Goal: Task Accomplishment & Management: Use online tool/utility

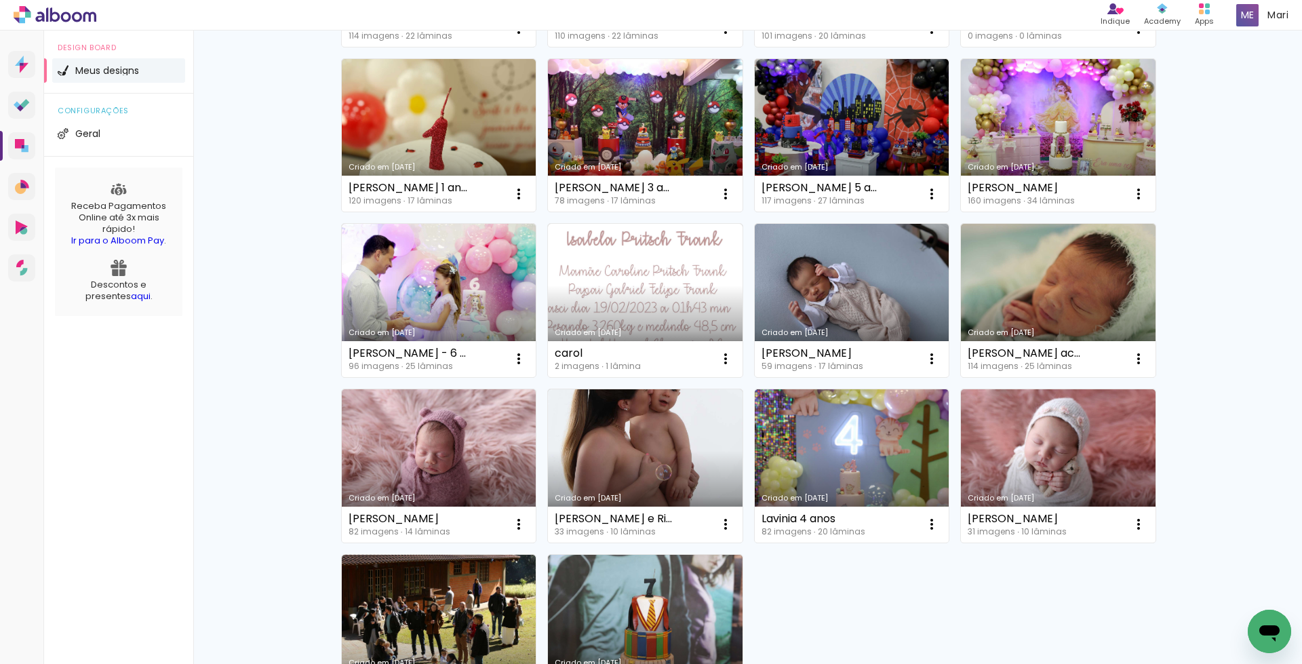
scroll to position [814, 0]
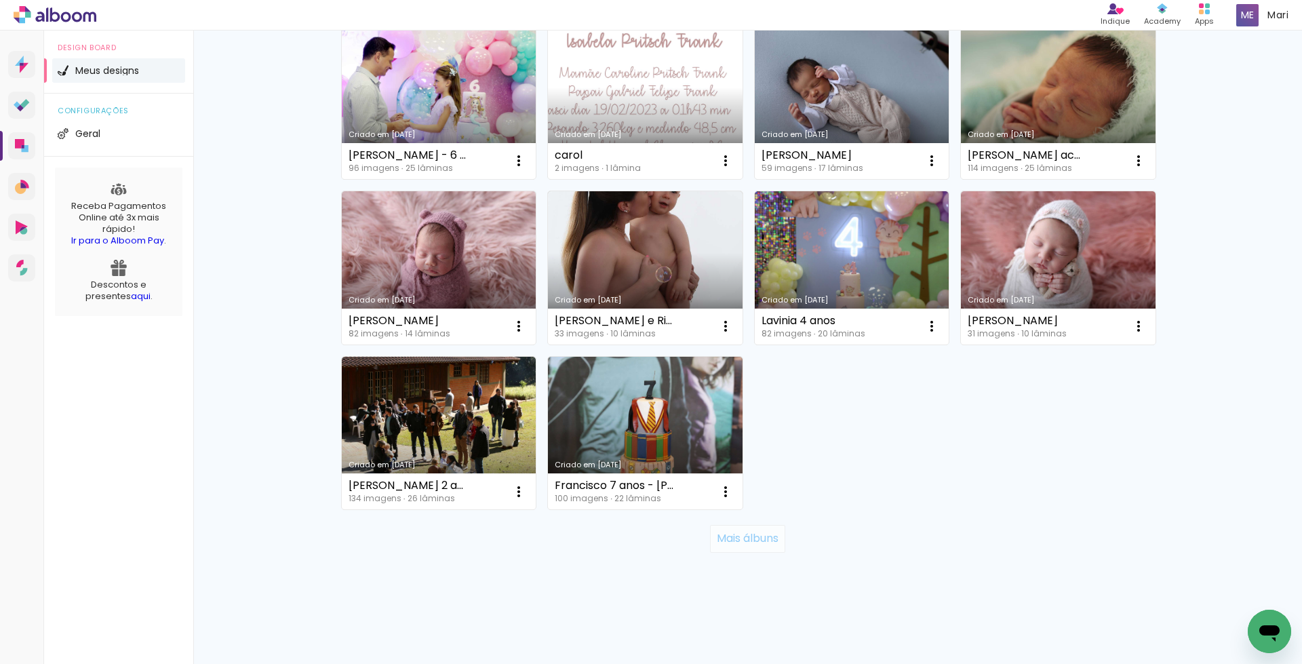
click at [0, 0] on slot "Mais álbuns" at bounding box center [0, 0] width 0 height 0
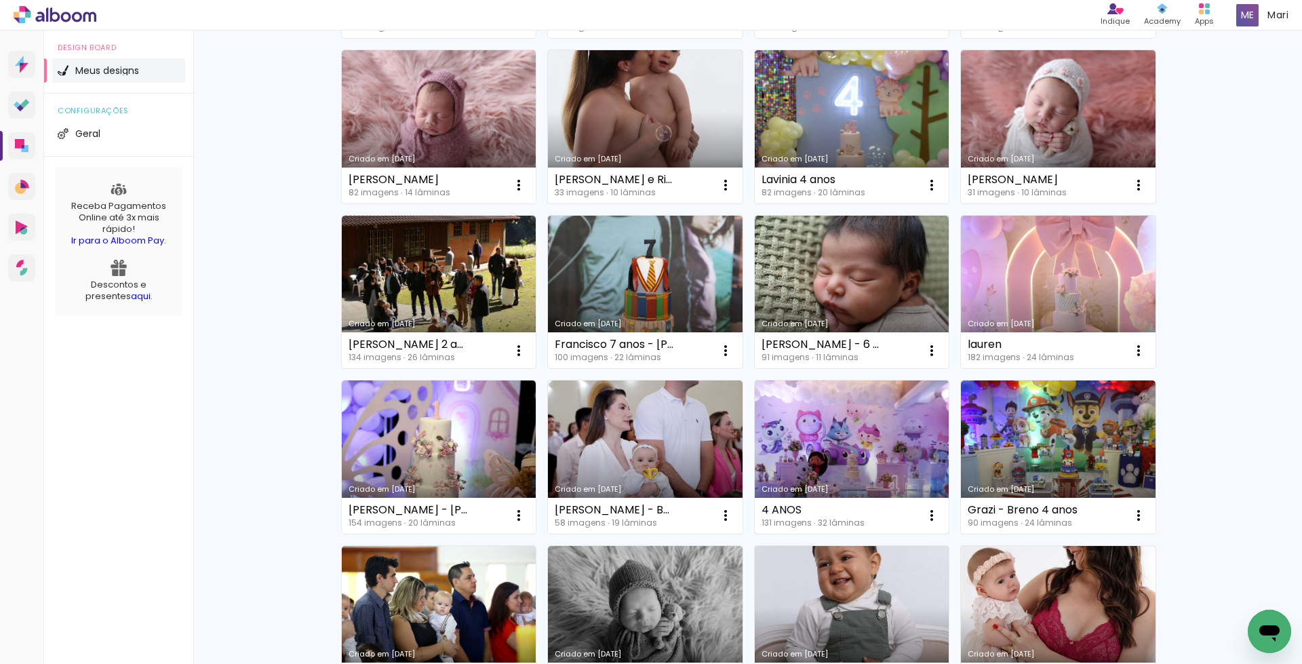
scroll to position [1085, 0]
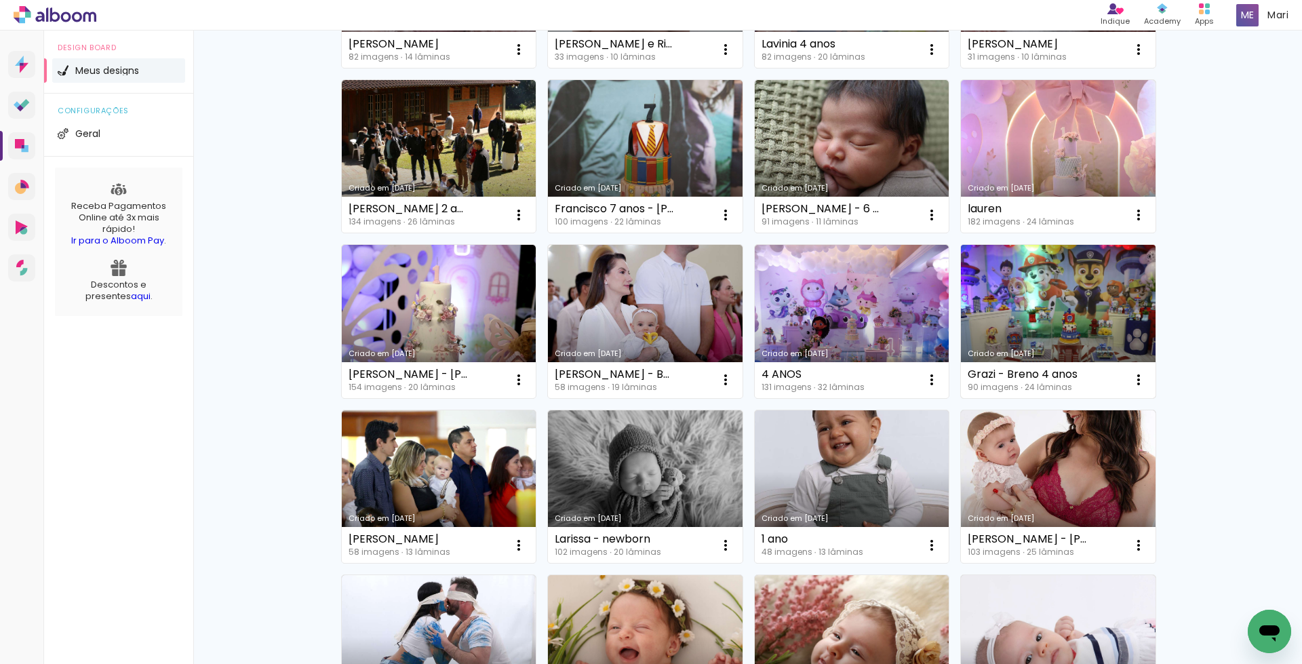
click at [1072, 281] on link "Criado em [DATE]" at bounding box center [1058, 321] width 195 height 153
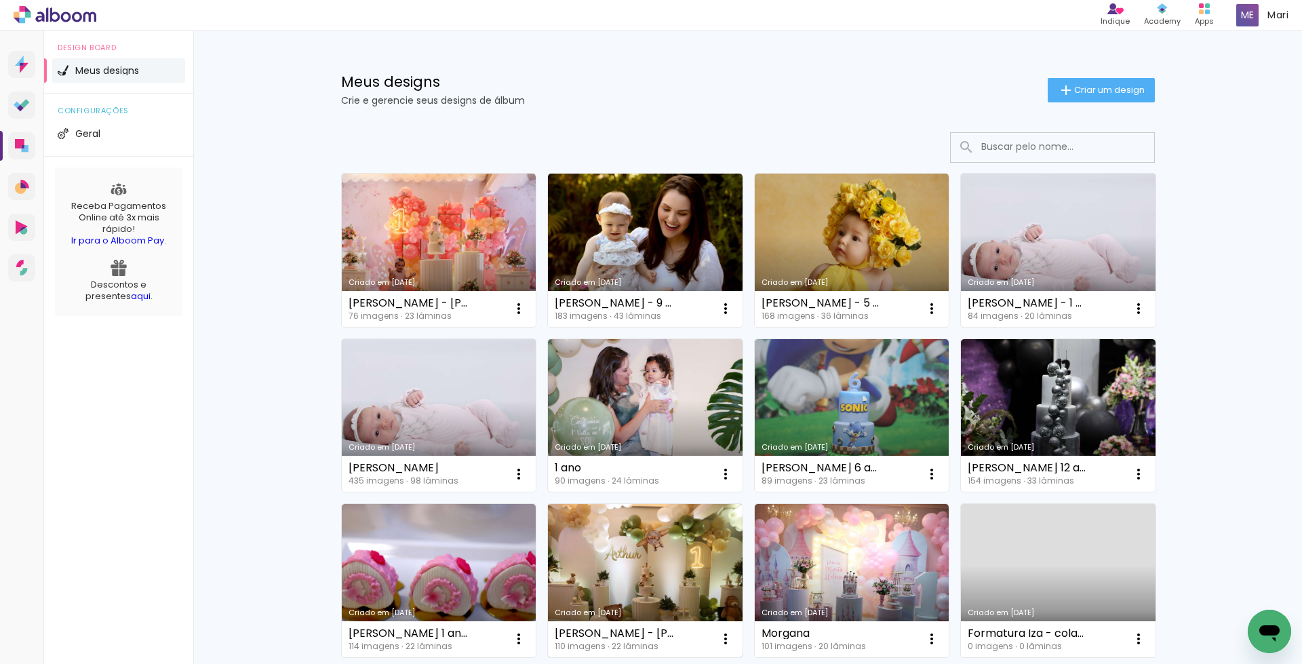
click at [631, 536] on link "Criado em [DATE]" at bounding box center [645, 580] width 195 height 153
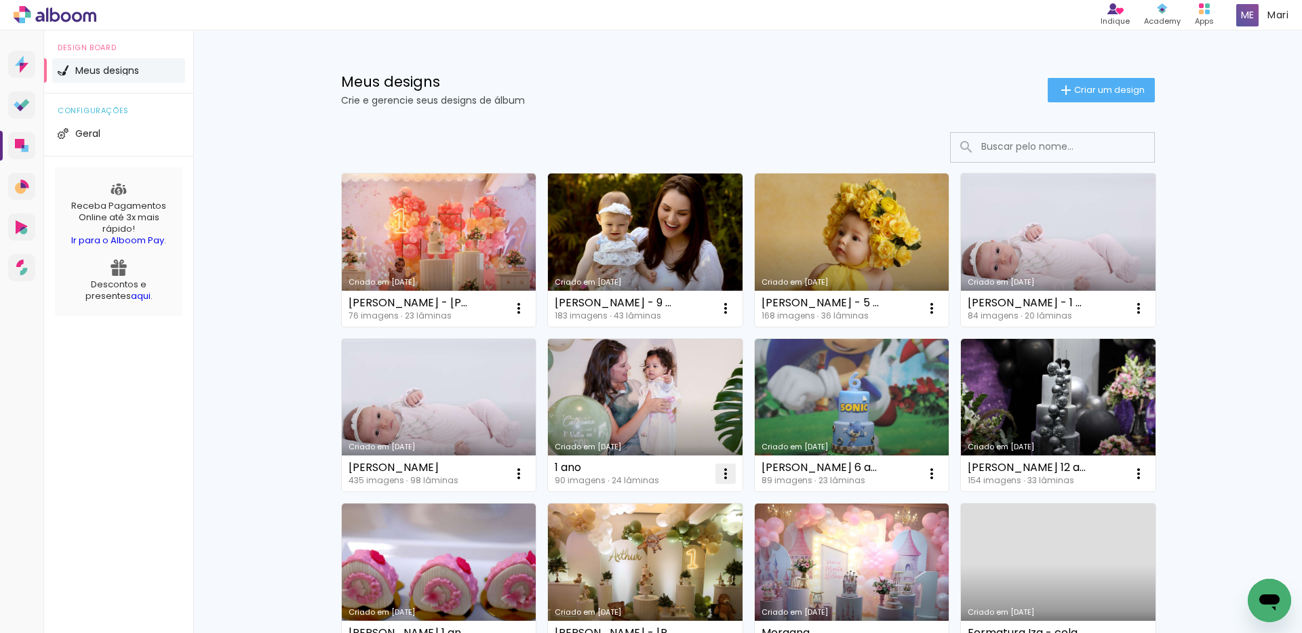
click at [527, 317] on iron-icon at bounding box center [519, 308] width 16 height 16
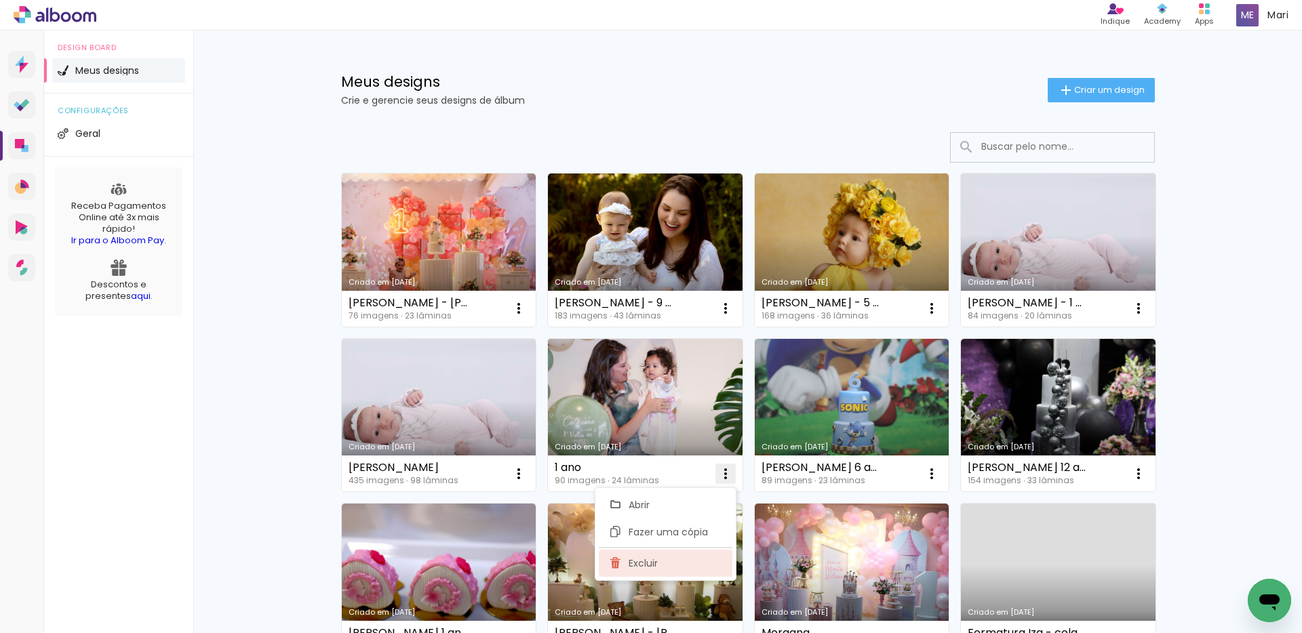
click at [635, 561] on span "Excluir" at bounding box center [643, 563] width 29 height 9
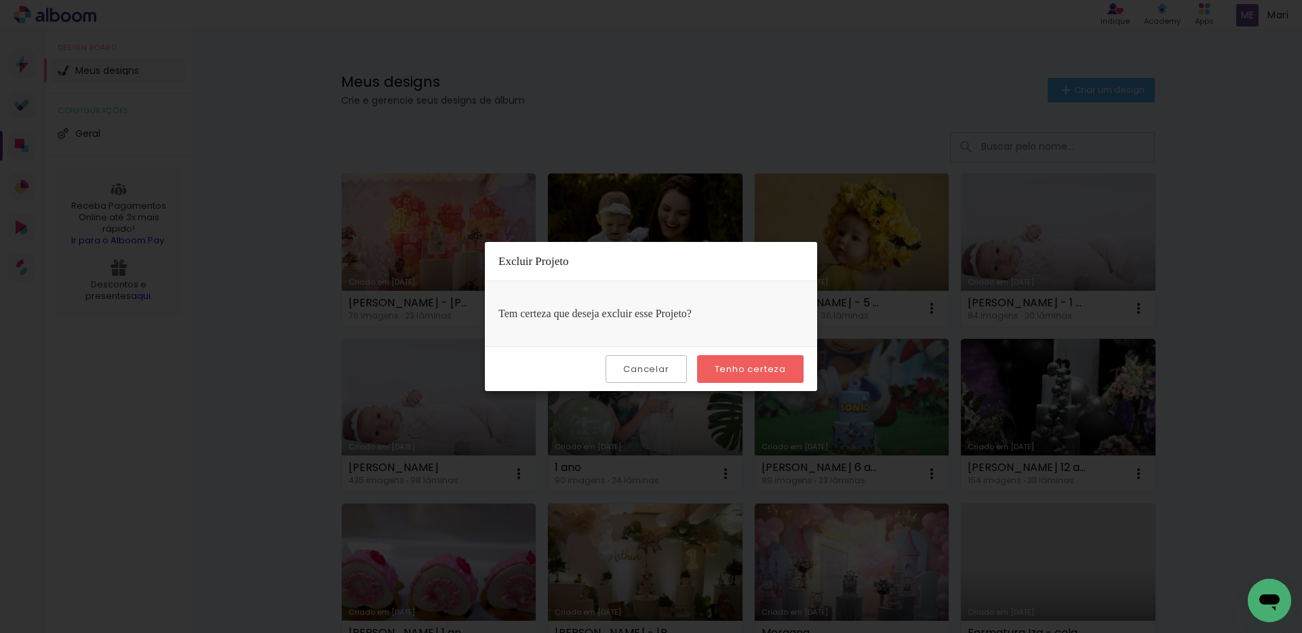
click at [0, 0] on slot "Tenho certeza" at bounding box center [0, 0] width 0 height 0
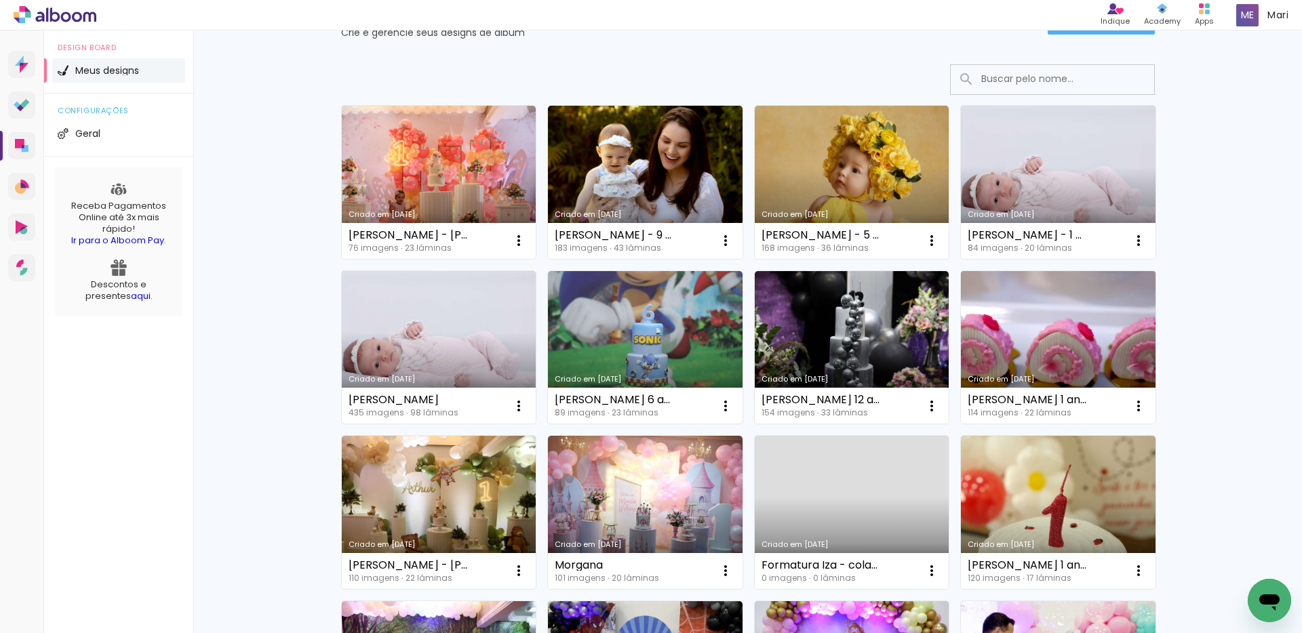
scroll to position [136, 0]
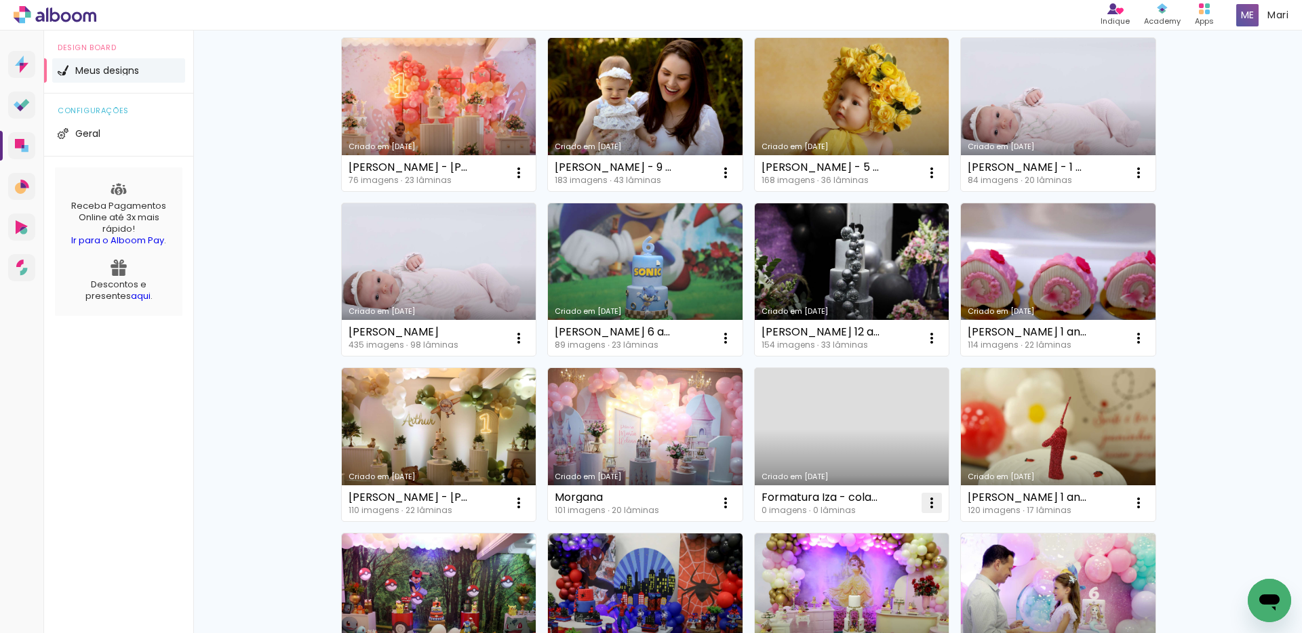
click at [527, 181] on iron-icon at bounding box center [519, 173] width 16 height 16
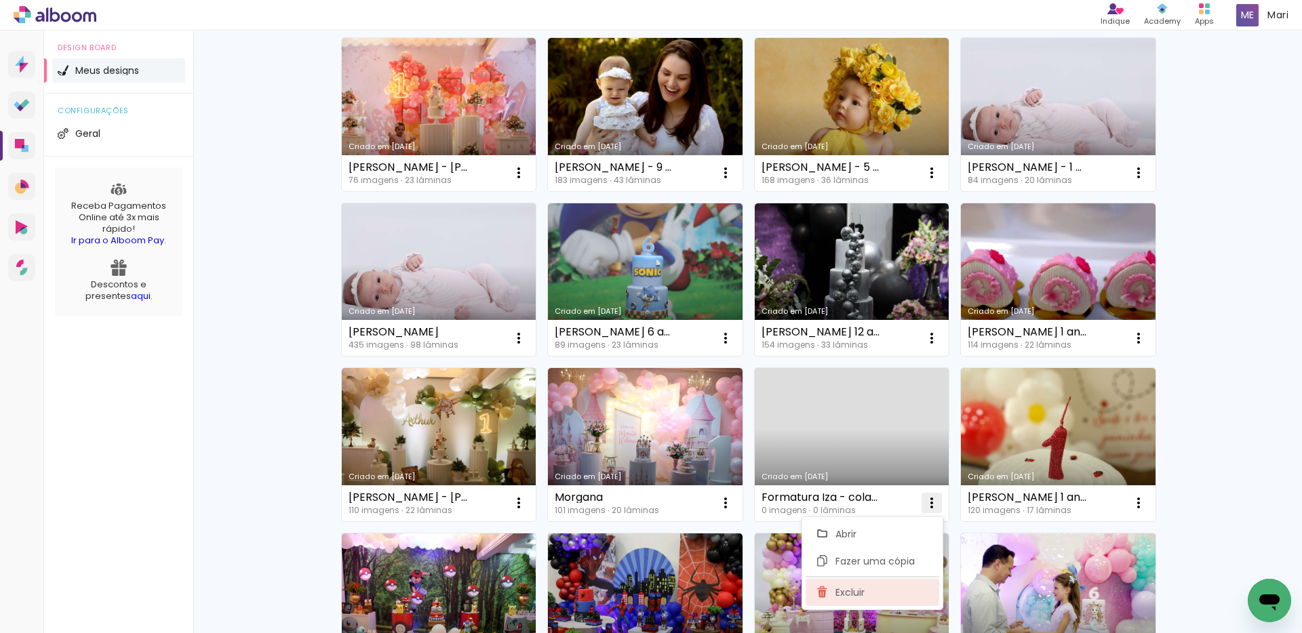
click at [849, 596] on span "Excluir" at bounding box center [850, 592] width 29 height 9
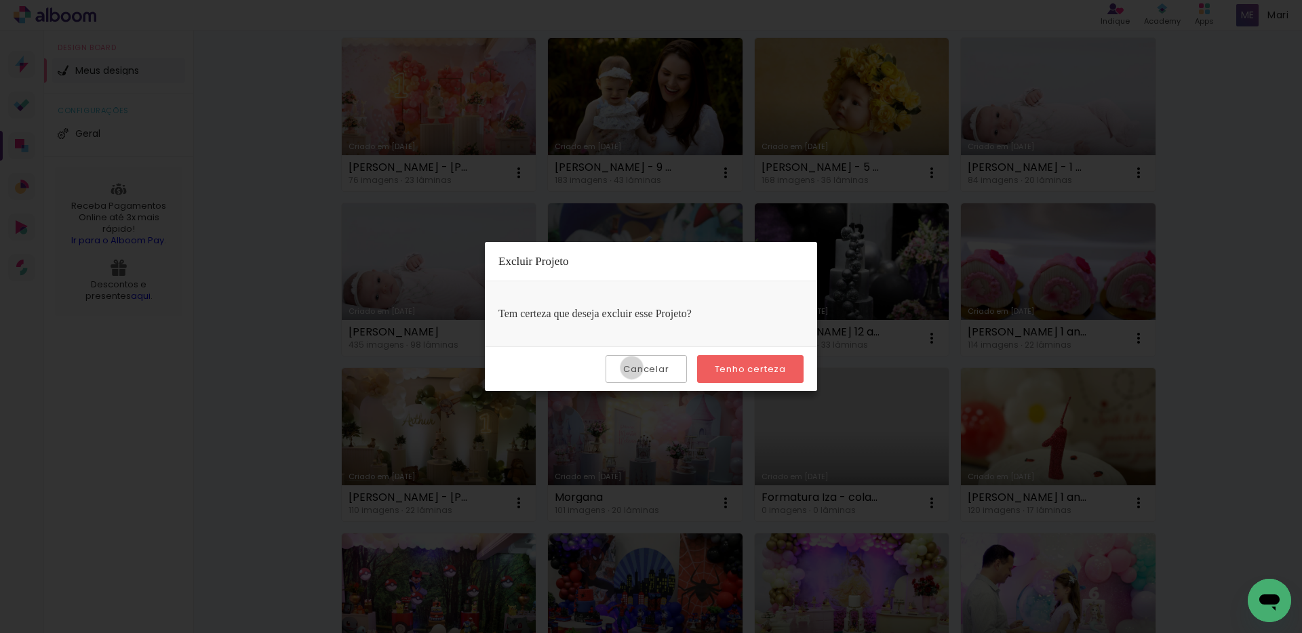
click at [0, 0] on slot "Cancelar" at bounding box center [0, 0] width 0 height 0
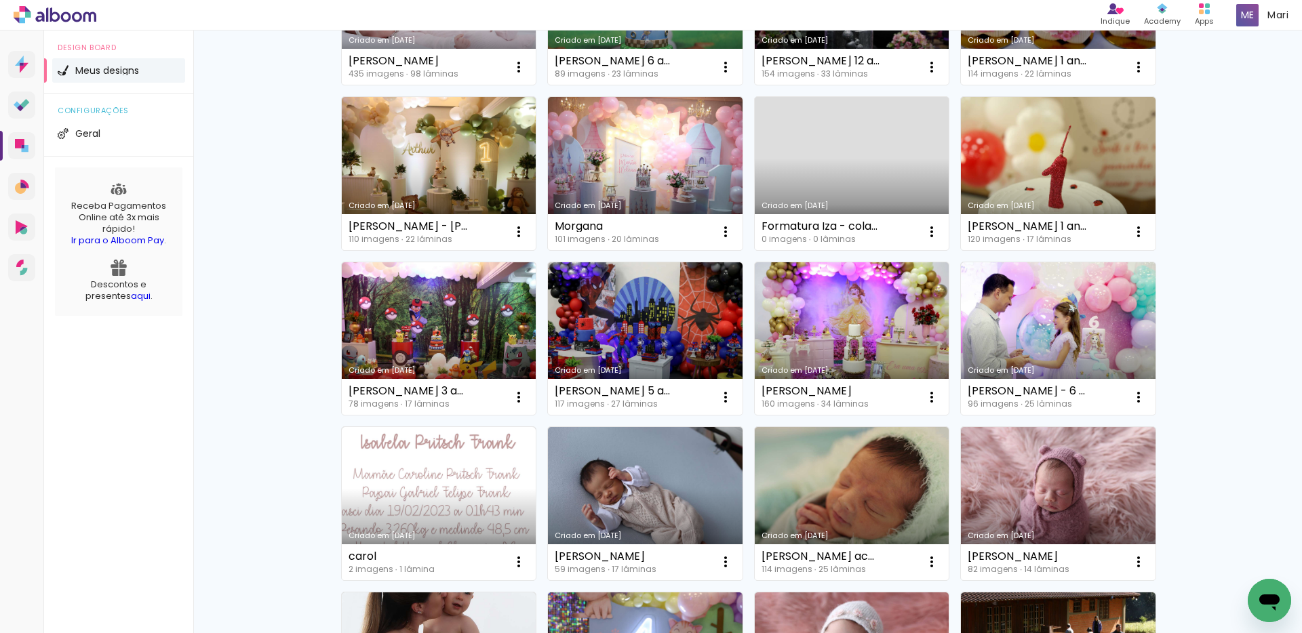
scroll to position [475, 0]
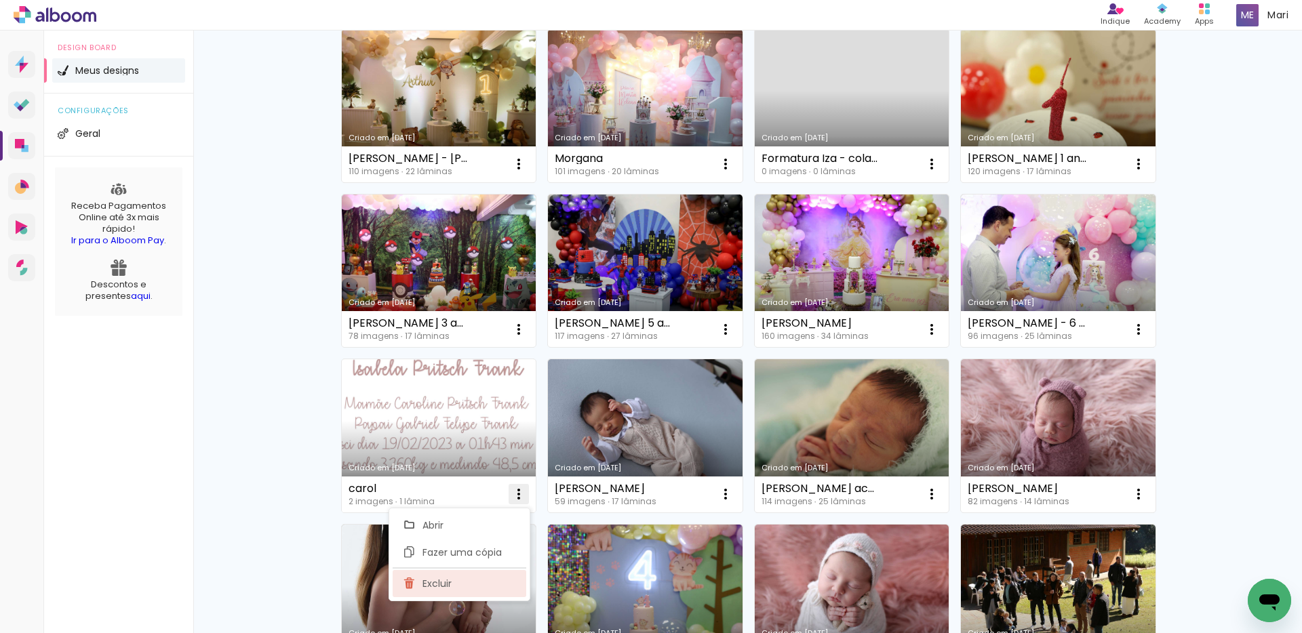
click at [453, 576] on paper-item "Excluir" at bounding box center [460, 583] width 134 height 27
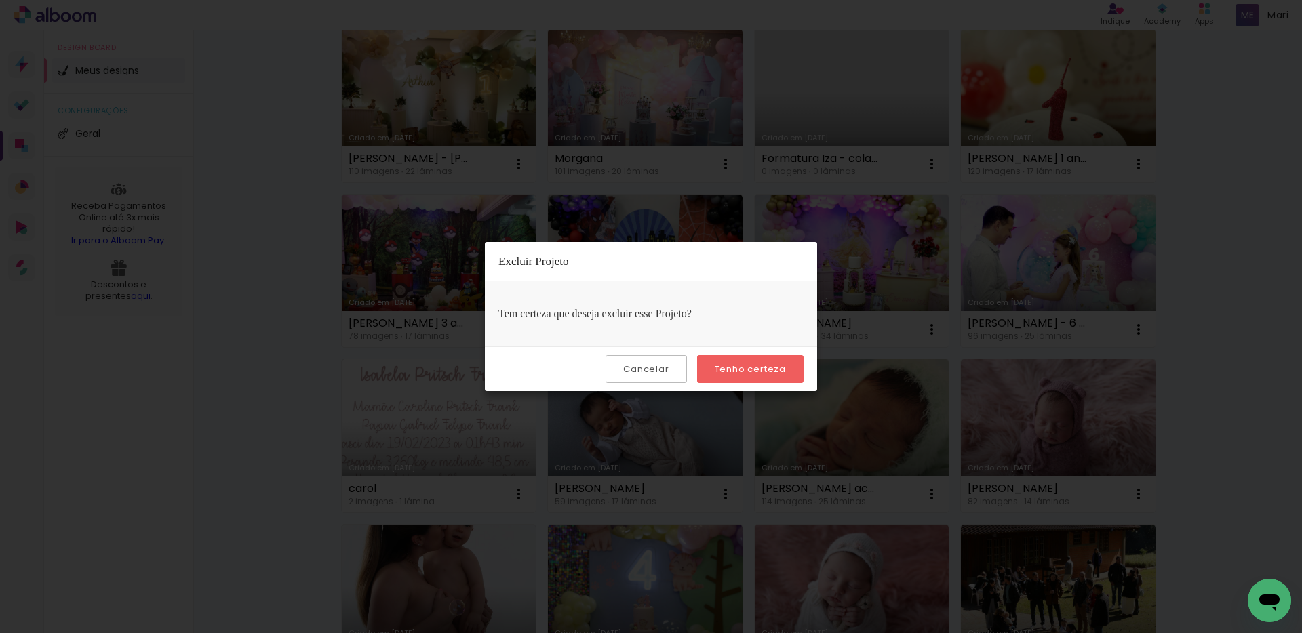
click at [0, 0] on slot "Tenho certeza" at bounding box center [0, 0] width 0 height 0
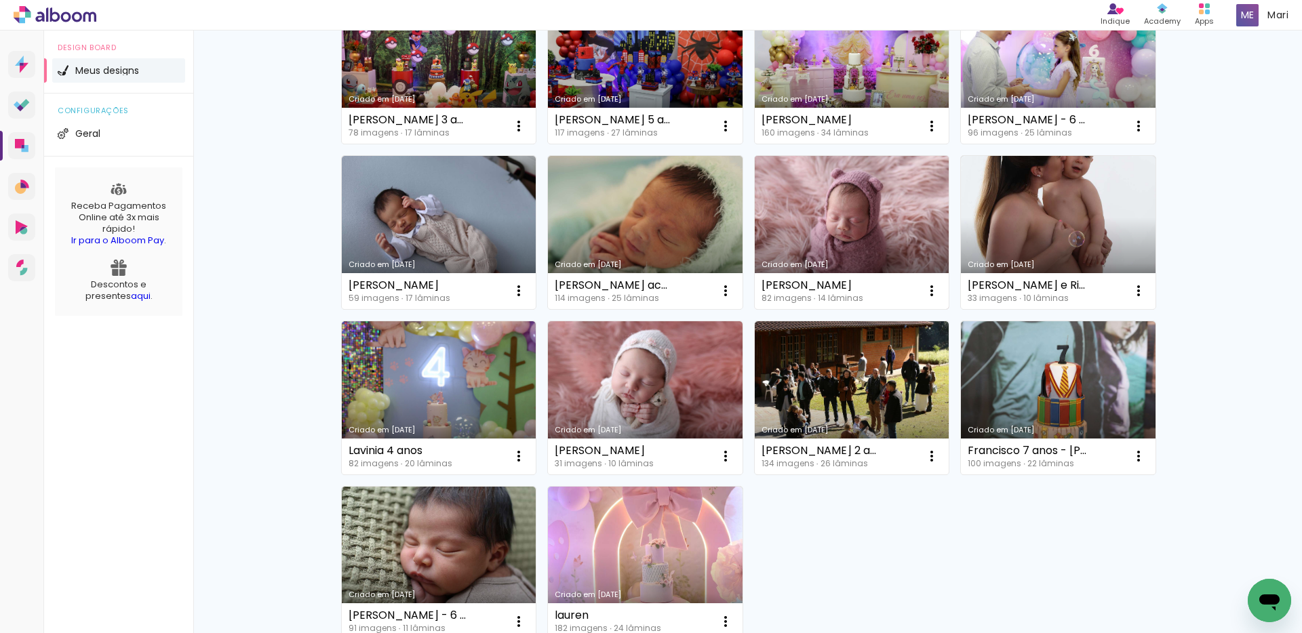
scroll to position [814, 0]
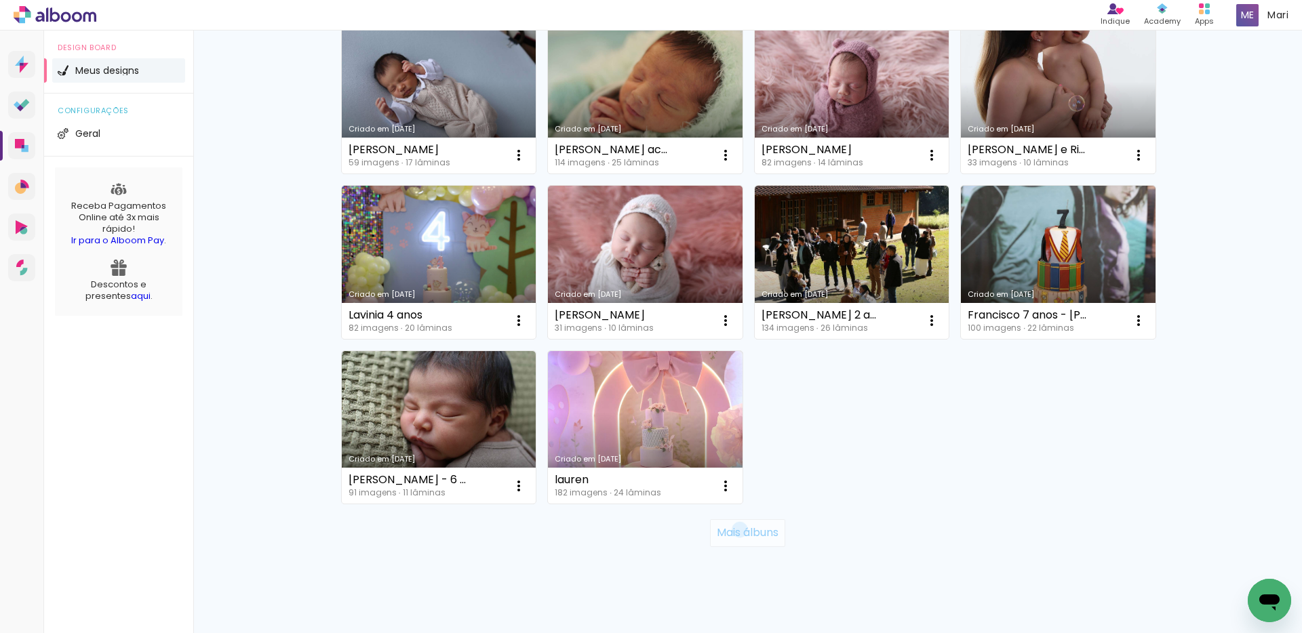
click at [0, 0] on slot "Mais álbuns" at bounding box center [0, 0] width 0 height 0
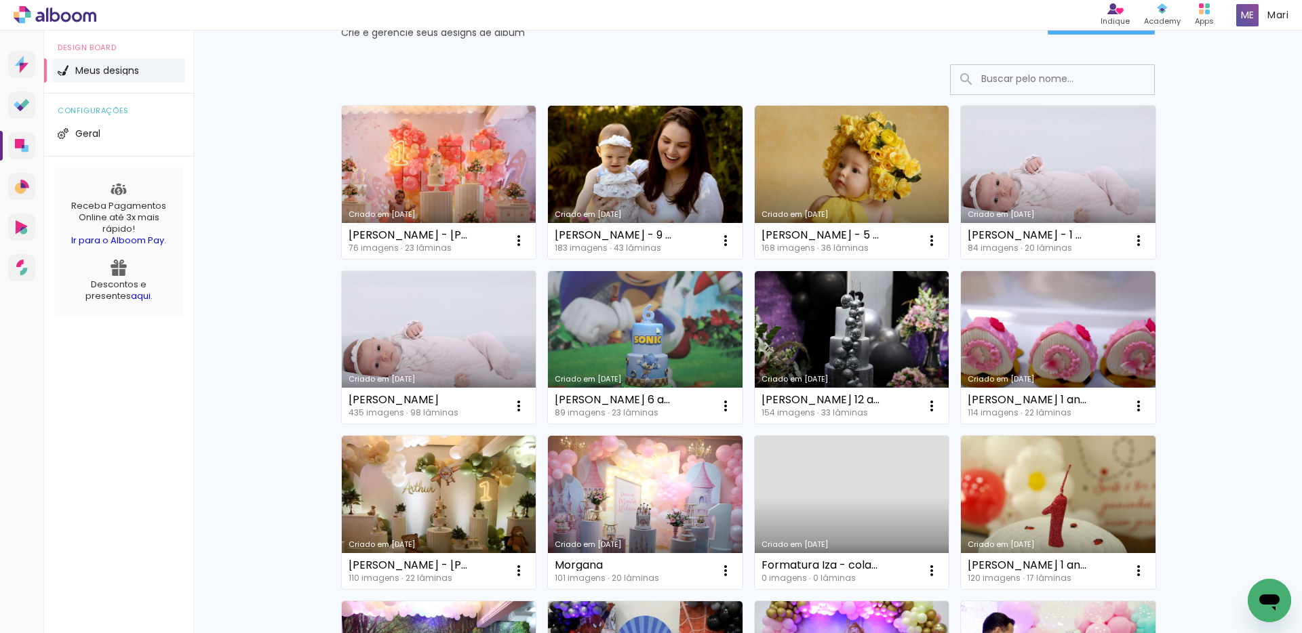
scroll to position [136, 0]
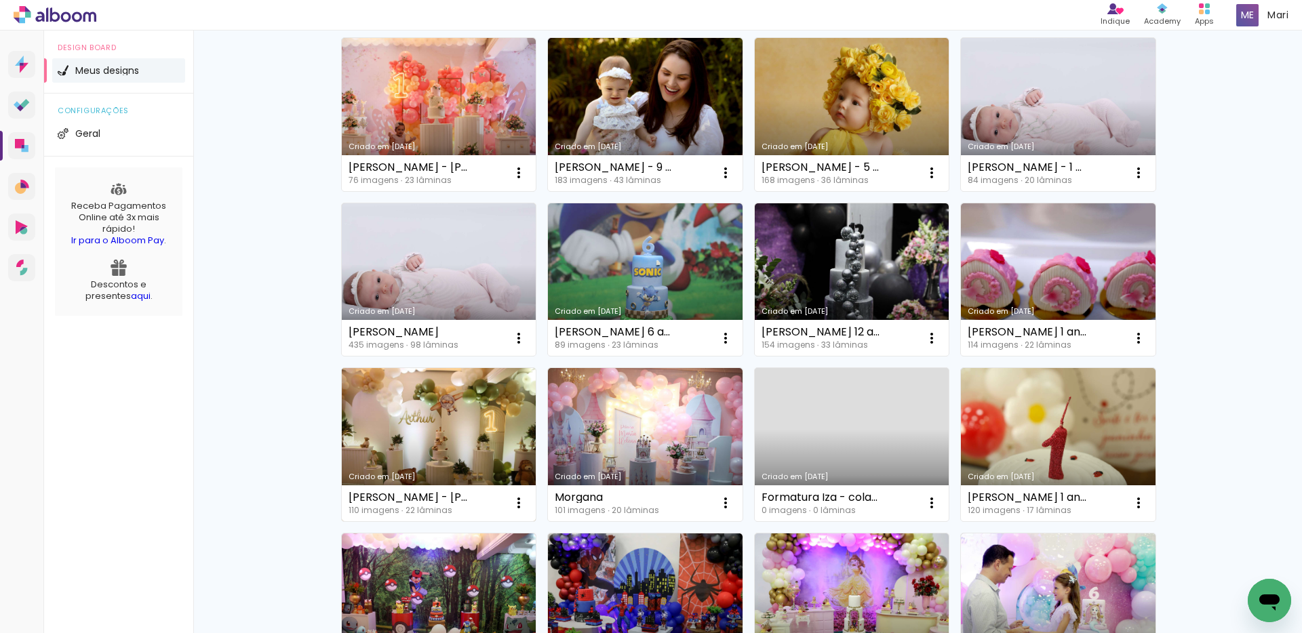
click at [414, 421] on link "Criado em 24/07/25" at bounding box center [439, 444] width 195 height 153
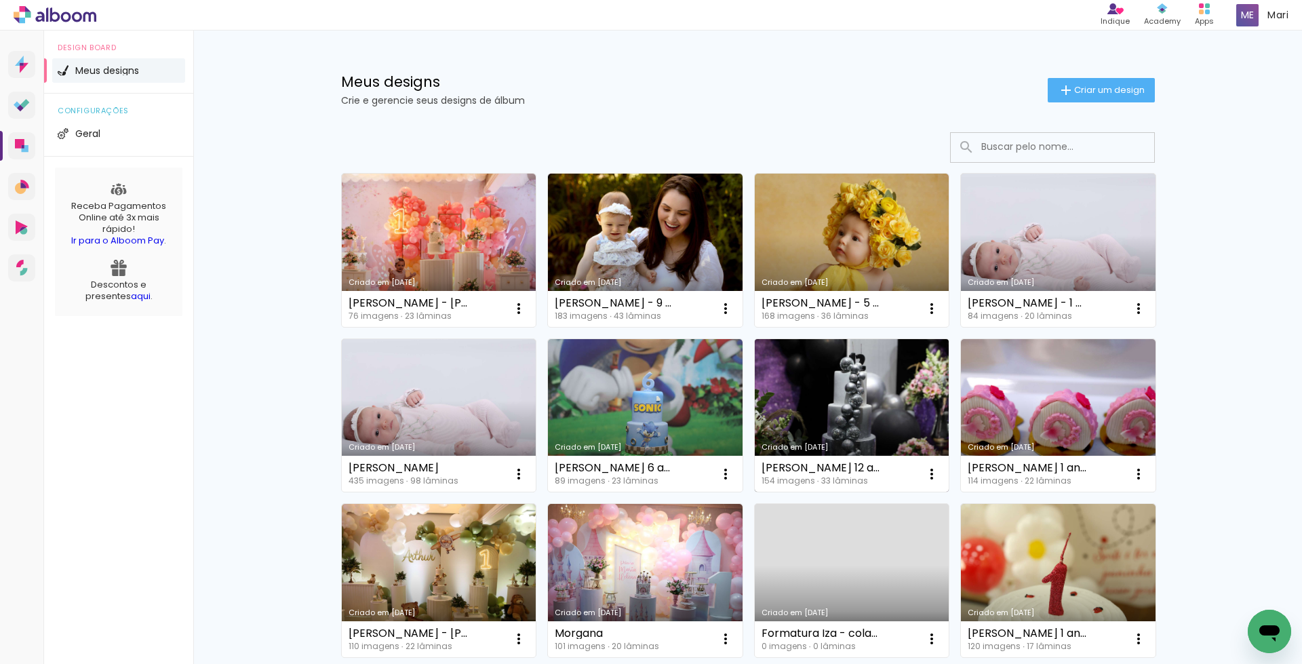
scroll to position [68, 0]
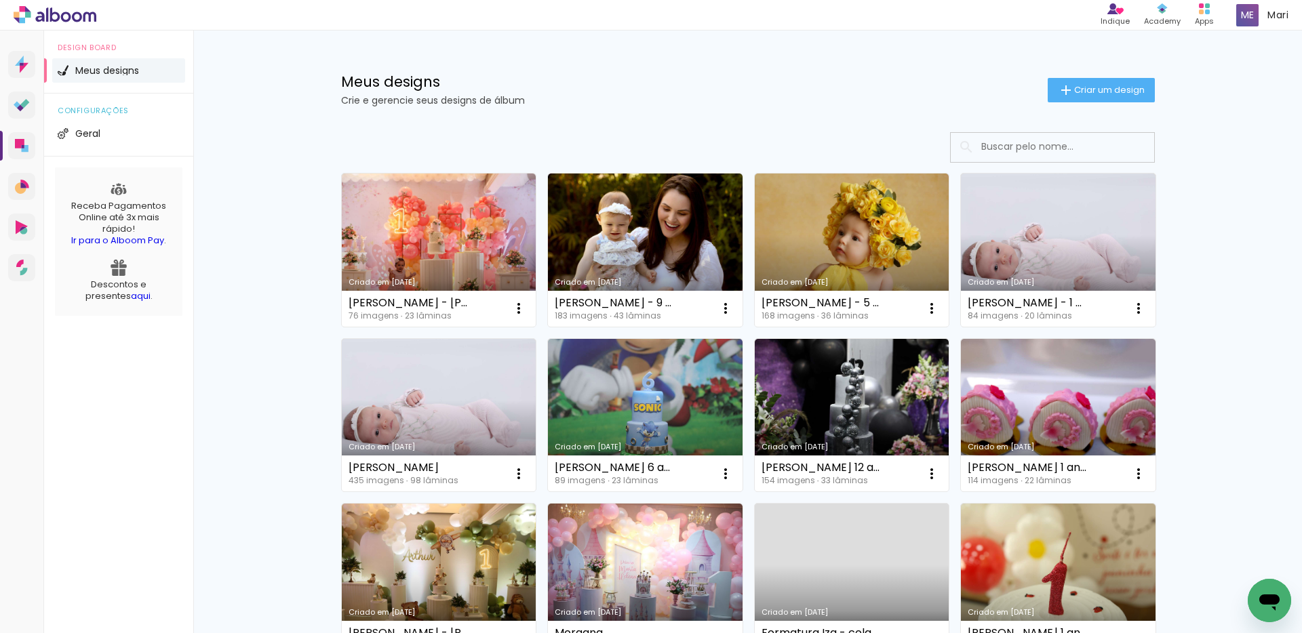
scroll to position [68, 0]
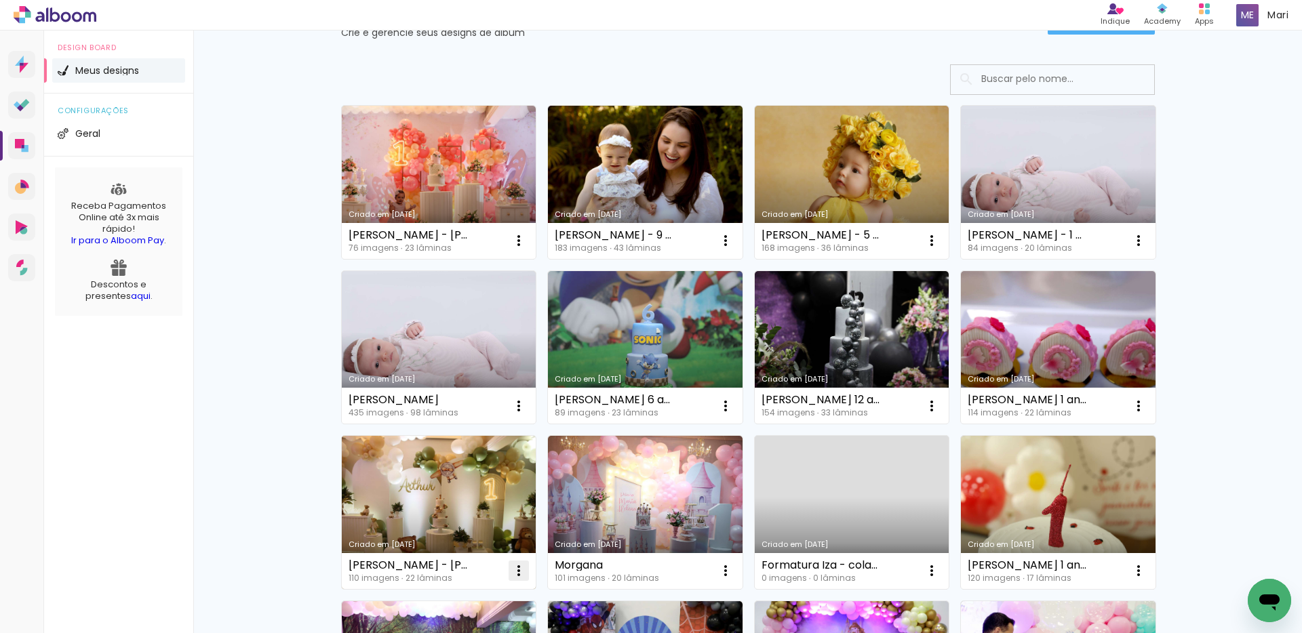
click at [511, 249] on iron-icon at bounding box center [519, 241] width 16 height 16
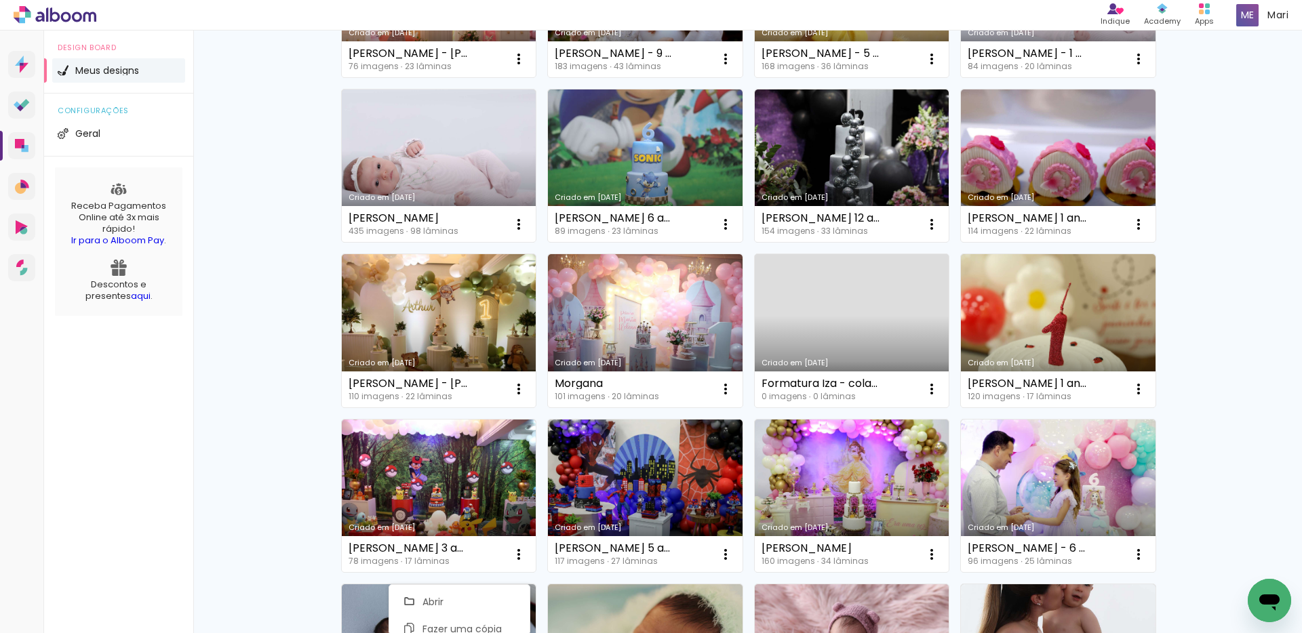
scroll to position [257, 0]
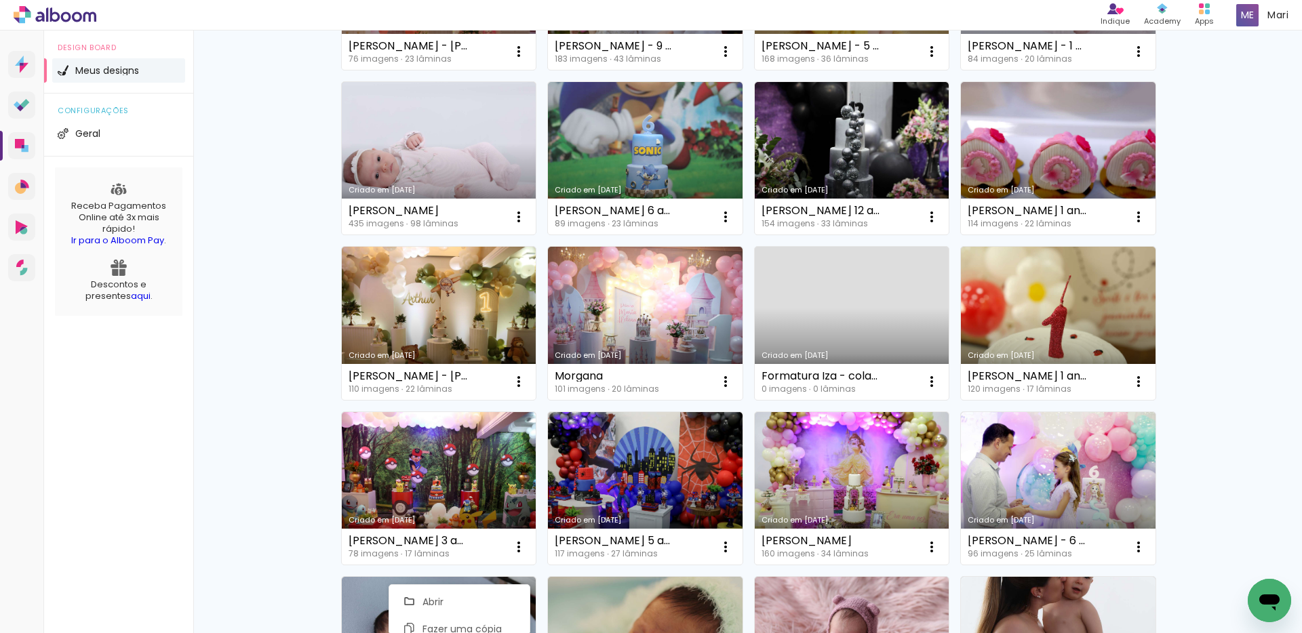
click at [255, 294] on div "Meus designs Crie e gerencie seus designs de álbum Criar um design Criado em 16…" at bounding box center [747, 494] width 1109 height 1442
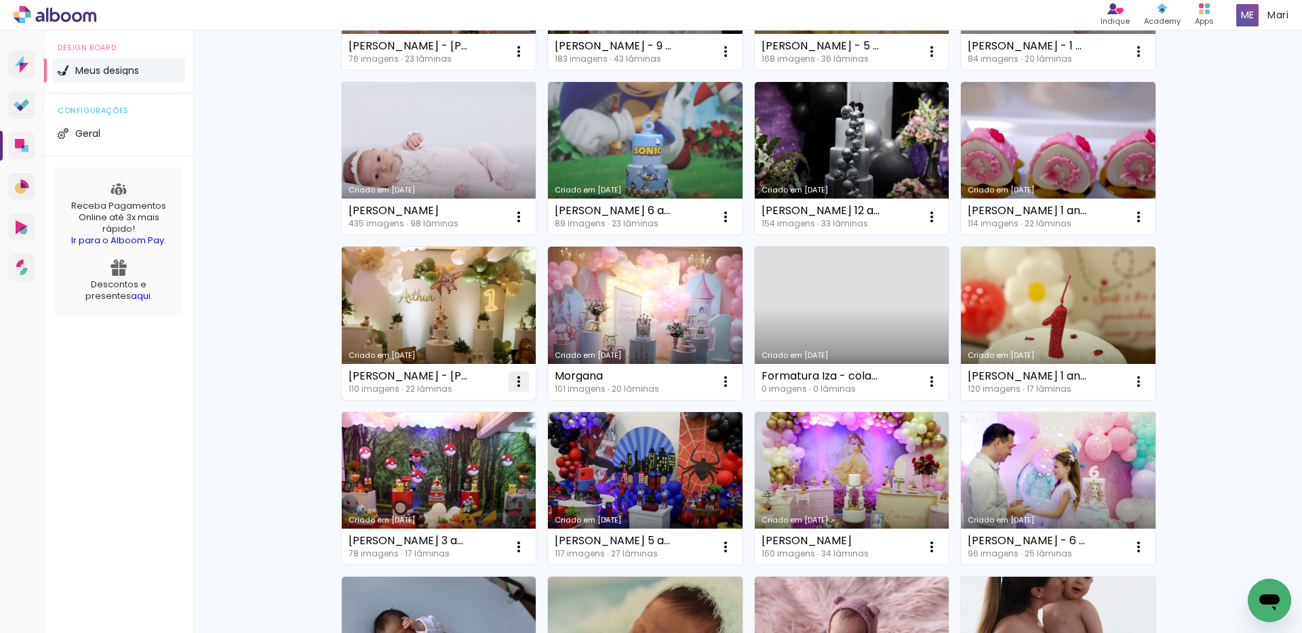
click at [511, 60] on iron-icon at bounding box center [519, 51] width 16 height 16
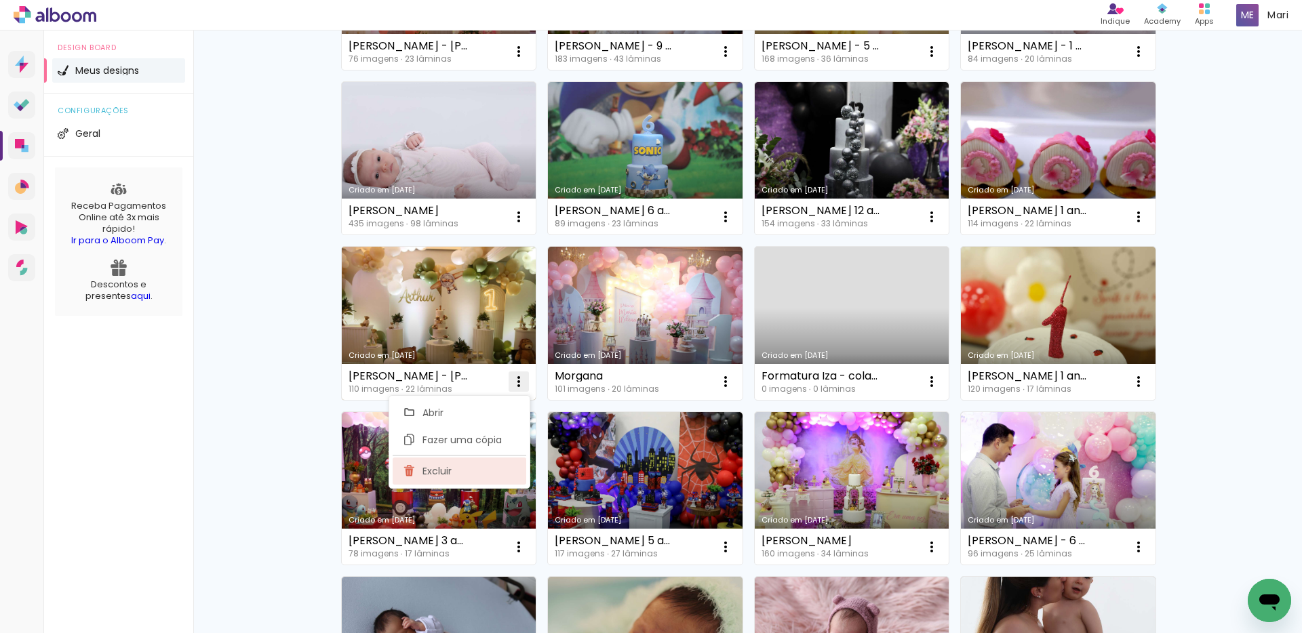
click at [437, 469] on span "Excluir" at bounding box center [437, 471] width 29 height 9
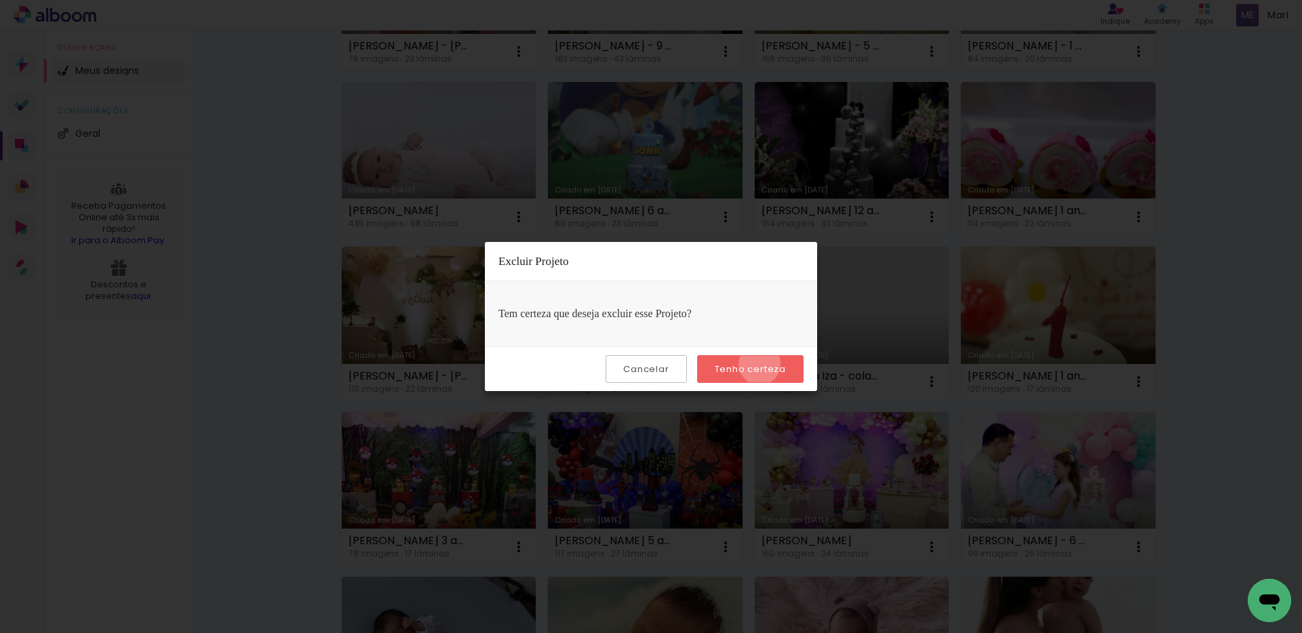
click at [0, 0] on slot "Tenho certeza" at bounding box center [0, 0] width 0 height 0
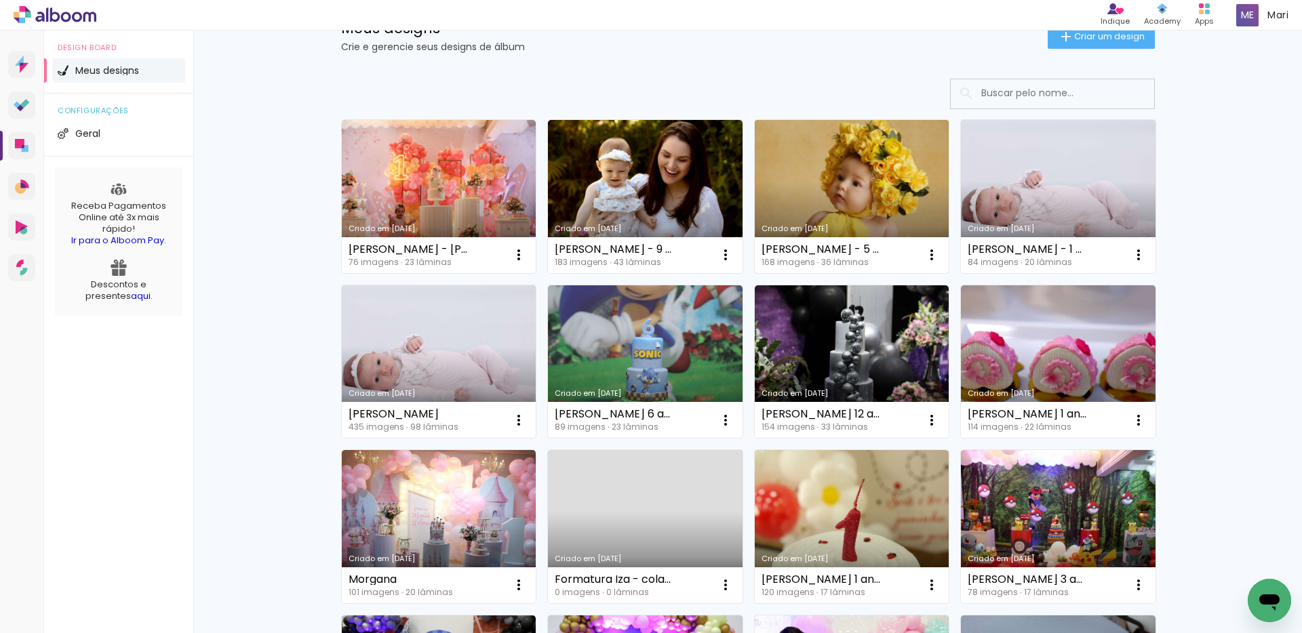
scroll to position [0, 0]
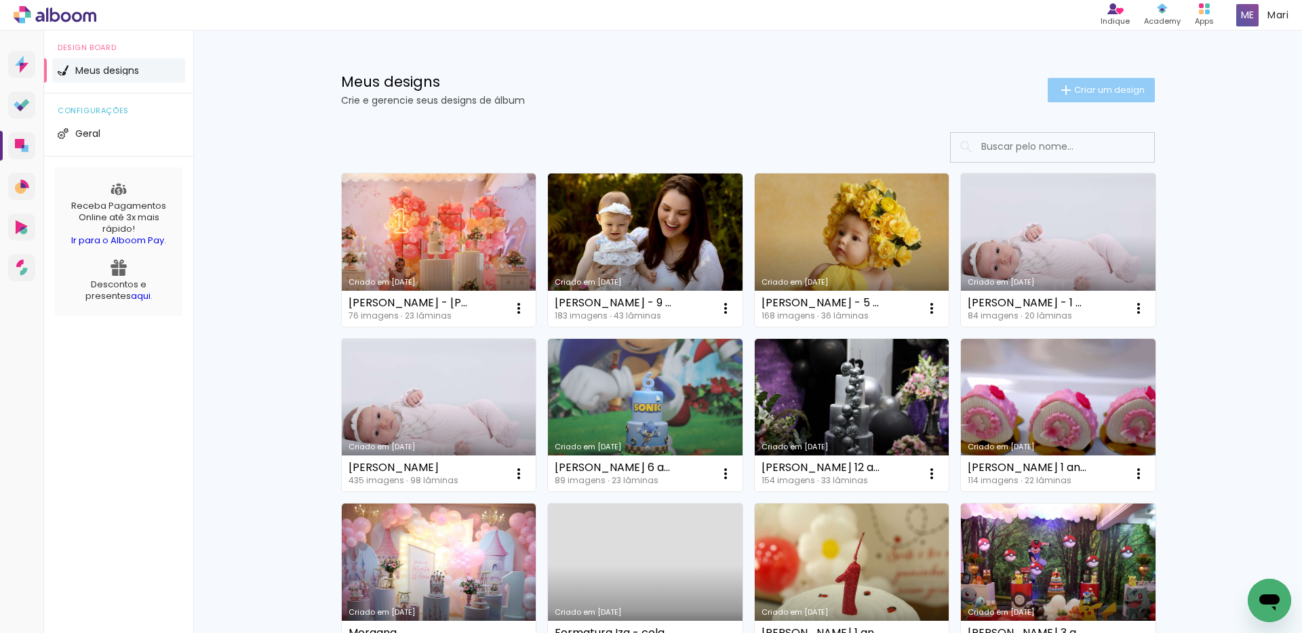
click at [1084, 85] on span "Criar um design" at bounding box center [1109, 89] width 71 height 9
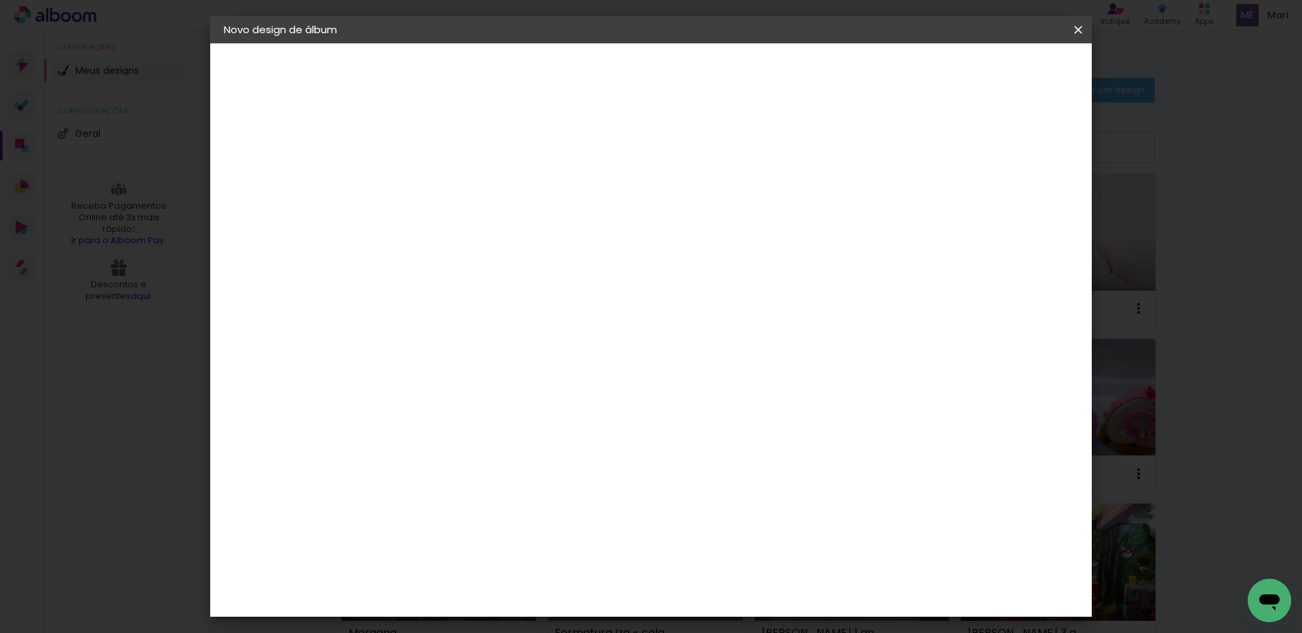
click at [446, 181] on input at bounding box center [446, 182] width 0 height 21
type input "[PERSON_NAME] - [PERSON_NAME] 1 aninho"
type paper-input "[PERSON_NAME] - [PERSON_NAME] 1 aninho"
click at [0, 0] on slot "Avançar" at bounding box center [0, 0] width 0 height 0
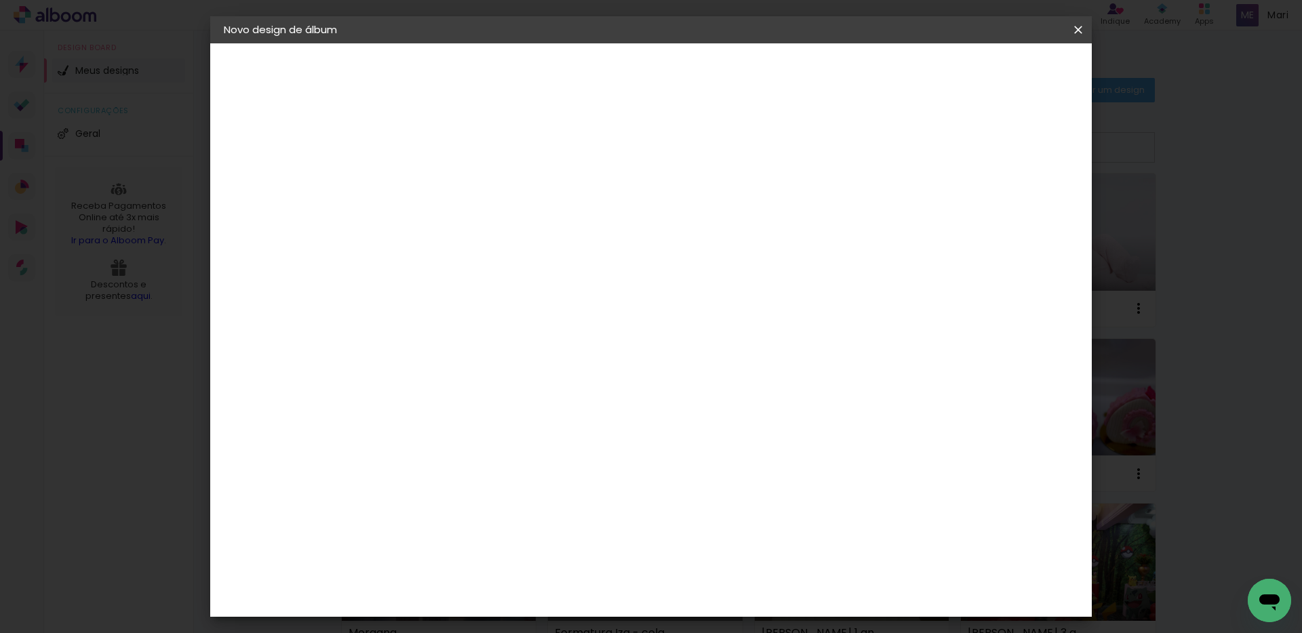
scroll to position [68, 0]
click at [0, 0] on slot "Avançar" at bounding box center [0, 0] width 0 height 0
click at [969, 143] on div "Mostrar sangria" at bounding box center [961, 146] width 90 height 17
type paper-checkbox "on"
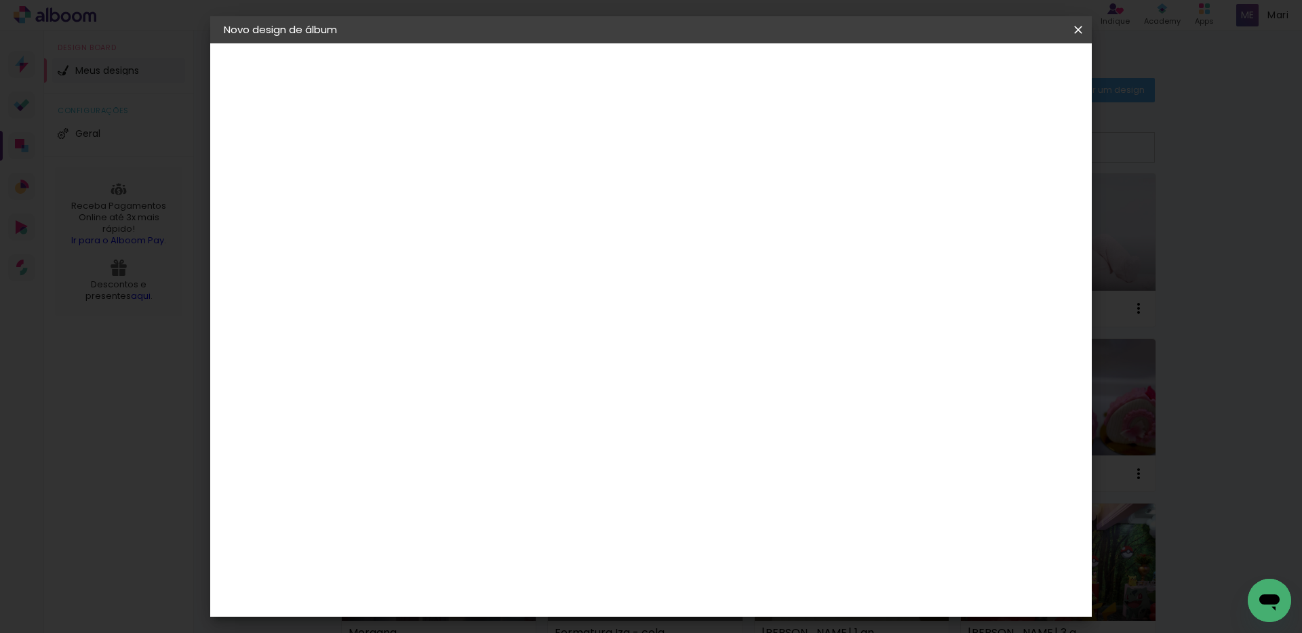
click at [992, 73] on span "Iniciar design" at bounding box center [962, 71] width 62 height 9
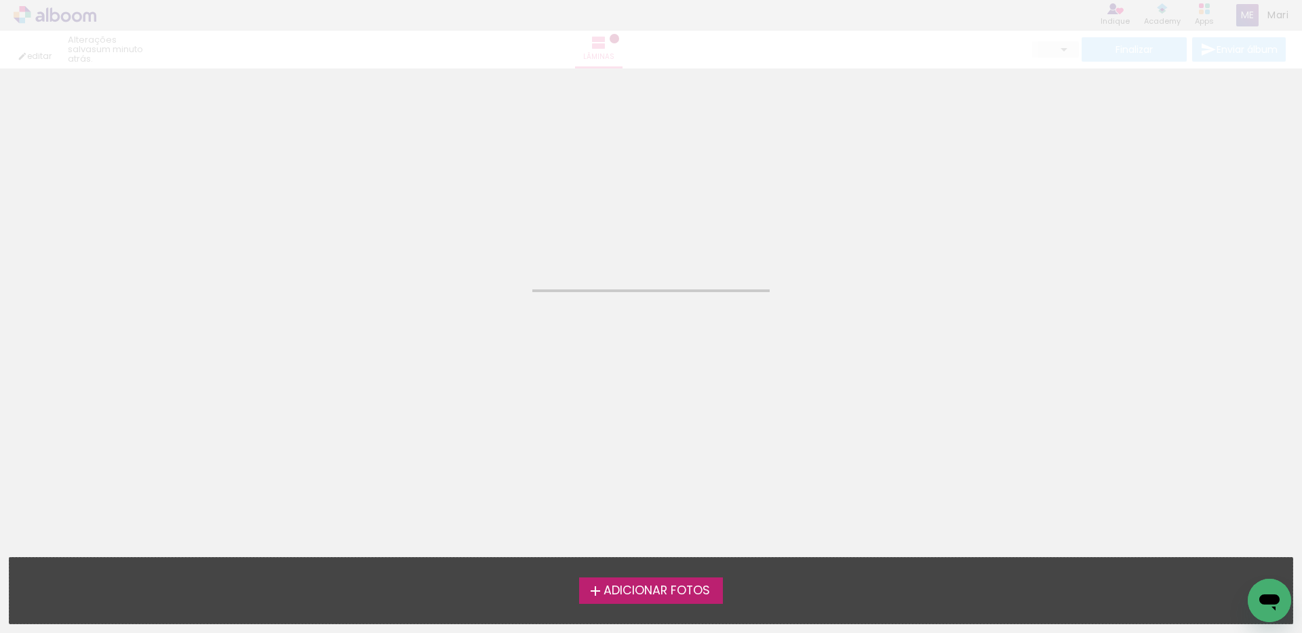
click at [653, 585] on span "Adicionar Fotos" at bounding box center [657, 591] width 106 height 12
click at [0, 0] on input "file" at bounding box center [0, 0] width 0 height 0
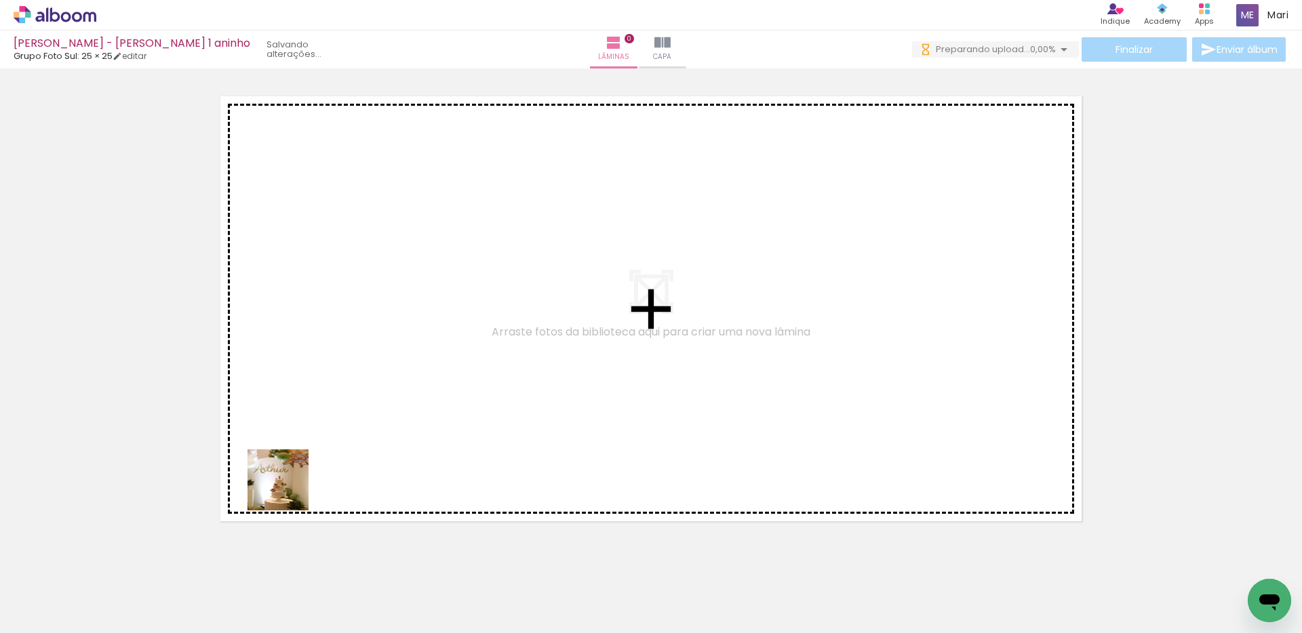
drag, startPoint x: 258, startPoint y: 518, endPoint x: 239, endPoint y: 583, distance: 67.0
click at [348, 422] on quentale-workspace at bounding box center [651, 316] width 1302 height 633
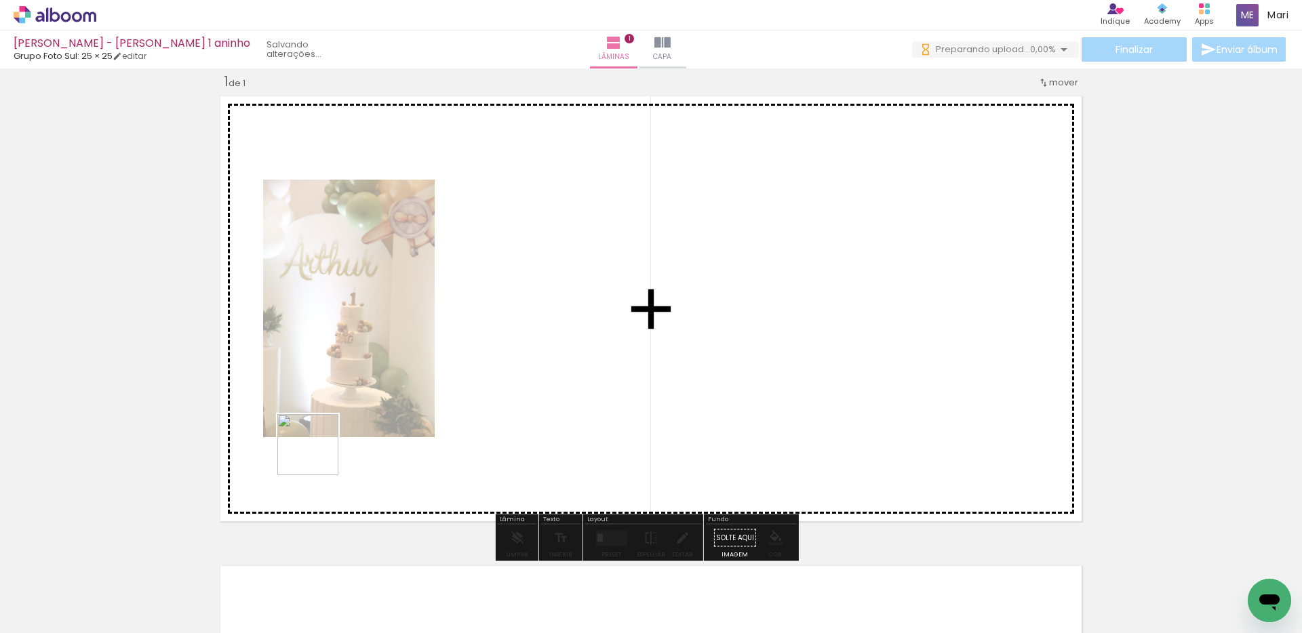
drag, startPoint x: 318, startPoint y: 455, endPoint x: 312, endPoint y: 568, distance: 113.4
click at [336, 429] on quentale-workspace at bounding box center [651, 316] width 1302 height 633
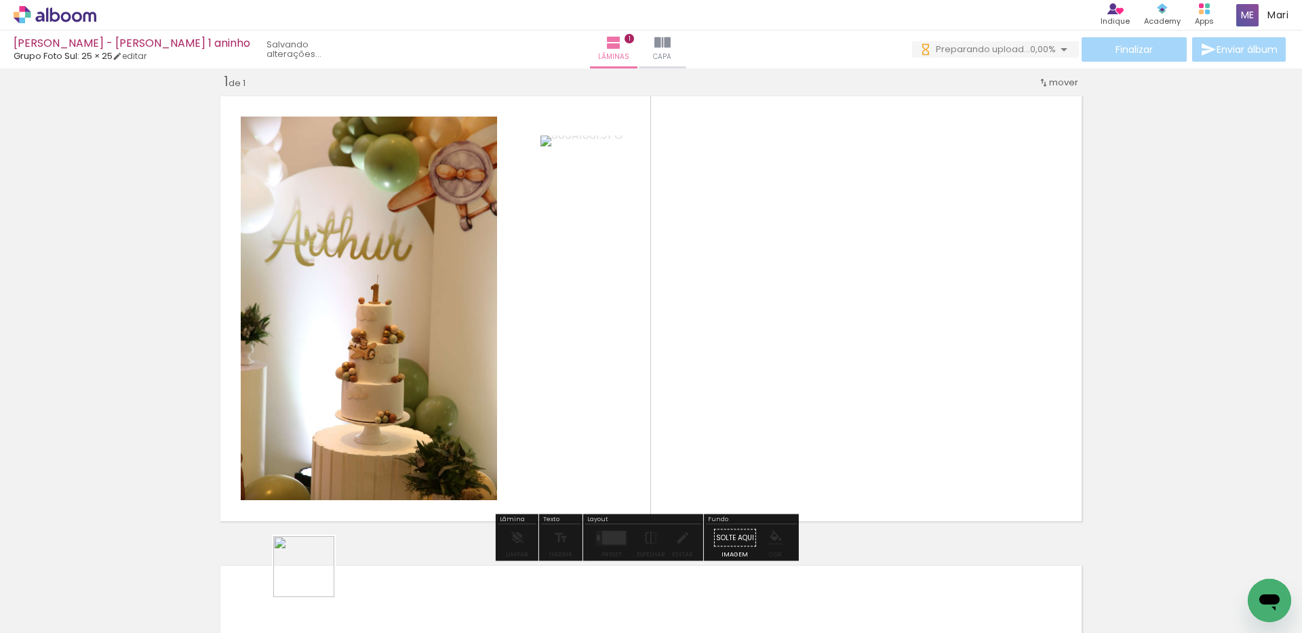
drag, startPoint x: 314, startPoint y: 577, endPoint x: 398, endPoint y: 579, distance: 84.1
click at [370, 437] on quentale-workspace at bounding box center [651, 316] width 1302 height 633
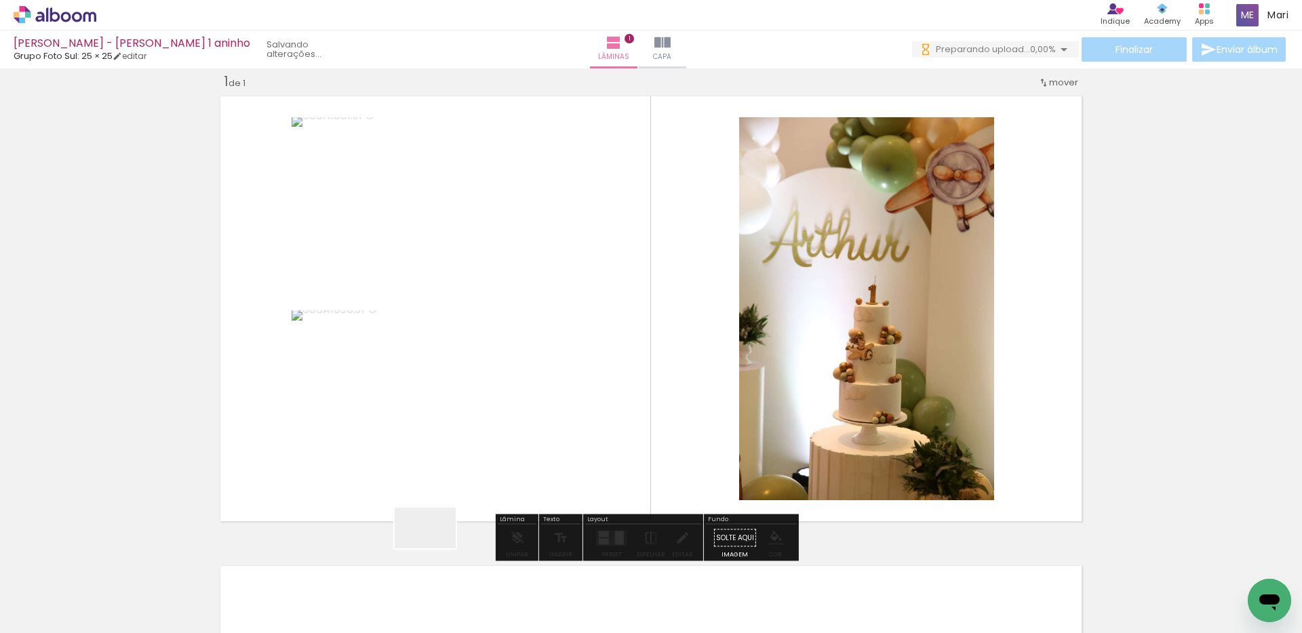
drag, startPoint x: 435, startPoint y: 549, endPoint x: 482, endPoint y: 581, distance: 56.1
click at [479, 438] on quentale-workspace at bounding box center [651, 316] width 1302 height 633
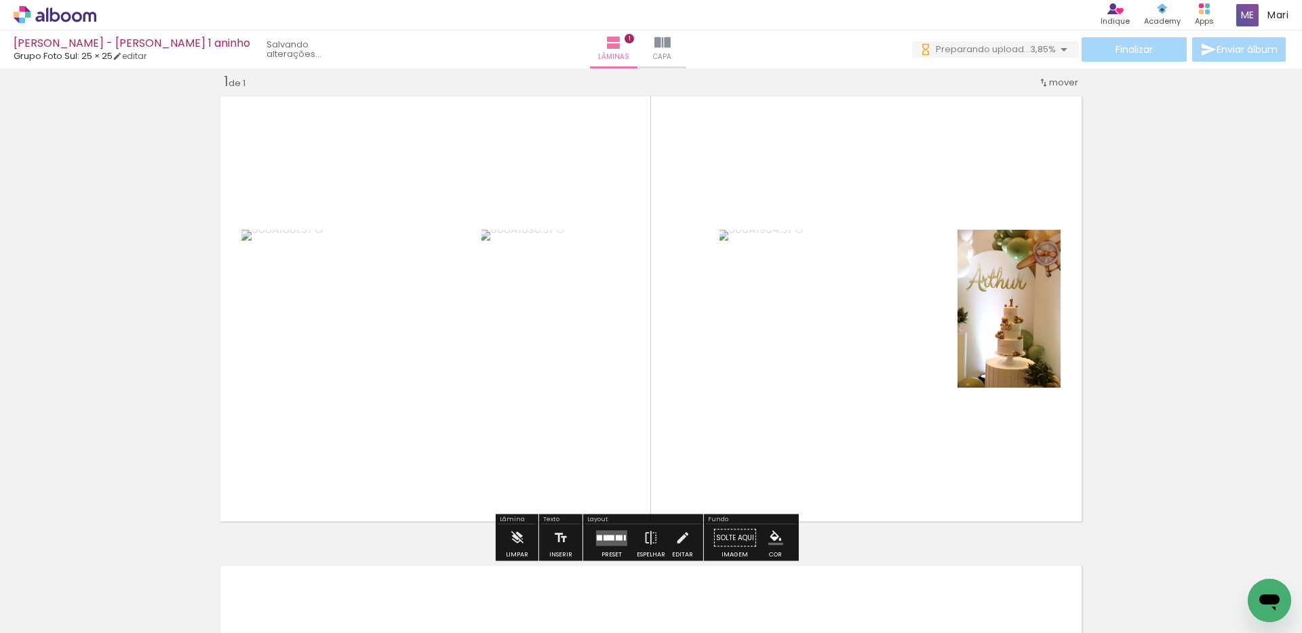
scroll to position [0, 0]
drag, startPoint x: 487, startPoint y: 542, endPoint x: 534, endPoint y: 584, distance: 62.9
click at [509, 458] on quentale-workspace at bounding box center [651, 316] width 1302 height 633
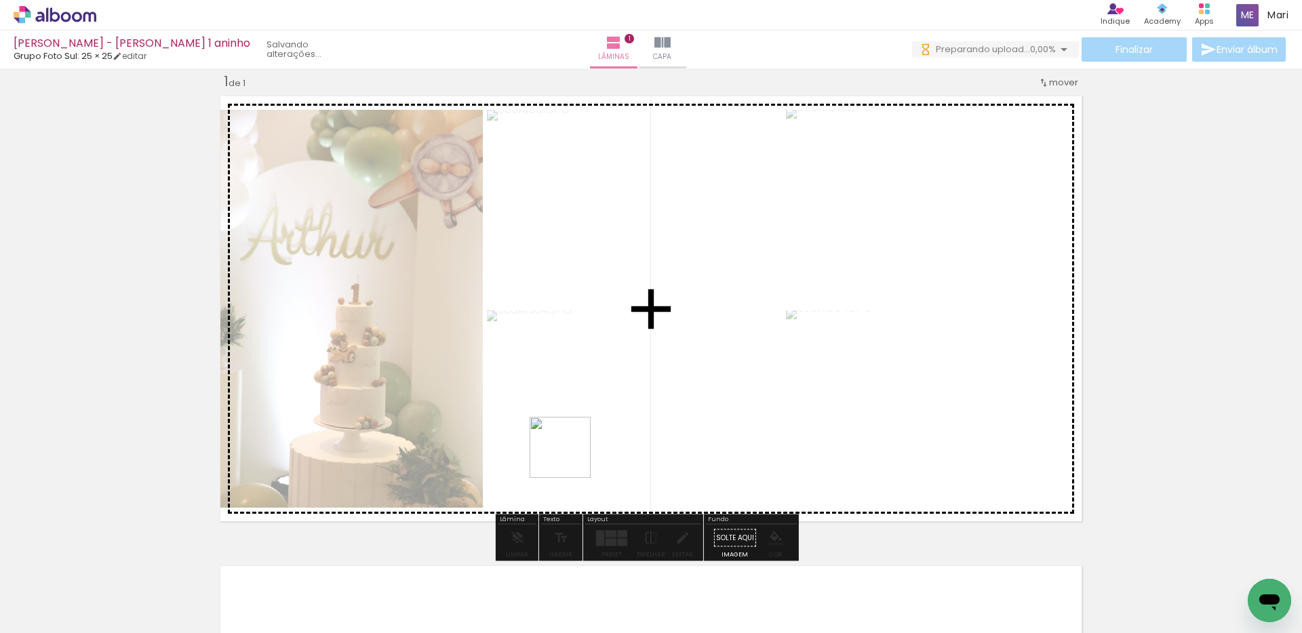
drag, startPoint x: 566, startPoint y: 479, endPoint x: 594, endPoint y: 591, distance: 115.3
click at [572, 449] on quentale-workspace at bounding box center [651, 316] width 1302 height 633
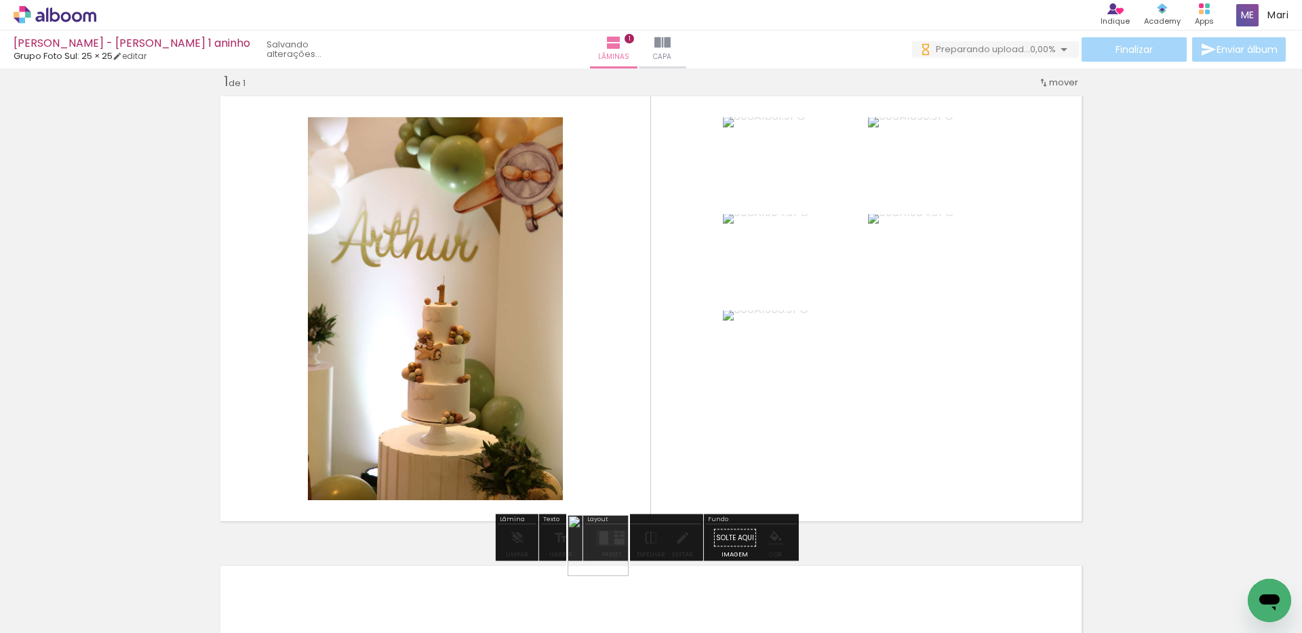
drag, startPoint x: 608, startPoint y: 556, endPoint x: 623, endPoint y: 420, distance: 136.5
click at [623, 421] on quentale-workspace at bounding box center [651, 316] width 1302 height 633
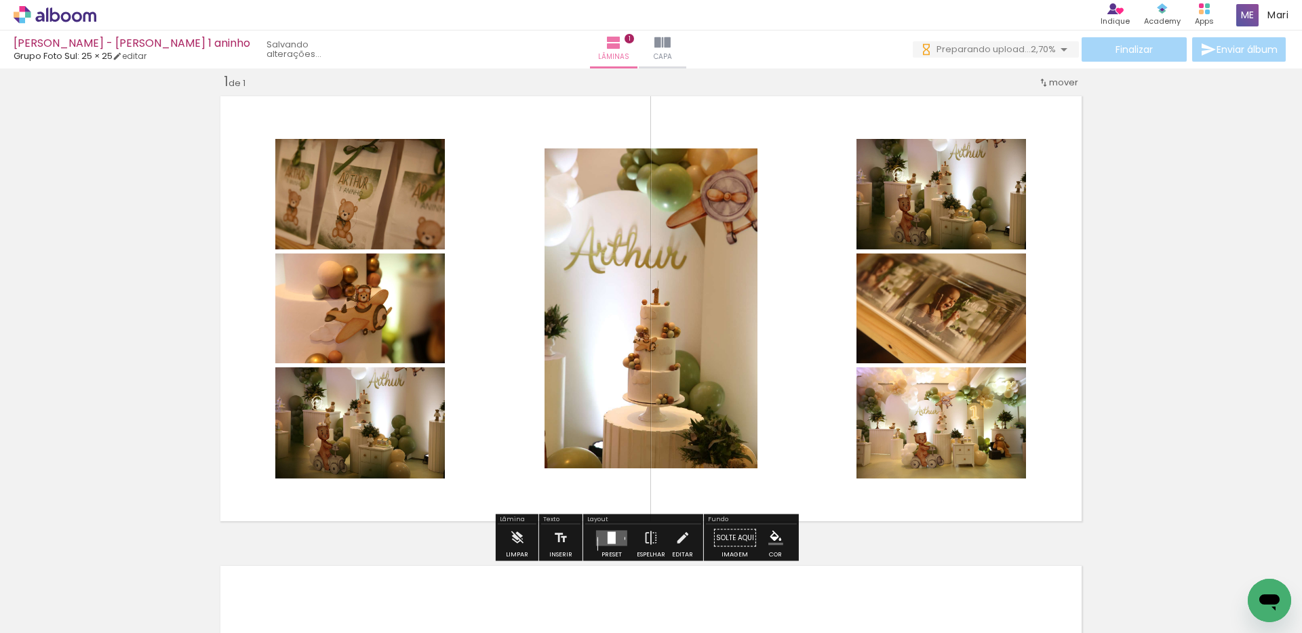
click at [602, 530] on quentale-layouter at bounding box center [611, 538] width 31 height 16
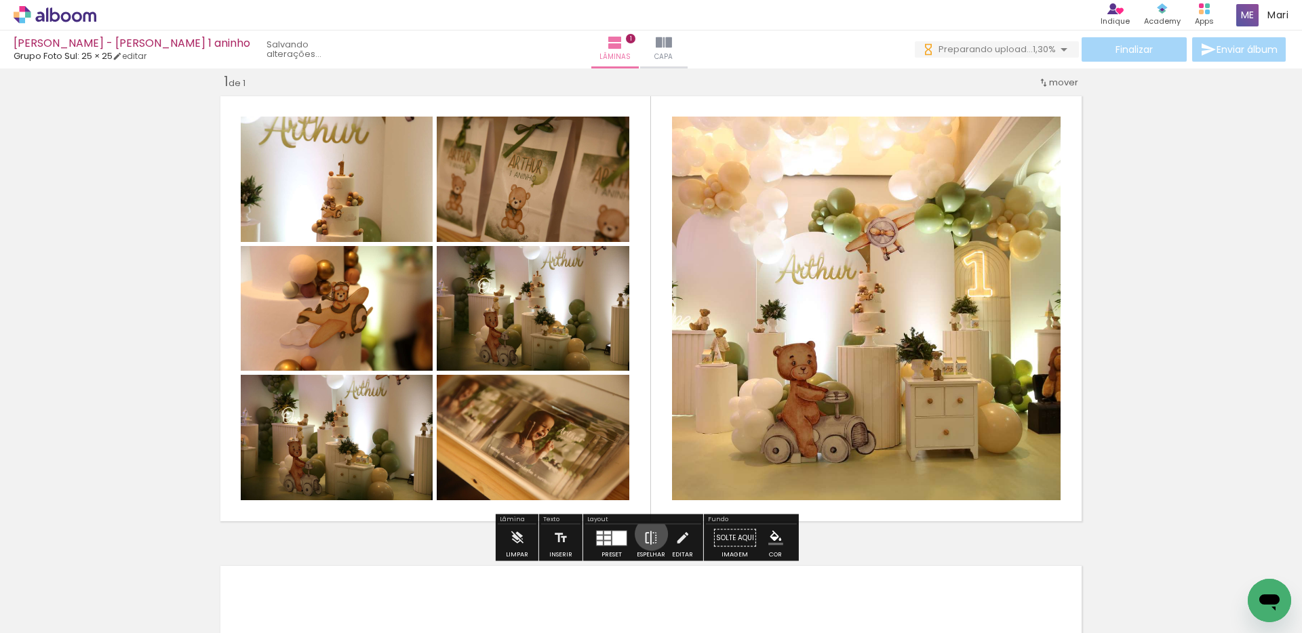
click at [648, 534] on iron-icon at bounding box center [651, 538] width 15 height 27
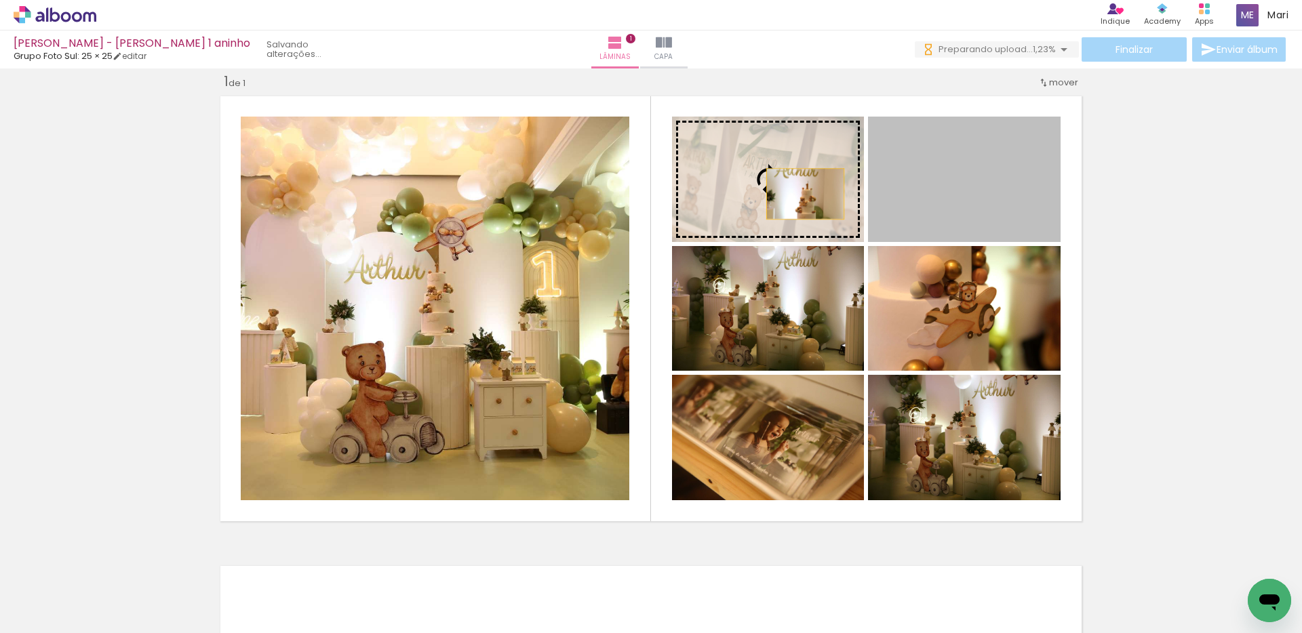
drag, startPoint x: 928, startPoint y: 214, endPoint x: 734, endPoint y: 184, distance: 195.7
click at [0, 0] on slot at bounding box center [0, 0] width 0 height 0
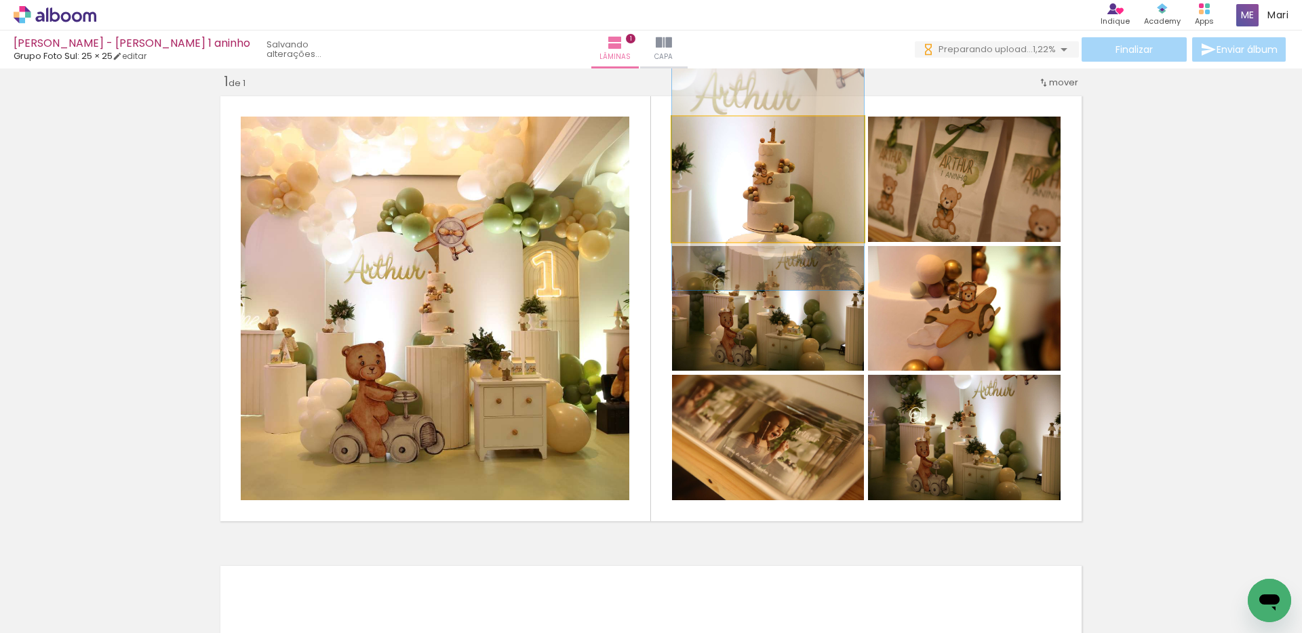
drag, startPoint x: 791, startPoint y: 212, endPoint x: 798, endPoint y: 180, distance: 31.8
click at [806, 191] on quentale-photo at bounding box center [768, 179] width 192 height 125
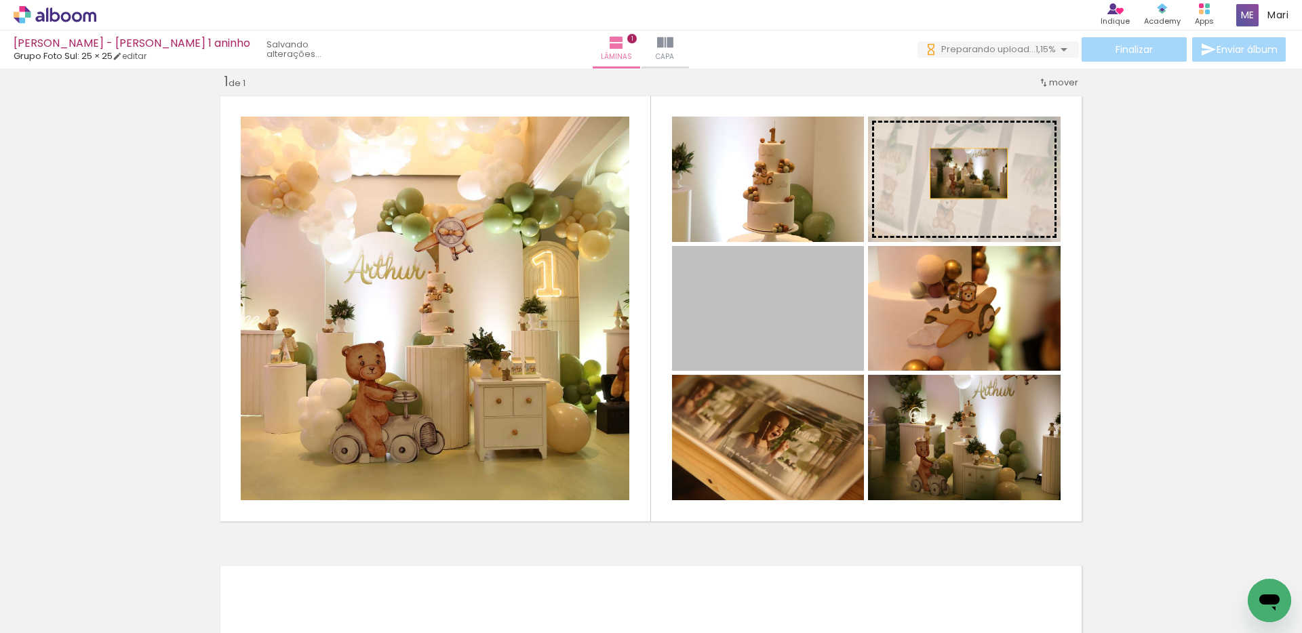
drag, startPoint x: 798, startPoint y: 319, endPoint x: 965, endPoint y: 172, distance: 223.0
click at [0, 0] on slot at bounding box center [0, 0] width 0 height 0
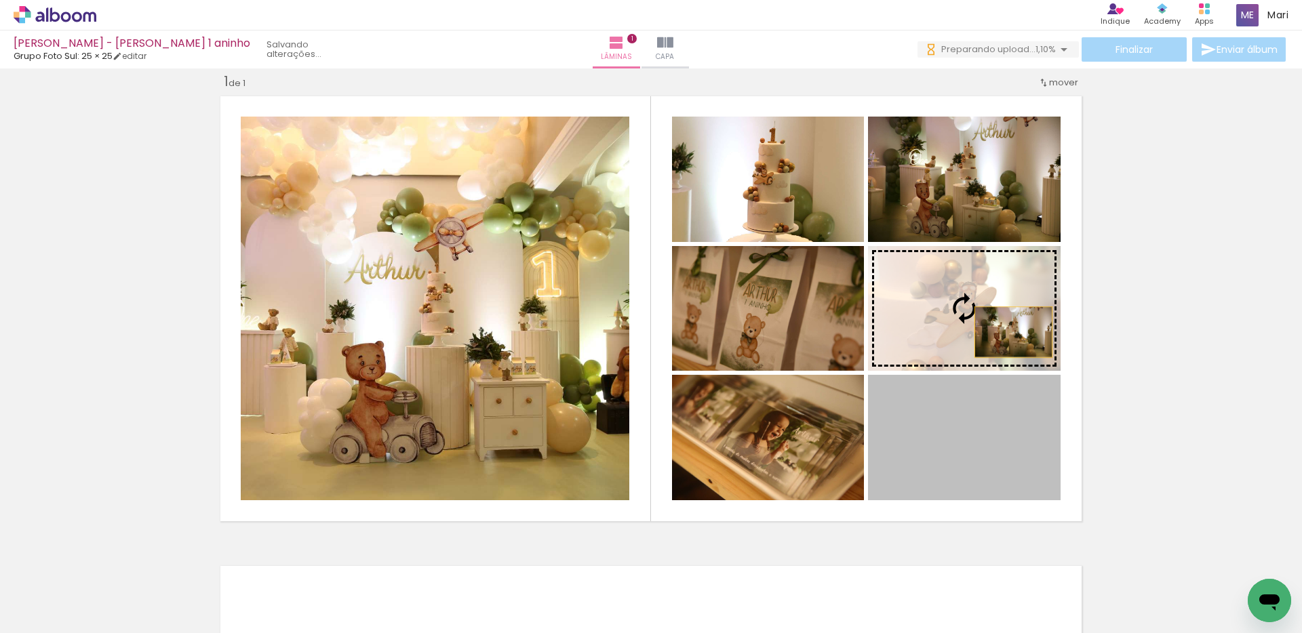
drag, startPoint x: 1004, startPoint y: 465, endPoint x: 1007, endPoint y: 305, distance: 160.1
click at [0, 0] on slot at bounding box center [0, 0] width 0 height 0
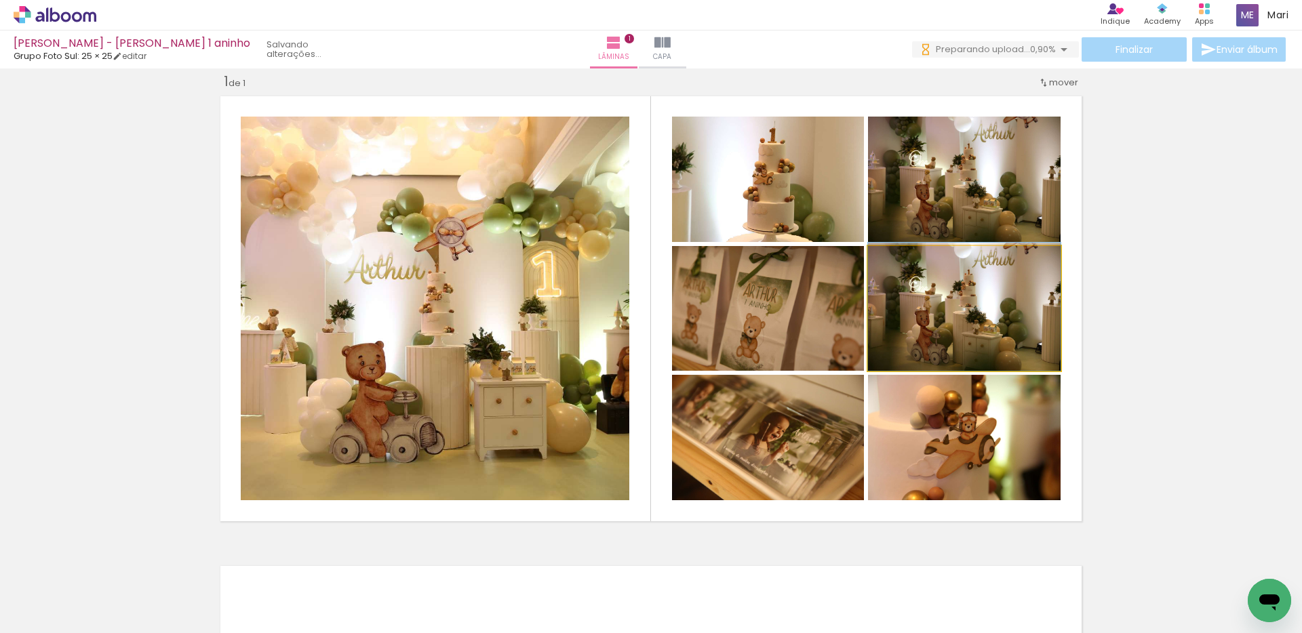
drag, startPoint x: 975, startPoint y: 328, endPoint x: 977, endPoint y: 320, distance: 7.6
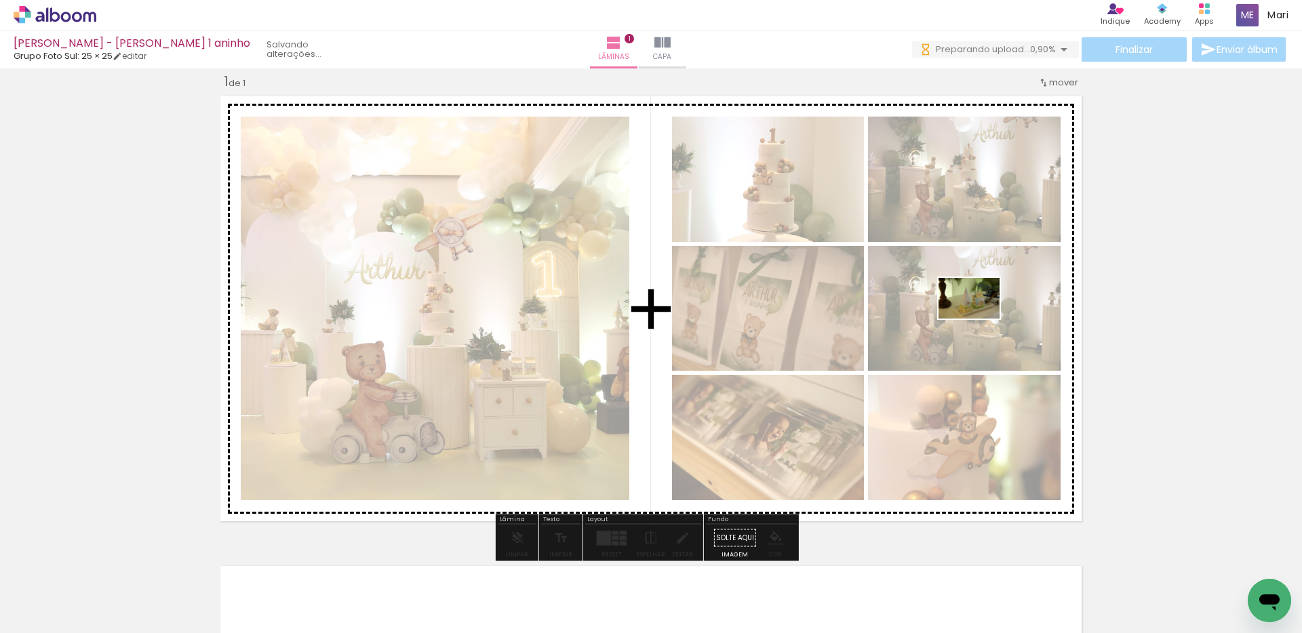
drag, startPoint x: 377, startPoint y: 592, endPoint x: 979, endPoint y: 319, distance: 661.4
click at [979, 319] on quentale-workspace at bounding box center [651, 316] width 1302 height 633
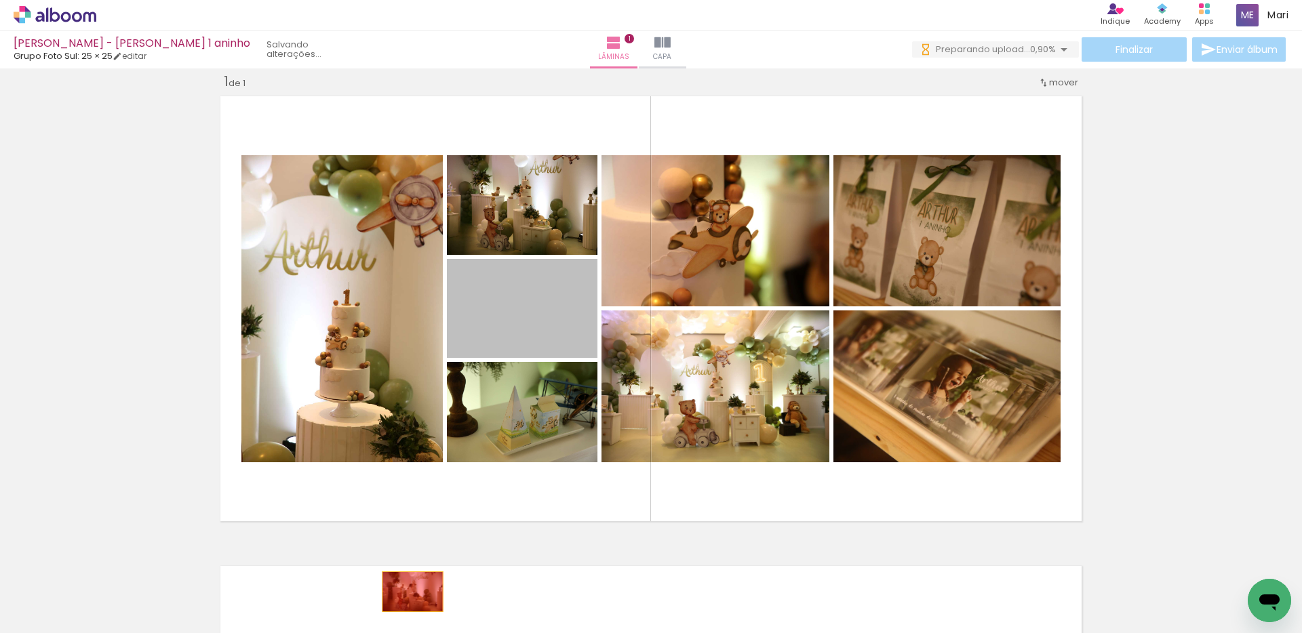
drag, startPoint x: 526, startPoint y: 333, endPoint x: 407, endPoint y: 592, distance: 285.3
click at [407, 592] on quentale-workspace at bounding box center [651, 316] width 1302 height 633
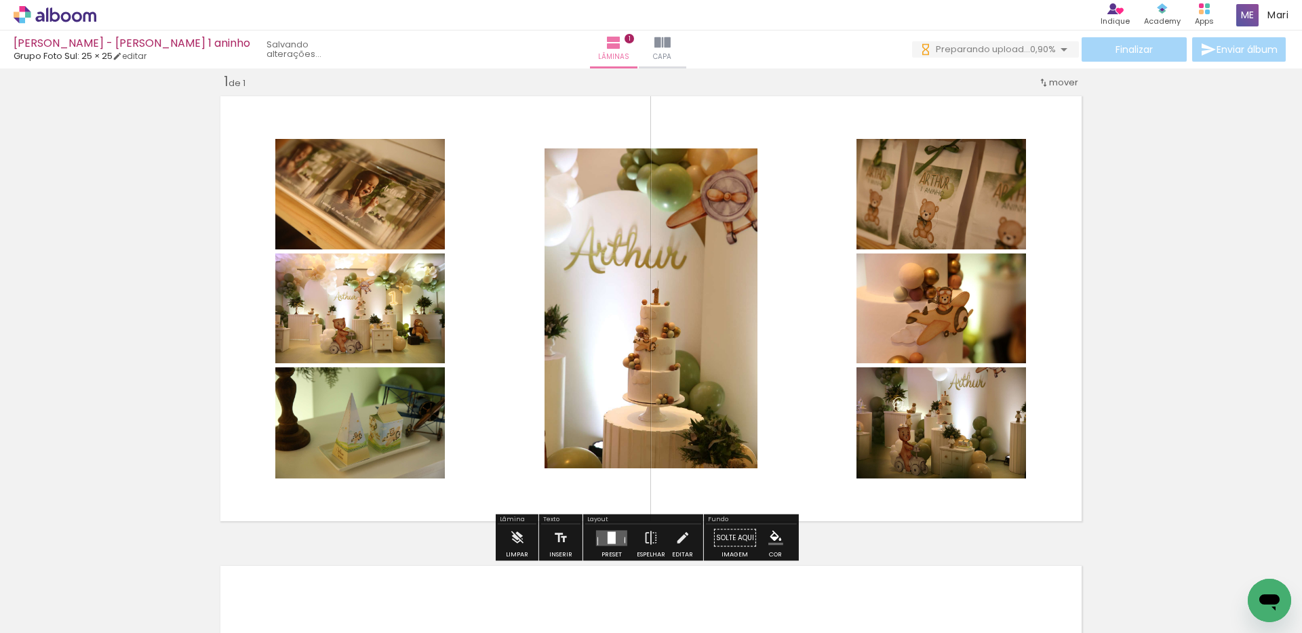
drag, startPoint x: 614, startPoint y: 536, endPoint x: 661, endPoint y: 521, distance: 49.1
click at [614, 536] on quentale-layouter at bounding box center [611, 538] width 31 height 16
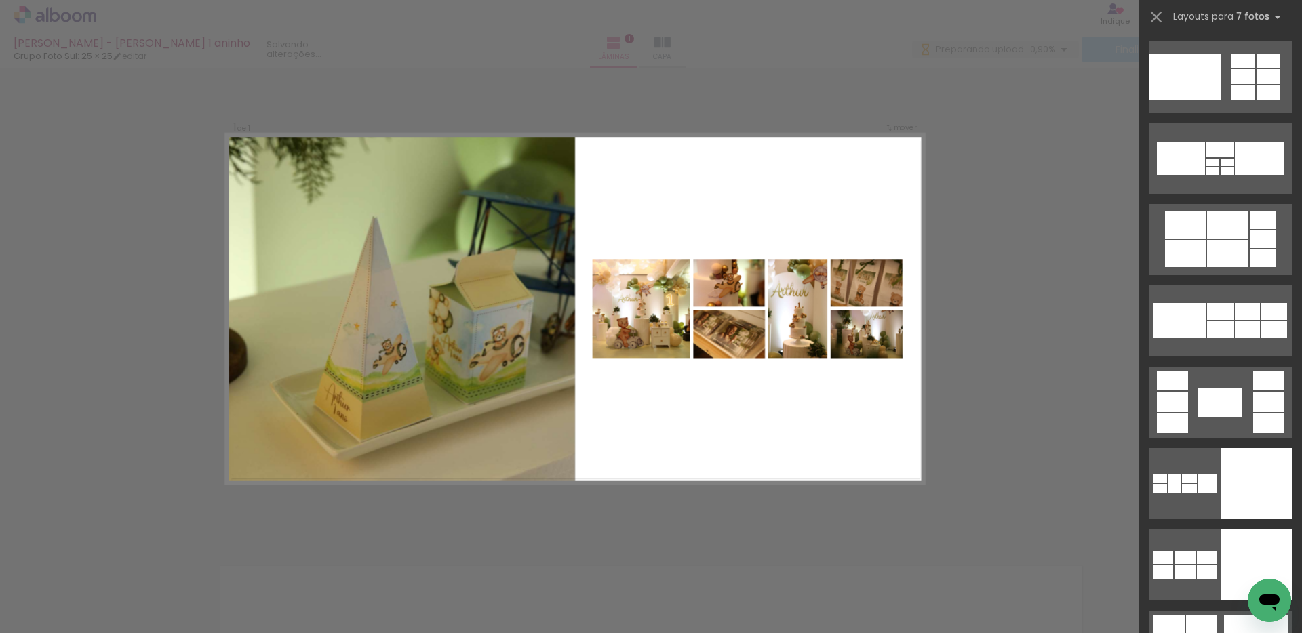
scroll to position [7867, 0]
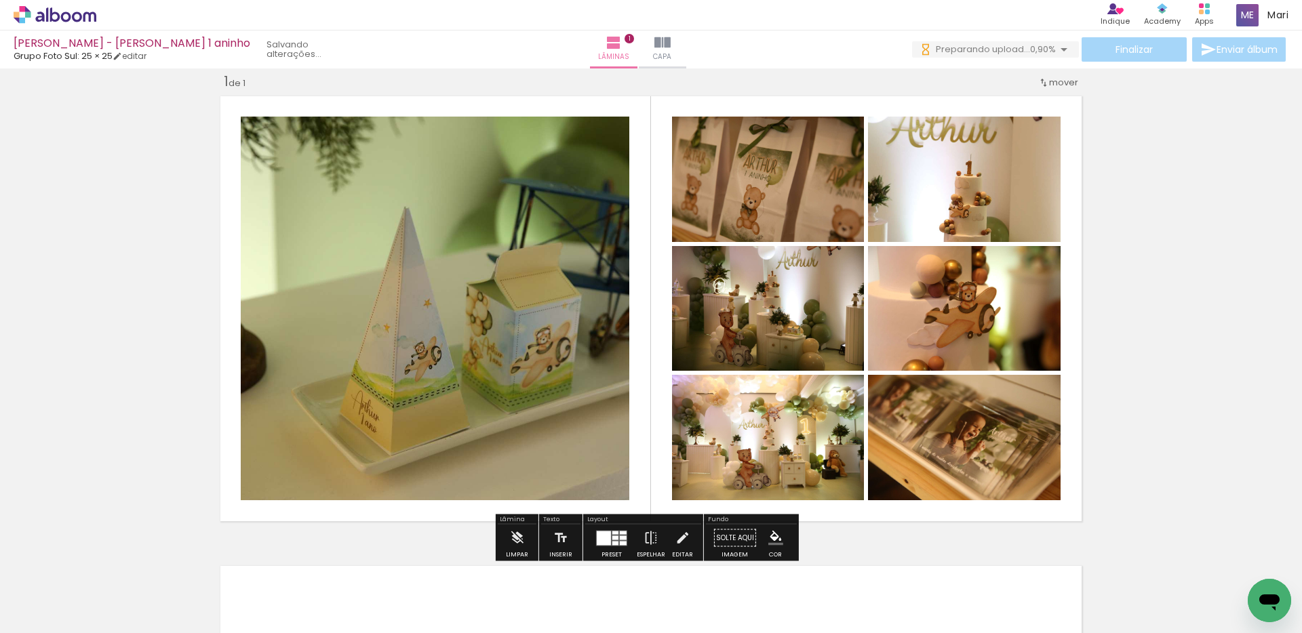
drag, startPoint x: 640, startPoint y: 442, endPoint x: 477, endPoint y: 416, distance: 164.9
click at [0, 0] on slot at bounding box center [0, 0] width 0 height 0
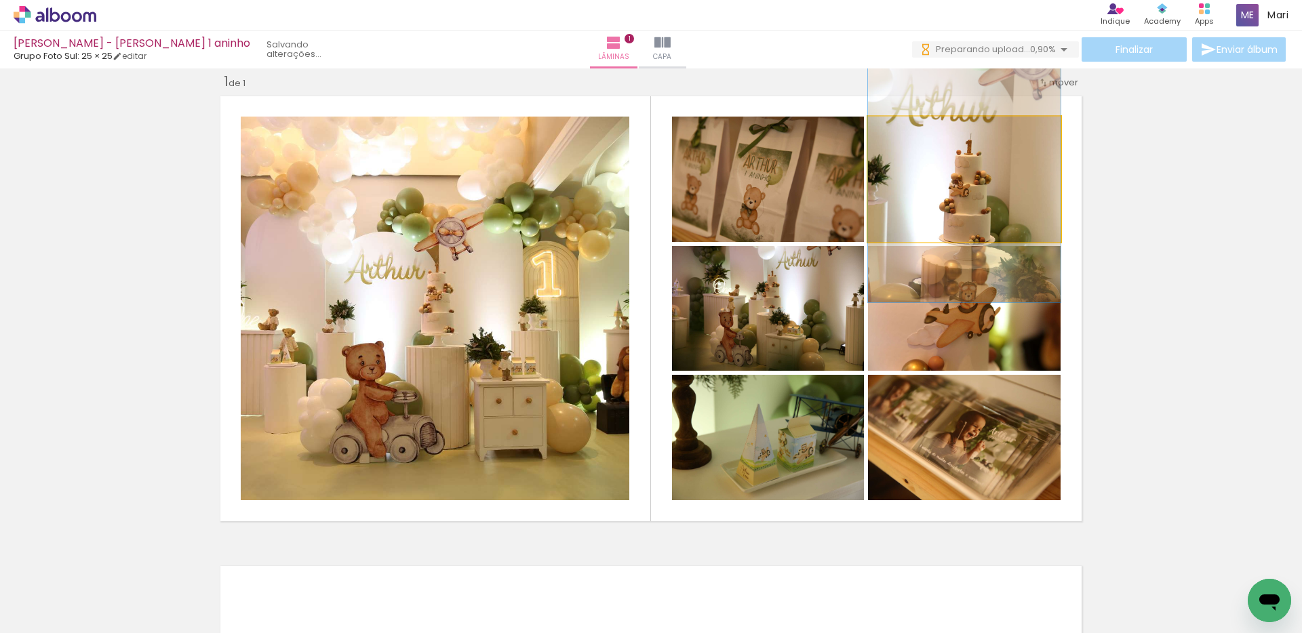
drag, startPoint x: 941, startPoint y: 197, endPoint x: 947, endPoint y: 175, distance: 23.4
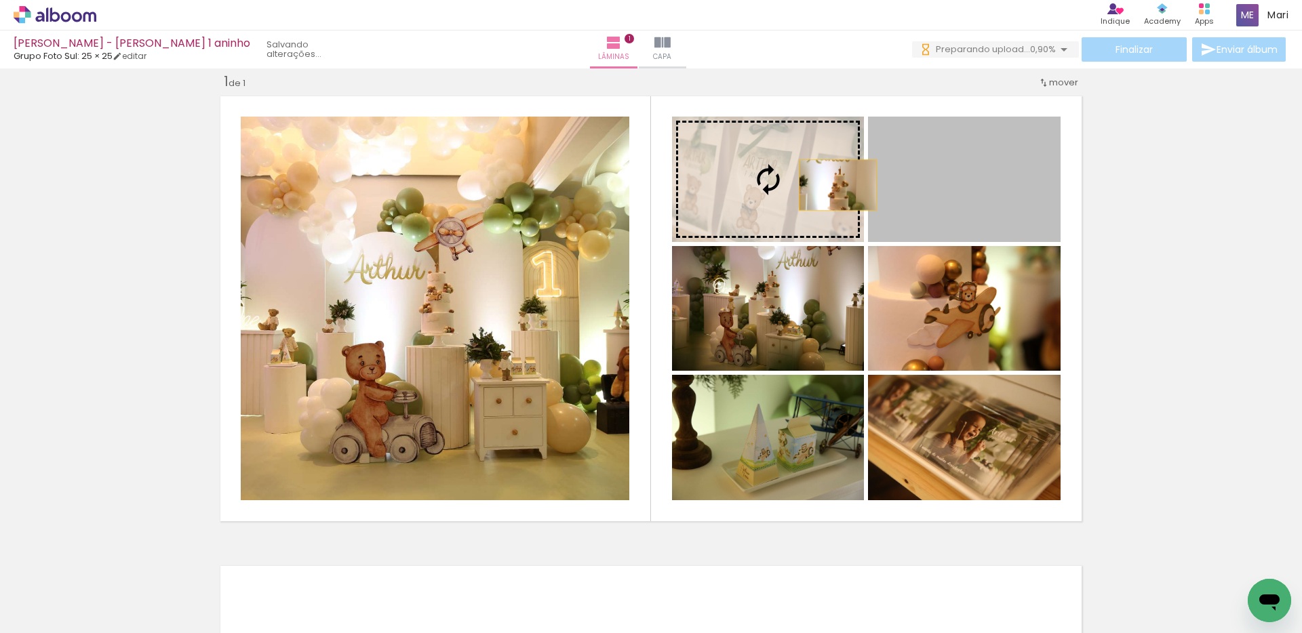
drag, startPoint x: 964, startPoint y: 185, endPoint x: 781, endPoint y: 185, distance: 182.4
click at [0, 0] on slot at bounding box center [0, 0] width 0 height 0
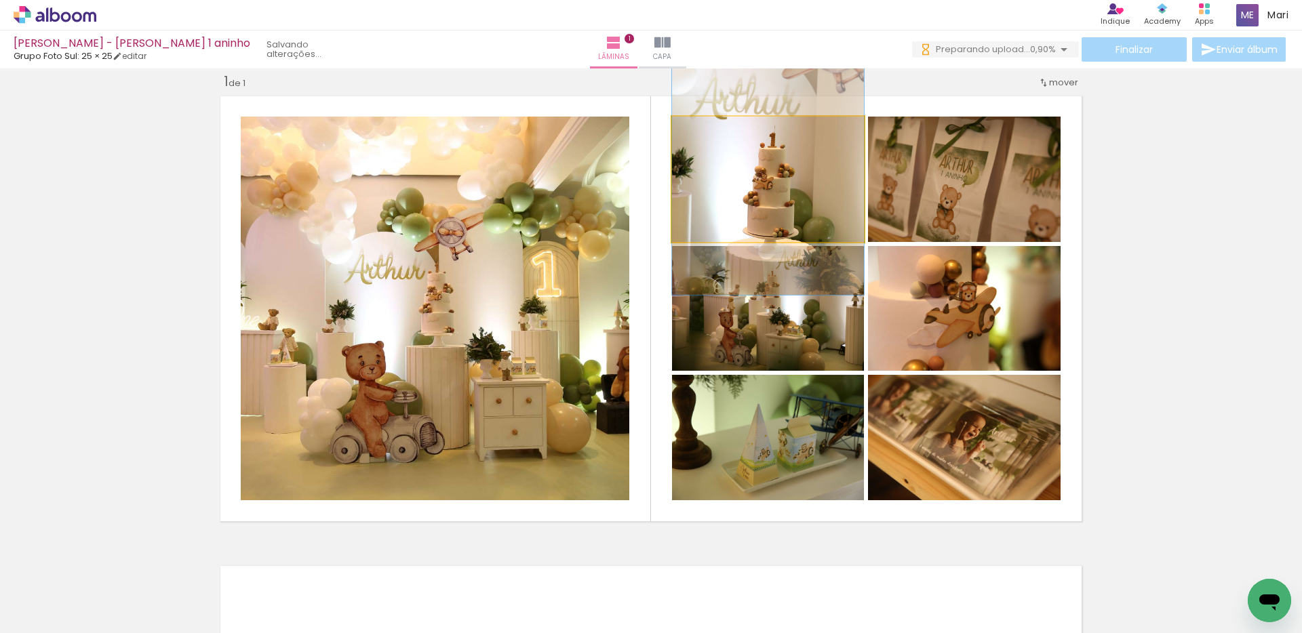
drag, startPoint x: 795, startPoint y: 195, endPoint x: 800, endPoint y: 170, distance: 25.5
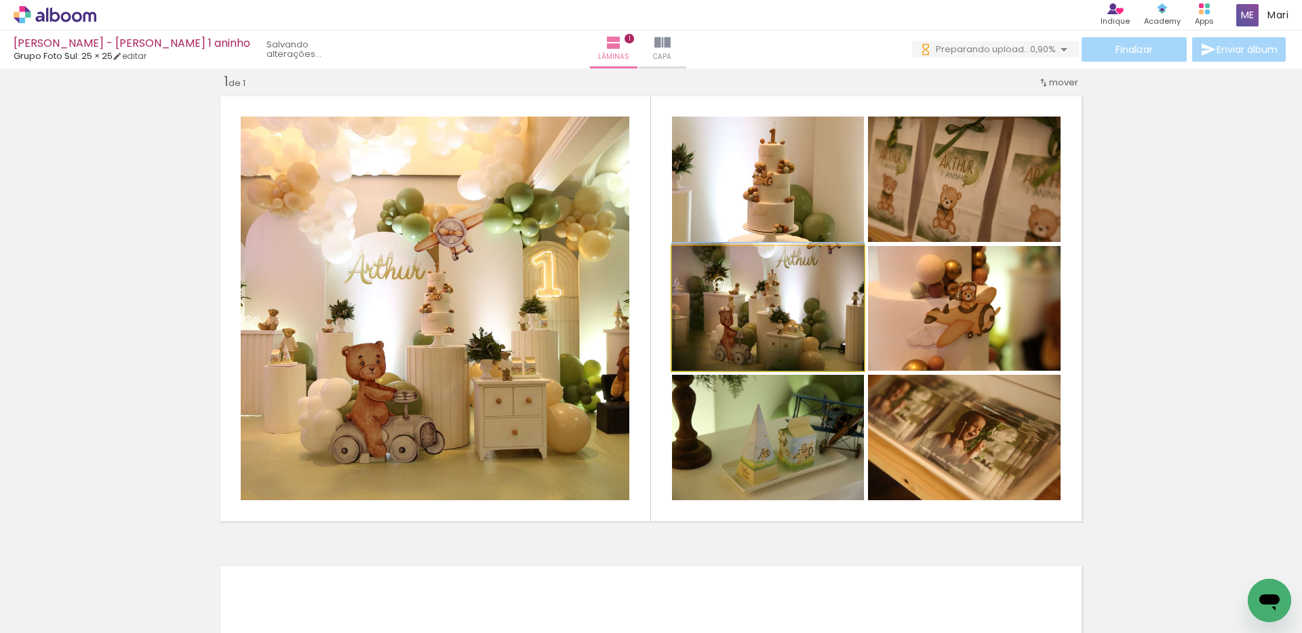
drag, startPoint x: 790, startPoint y: 337, endPoint x: 973, endPoint y: 207, distance: 224.1
click at [0, 0] on slot at bounding box center [0, 0] width 0 height 0
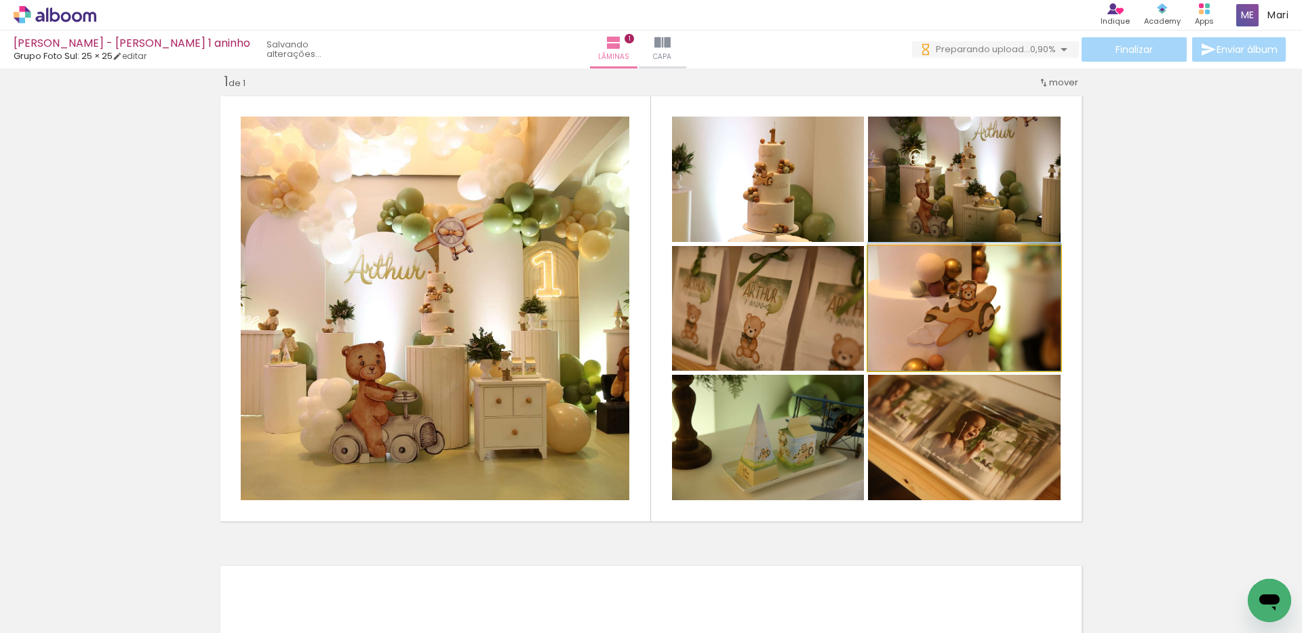
drag, startPoint x: 973, startPoint y: 328, endPoint x: 791, endPoint y: 317, distance: 182.1
click at [0, 0] on slot at bounding box center [0, 0] width 0 height 0
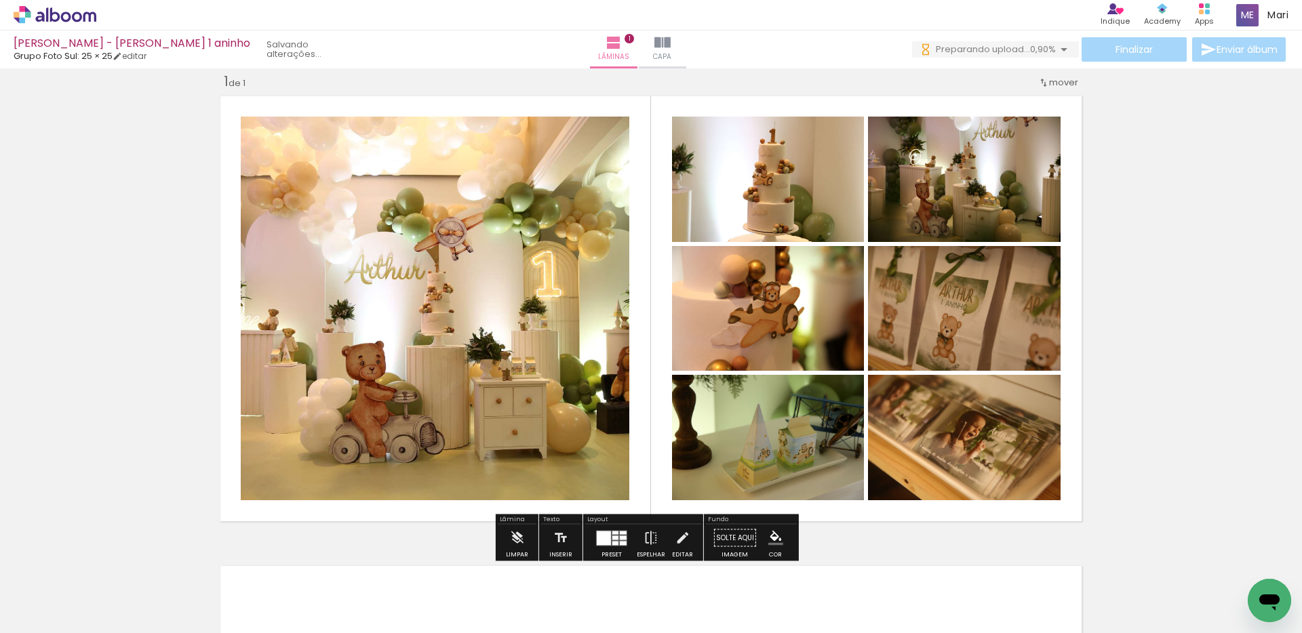
drag, startPoint x: 809, startPoint y: 467, endPoint x: 983, endPoint y: 447, distance: 174.7
click at [0, 0] on slot at bounding box center [0, 0] width 0 height 0
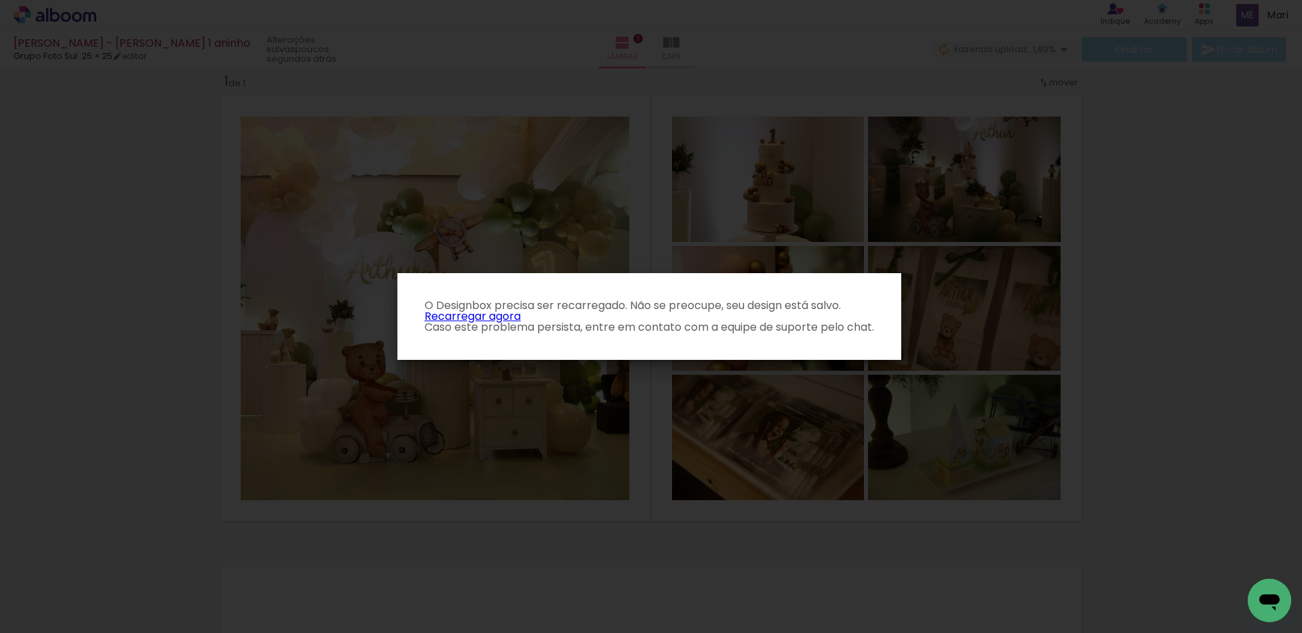
click at [475, 314] on link "Recarregar agora" at bounding box center [473, 317] width 96 height 16
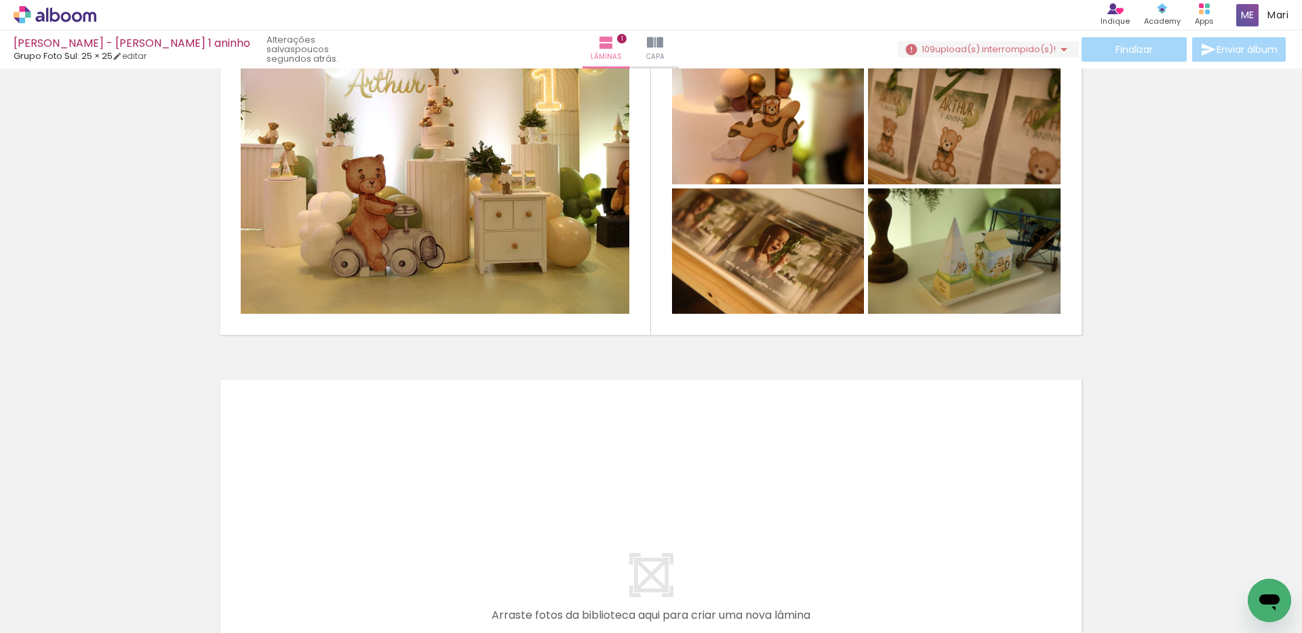
scroll to position [271, 0]
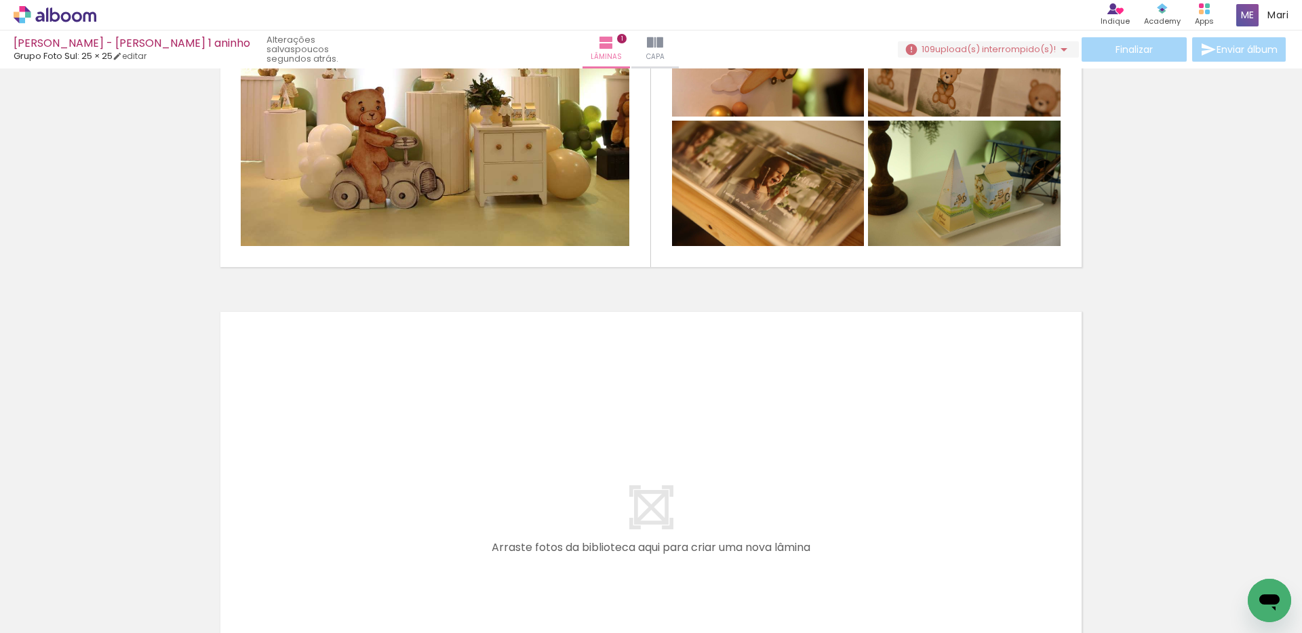
drag, startPoint x: 239, startPoint y: 591, endPoint x: 315, endPoint y: 574, distance: 78.5
click at [328, 424] on quentale-workspace at bounding box center [651, 316] width 1302 height 633
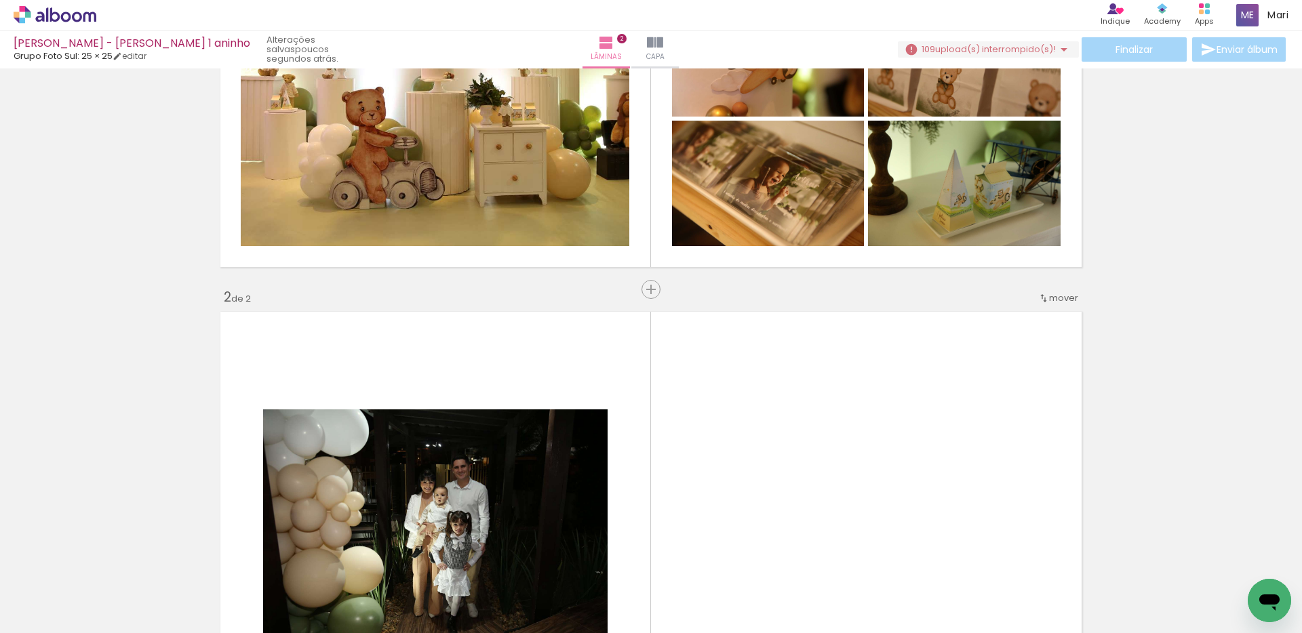
scroll to position [487, 0]
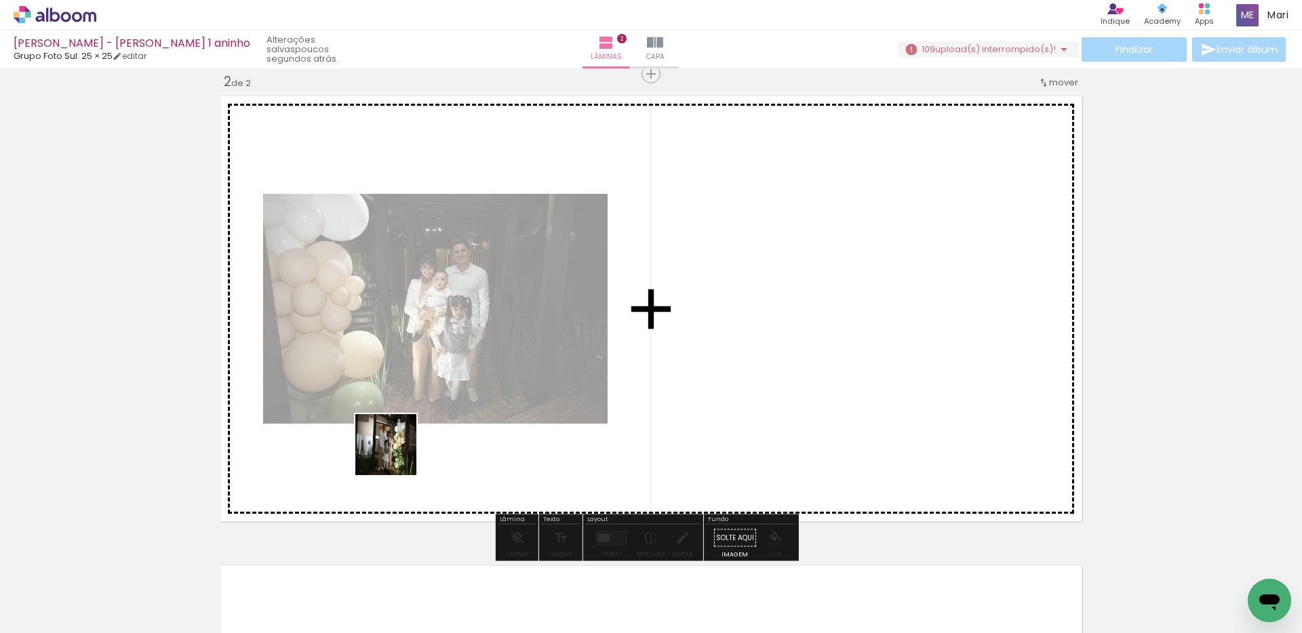
drag, startPoint x: 314, startPoint y: 581, endPoint x: 391, endPoint y: 588, distance: 77.7
click at [446, 388] on quentale-workspace at bounding box center [651, 316] width 1302 height 633
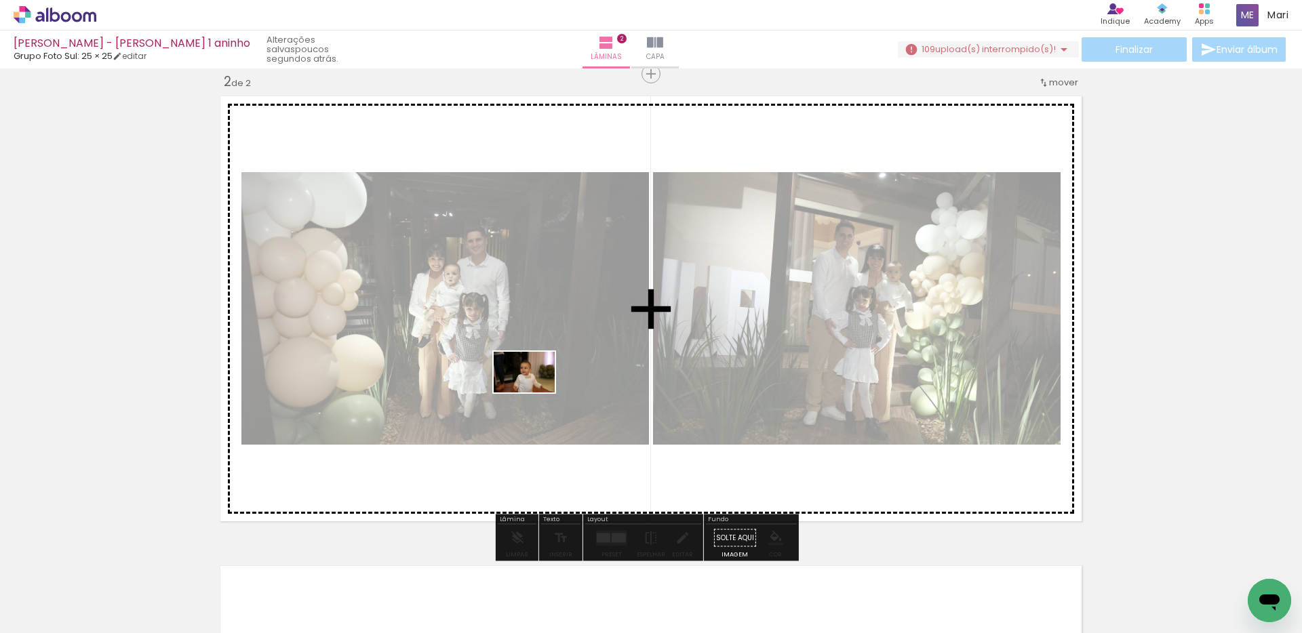
drag, startPoint x: 396, startPoint y: 591, endPoint x: 534, endPoint y: 393, distance: 241.6
click at [534, 393] on quentale-workspace at bounding box center [651, 316] width 1302 height 633
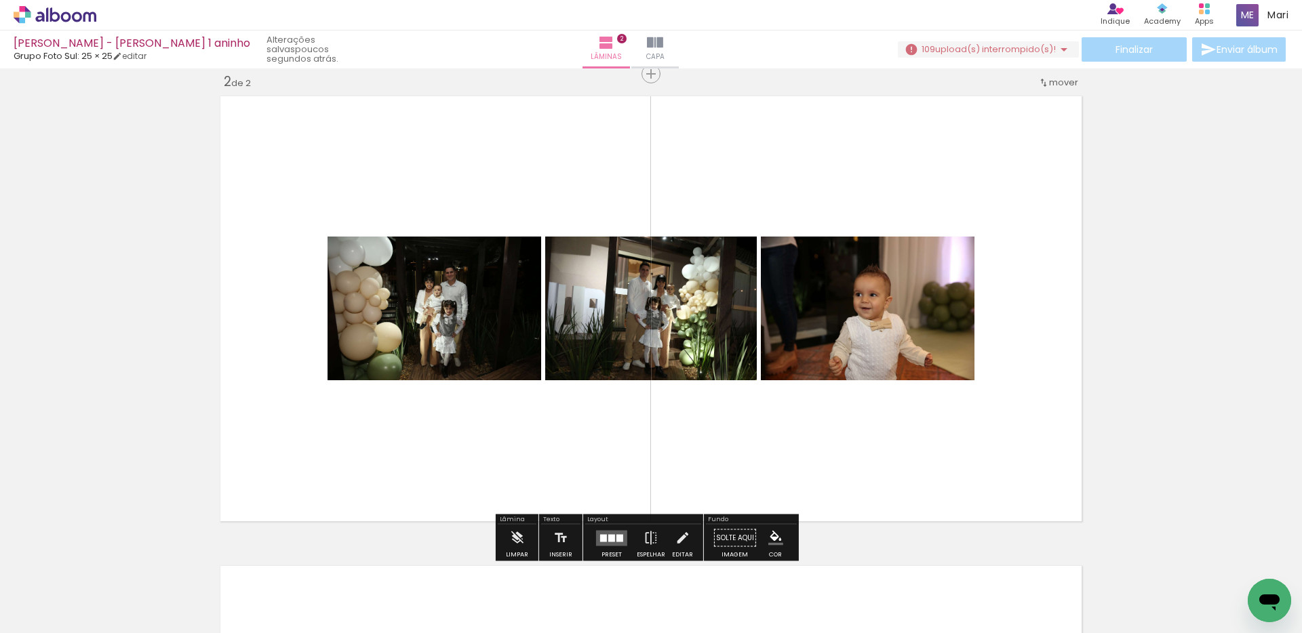
scroll to position [555, 0]
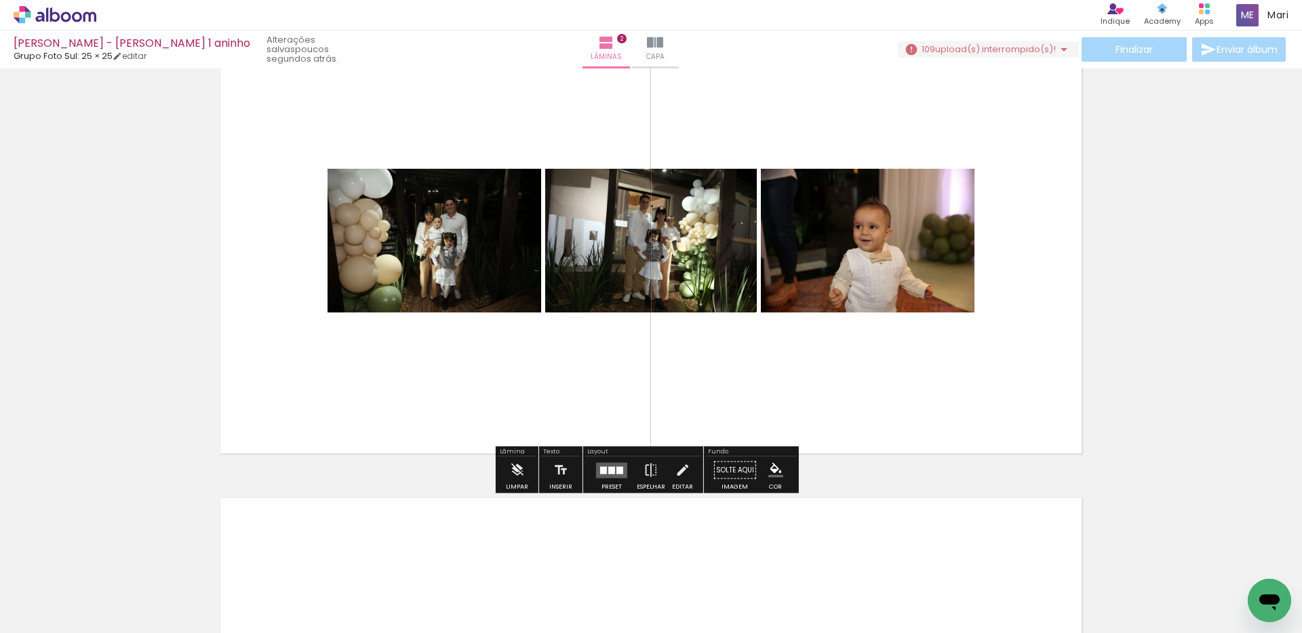
click at [612, 477] on quentale-layouter at bounding box center [611, 471] width 31 height 16
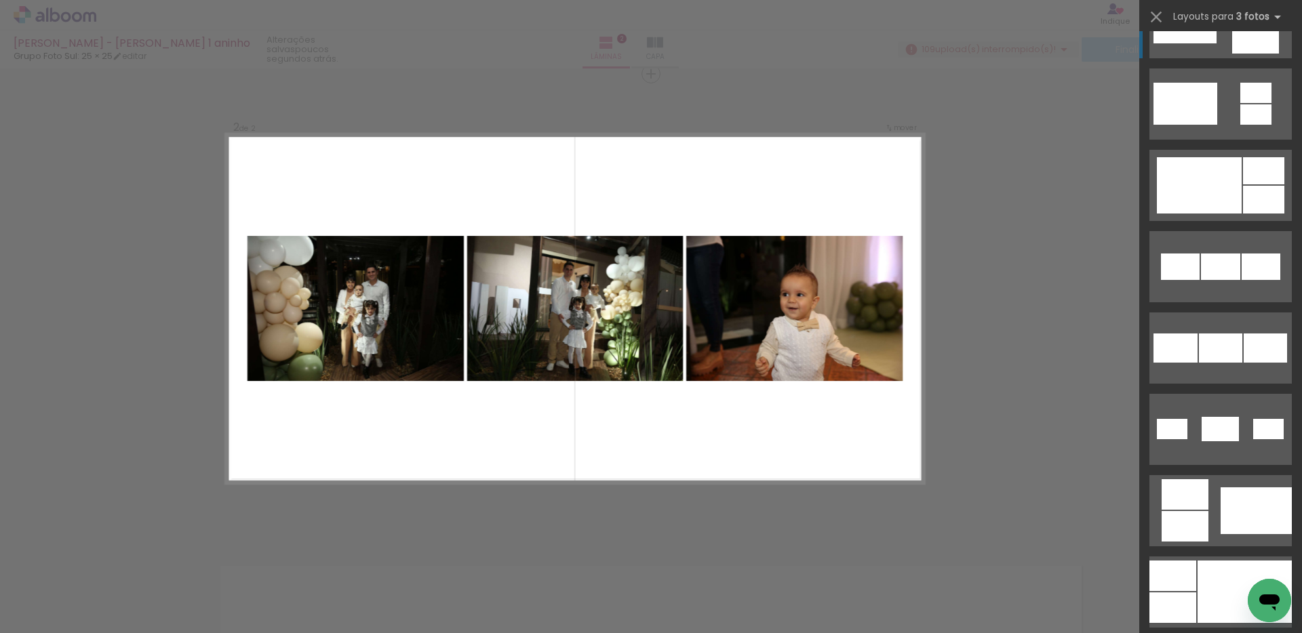
scroll to position [678, 0]
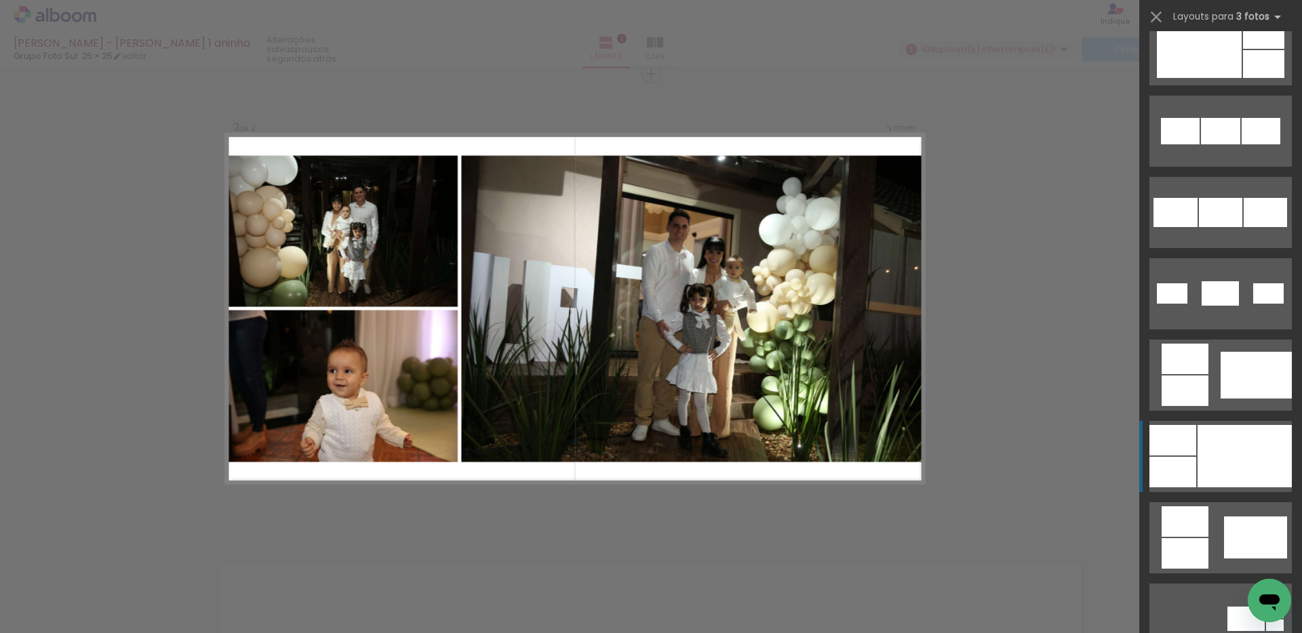
click at [1209, 441] on div at bounding box center [1245, 456] width 94 height 62
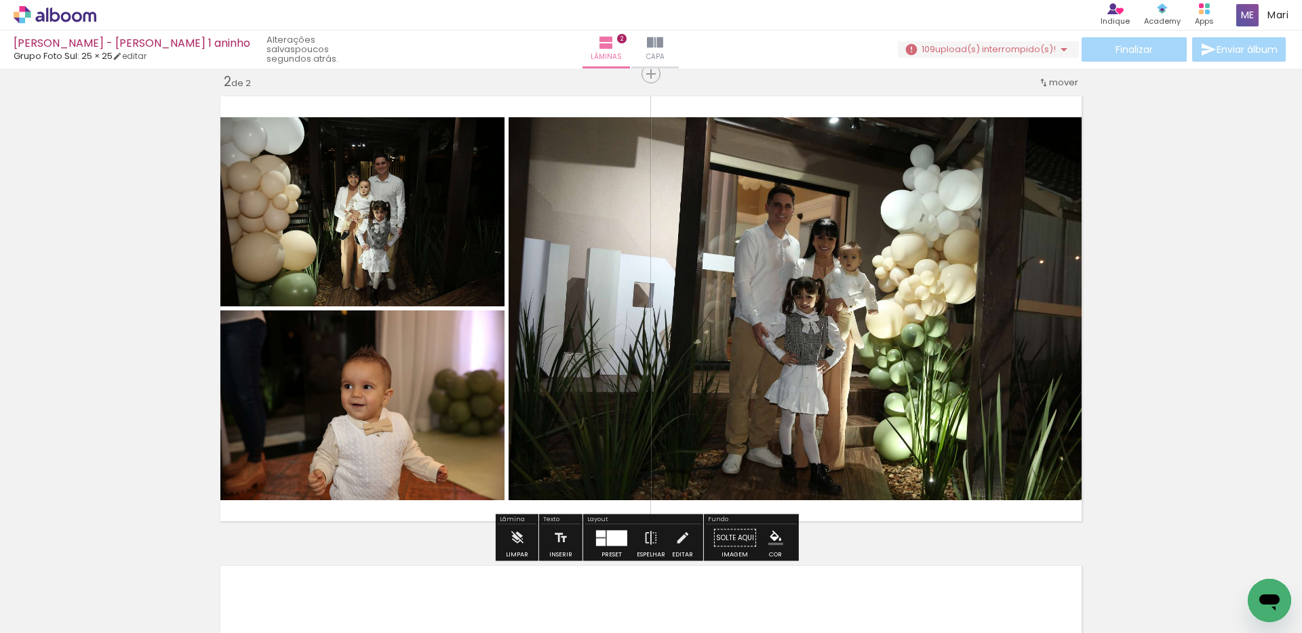
drag, startPoint x: 422, startPoint y: 393, endPoint x: 682, endPoint y: 306, distance: 274.1
click at [0, 0] on slot at bounding box center [0, 0] width 0 height 0
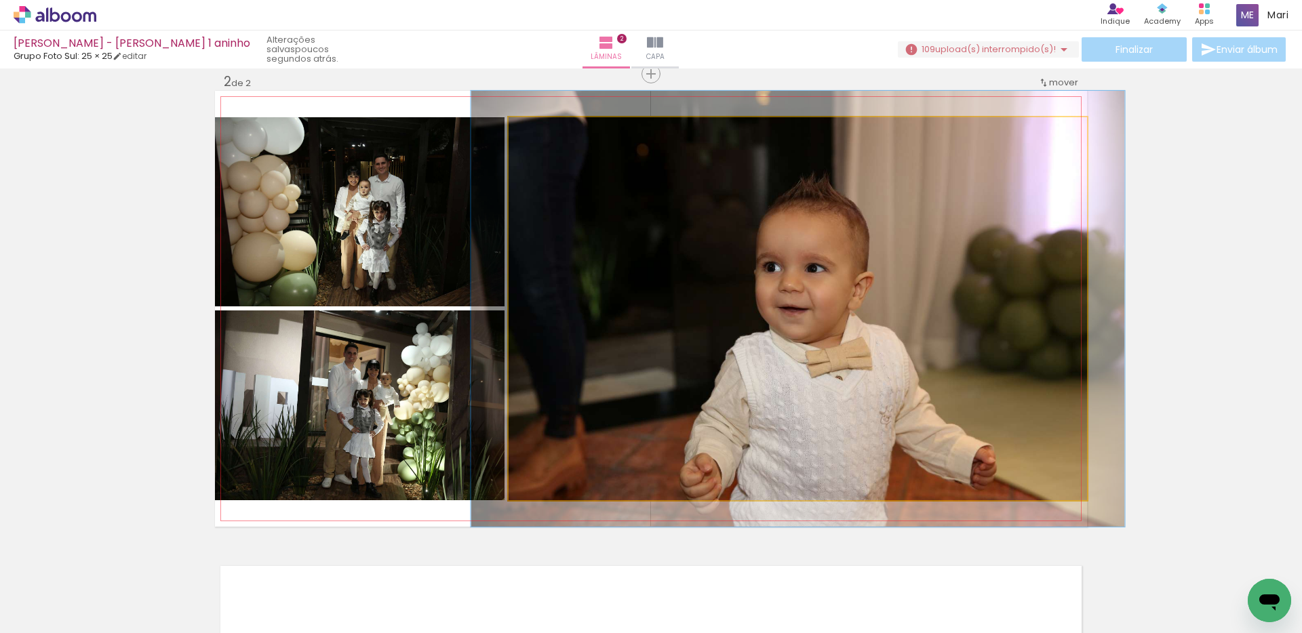
type paper-slider "113"
click at [541, 134] on div at bounding box center [547, 131] width 12 height 12
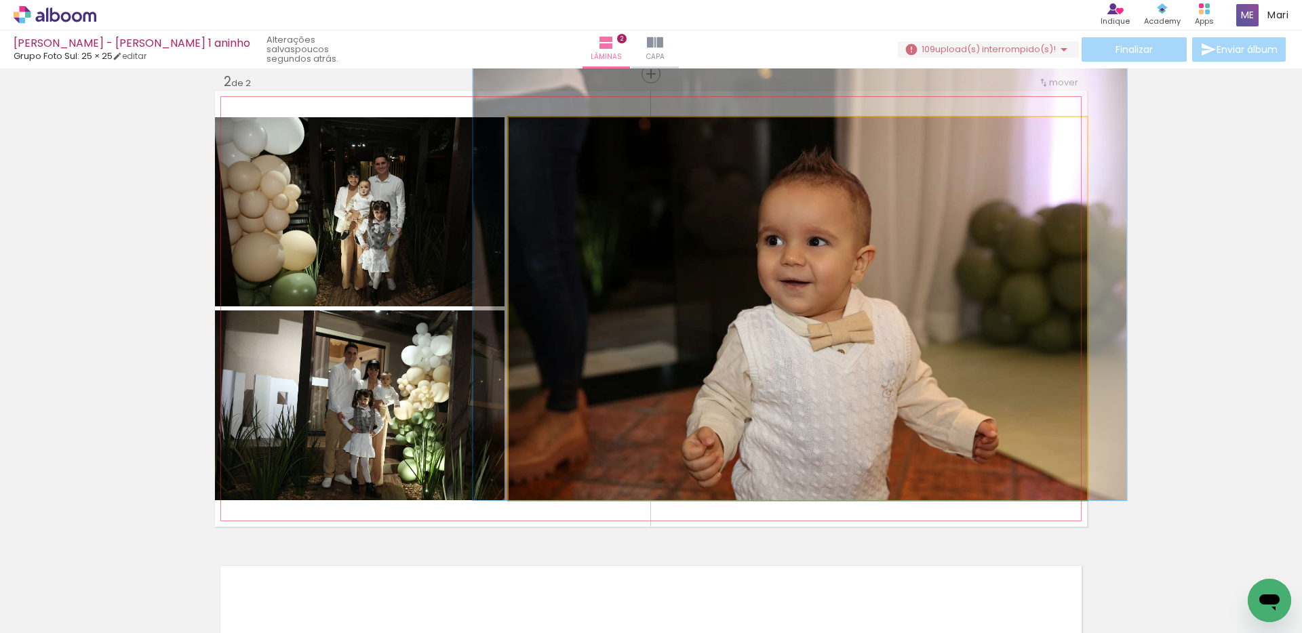
drag, startPoint x: 726, startPoint y: 261, endPoint x: 728, endPoint y: 220, distance: 40.7
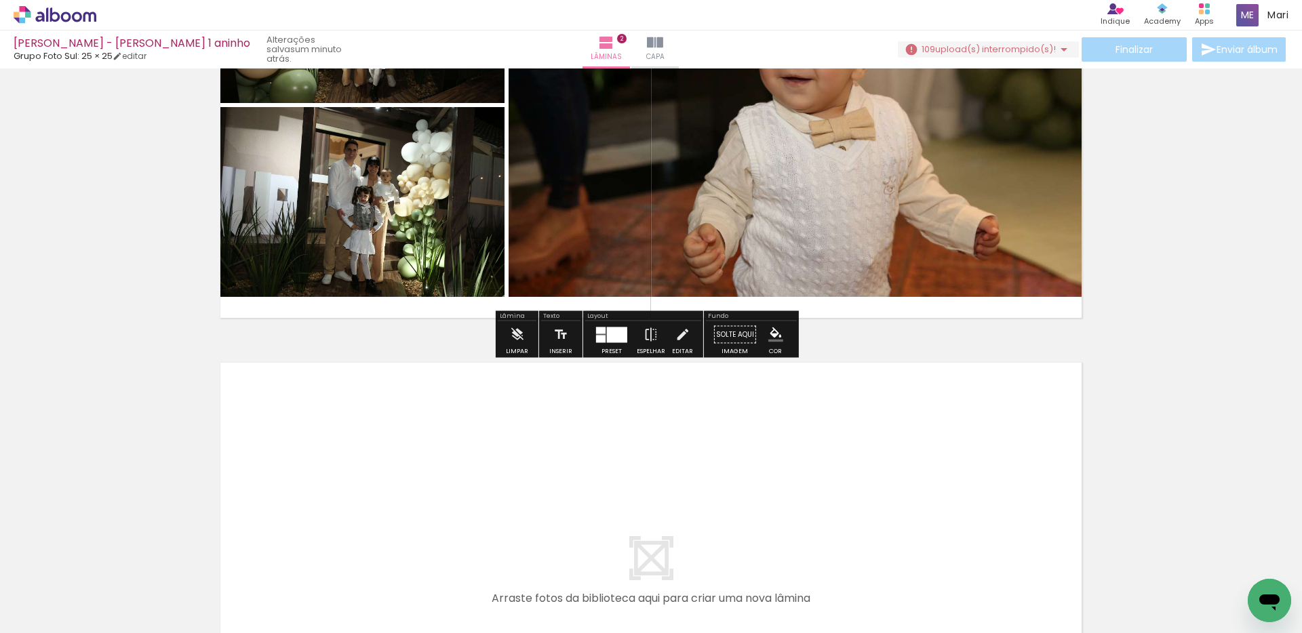
scroll to position [826, 0]
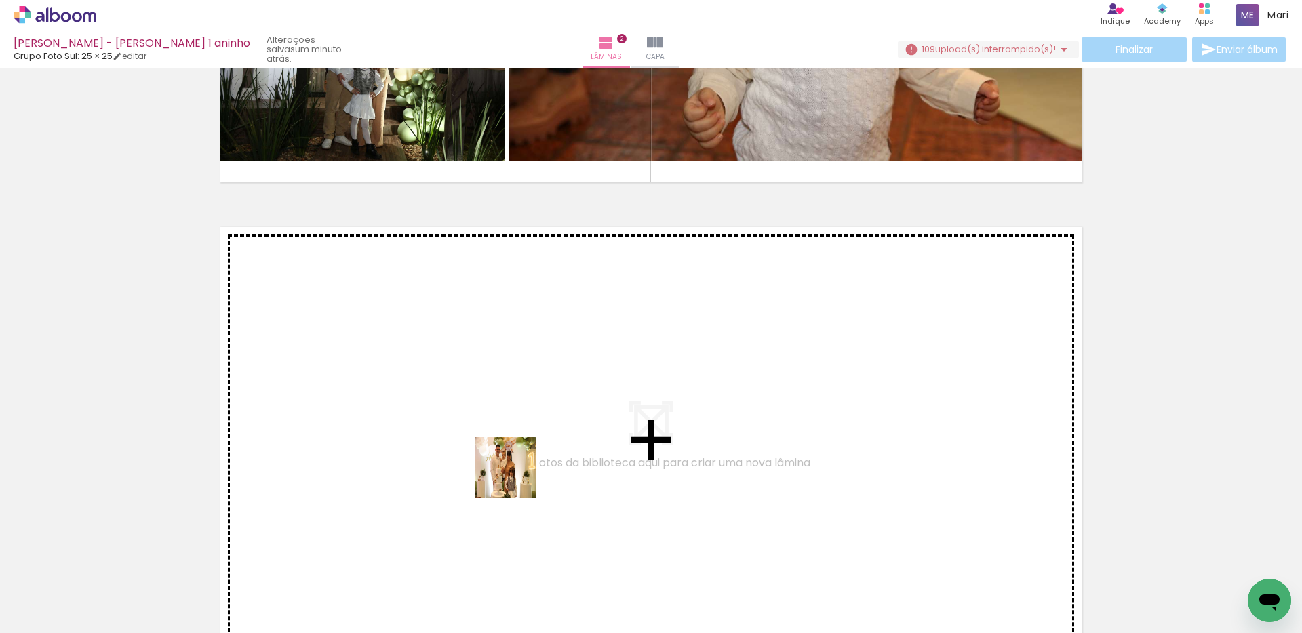
drag, startPoint x: 472, startPoint y: 595, endPoint x: 522, endPoint y: 572, distance: 55.2
click at [526, 442] on quentale-workspace at bounding box center [651, 316] width 1302 height 633
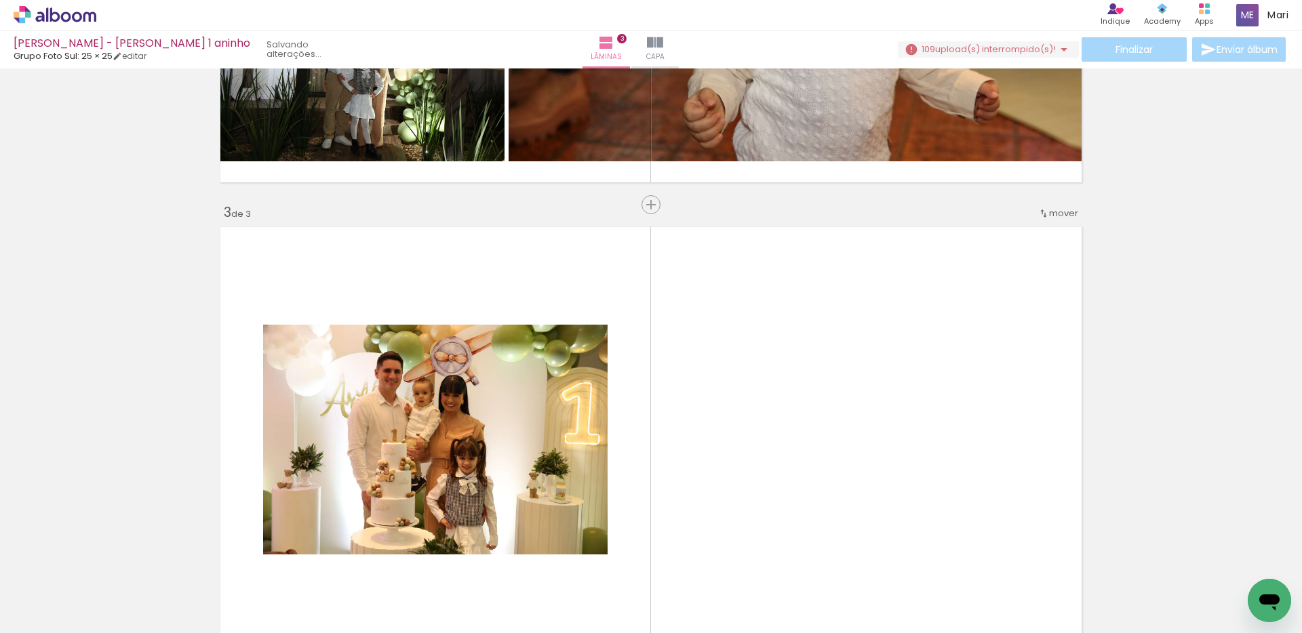
scroll to position [957, 0]
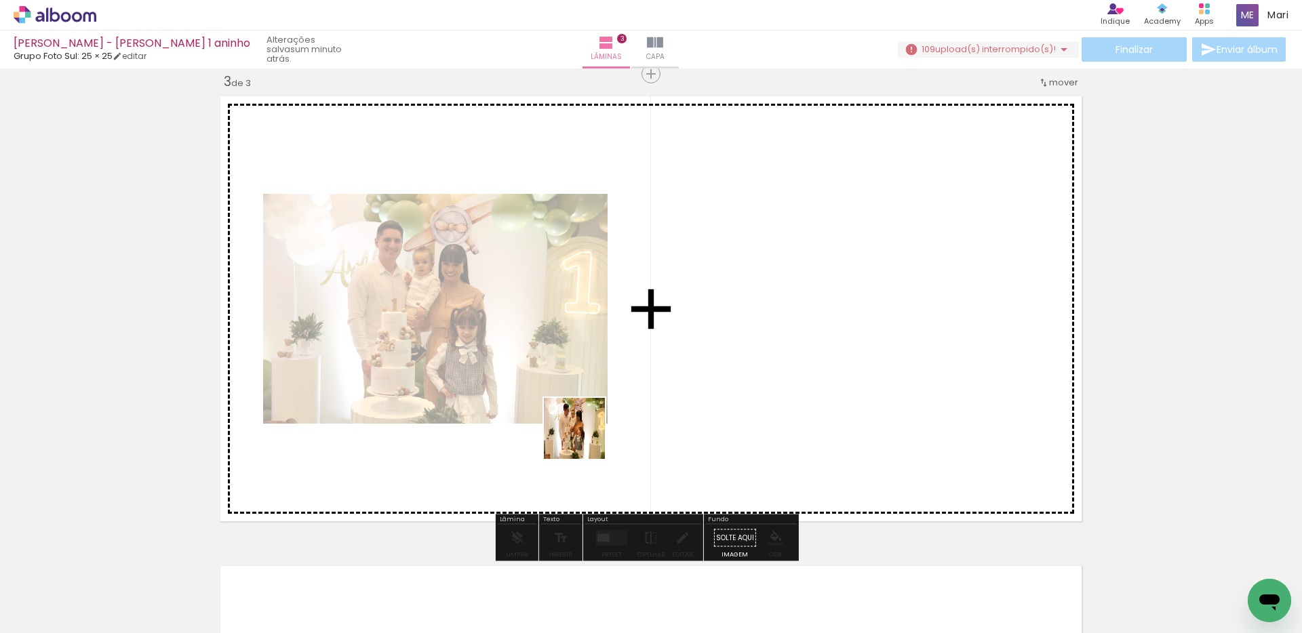
drag, startPoint x: 546, startPoint y: 557, endPoint x: 597, endPoint y: 560, distance: 50.9
click at [586, 436] on quentale-workspace at bounding box center [651, 316] width 1302 height 633
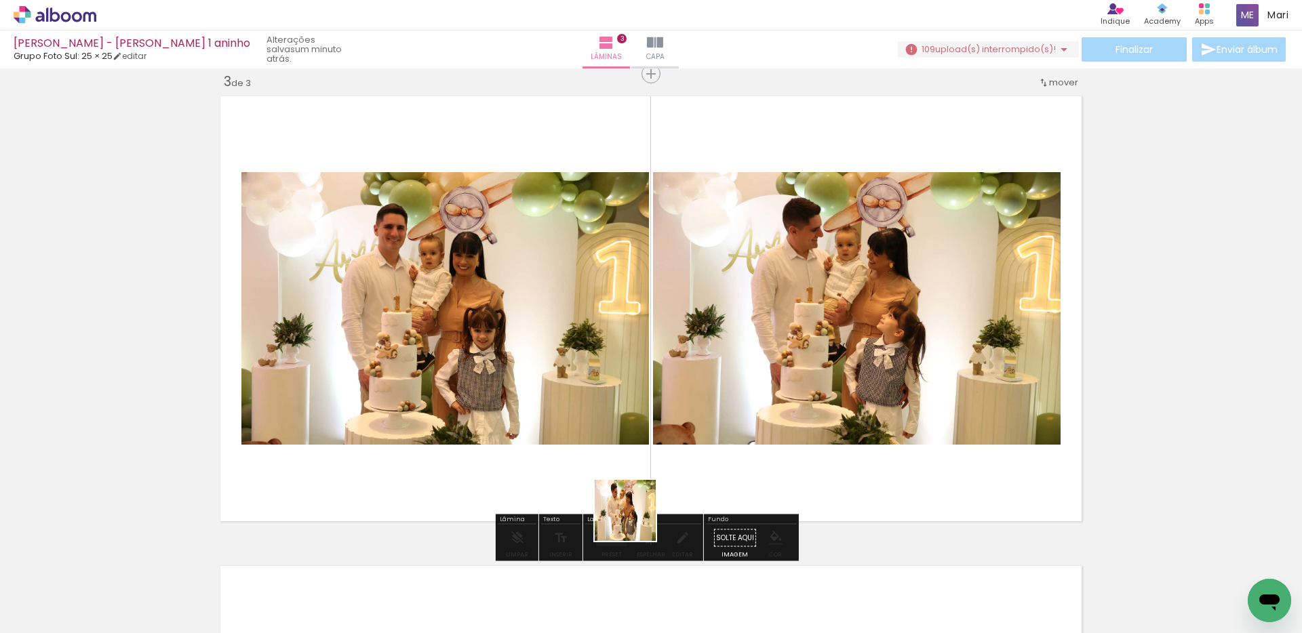
drag, startPoint x: 623, startPoint y: 555, endPoint x: 658, endPoint y: 445, distance: 115.2
click at [658, 445] on quentale-workspace at bounding box center [651, 316] width 1302 height 633
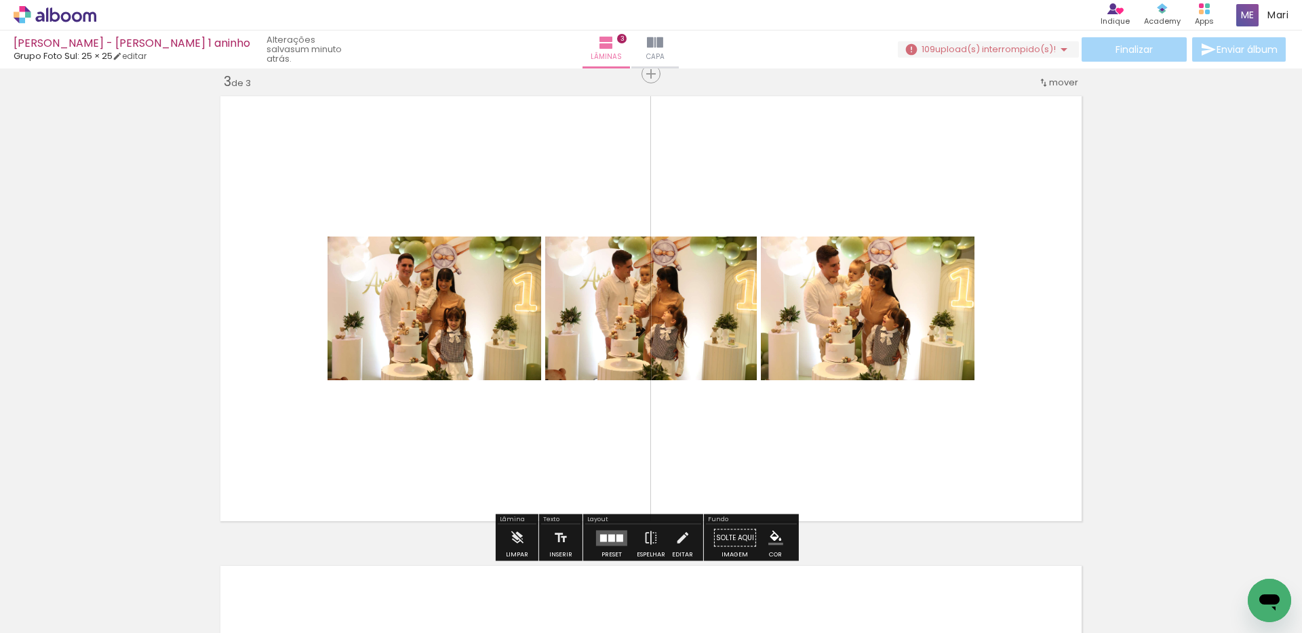
click at [605, 532] on quentale-layouter at bounding box center [611, 538] width 31 height 16
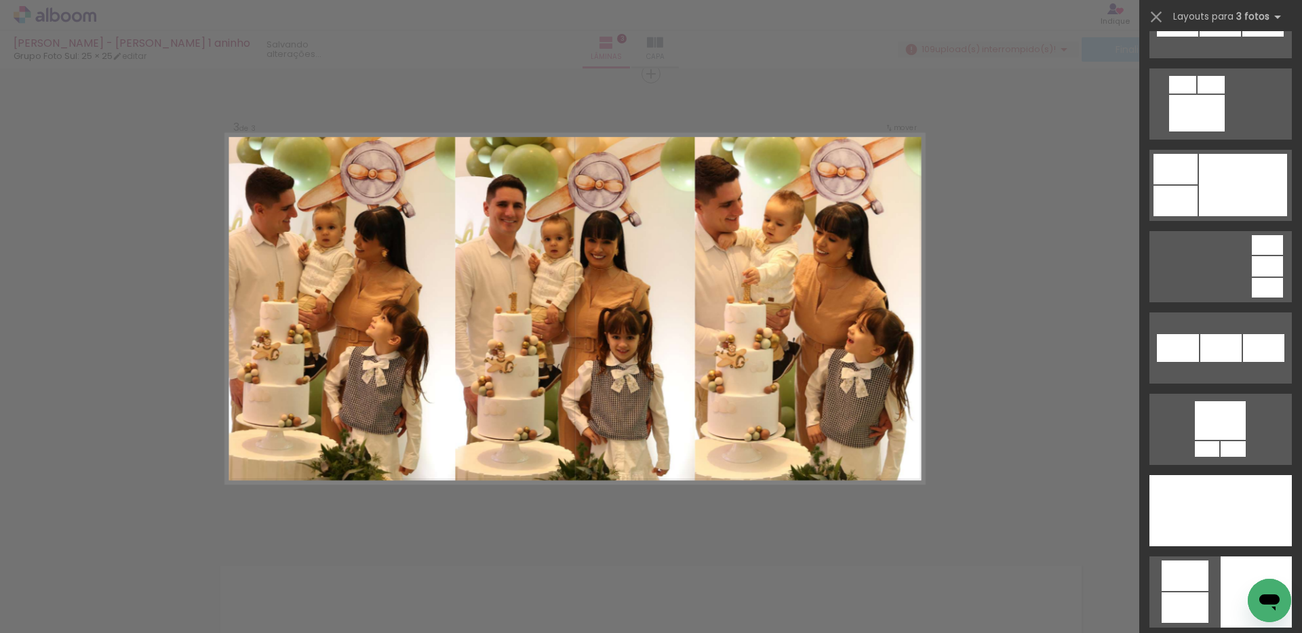
scroll to position [3120, 0]
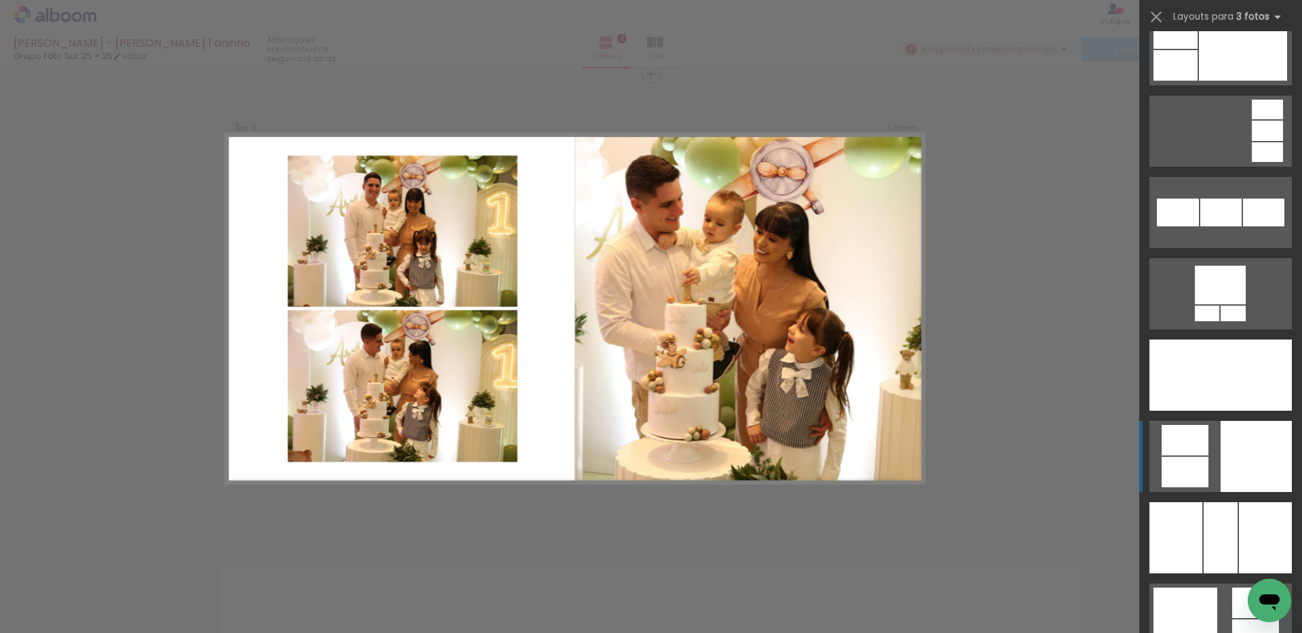
click at [1247, 411] on div at bounding box center [1269, 375] width 45 height 71
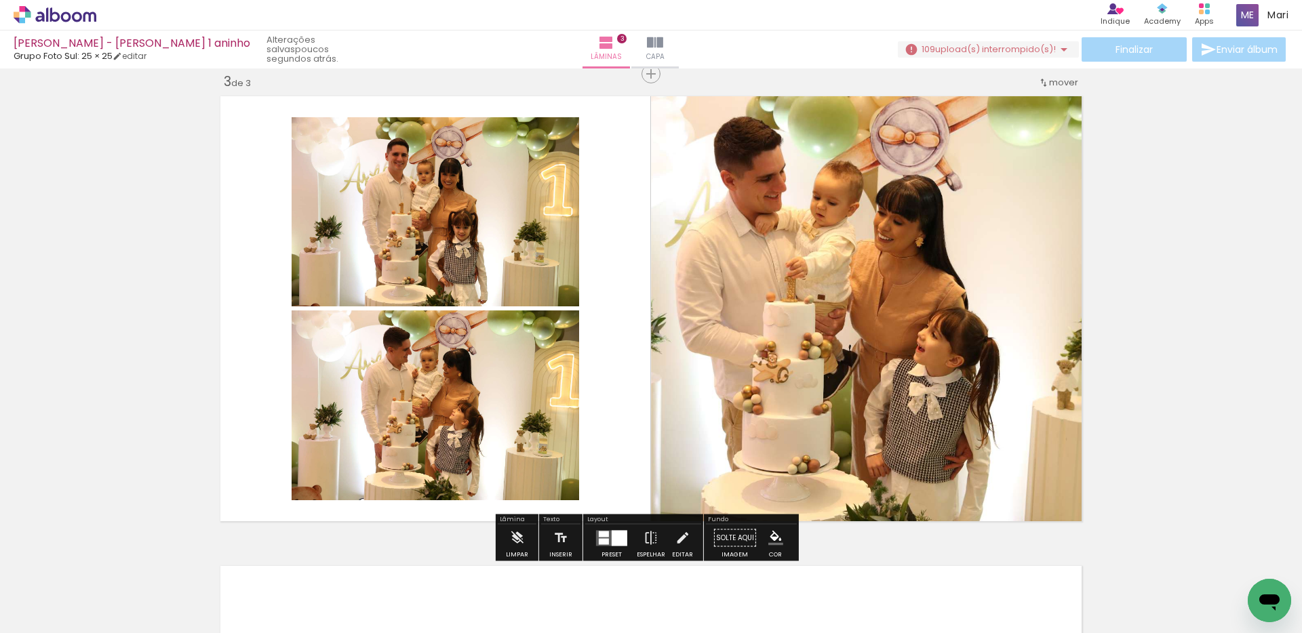
drag, startPoint x: 515, startPoint y: 263, endPoint x: 840, endPoint y: 261, distance: 324.2
click at [0, 0] on slot at bounding box center [0, 0] width 0 height 0
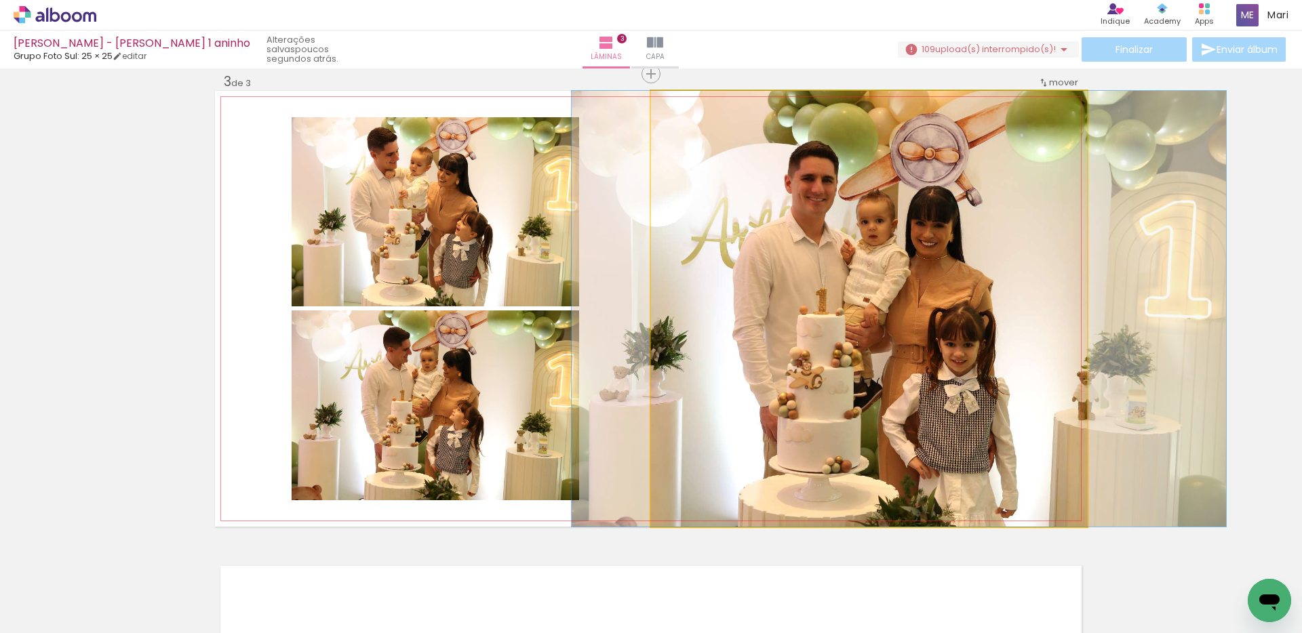
drag, startPoint x: 824, startPoint y: 315, endPoint x: 851, endPoint y: 315, distance: 27.1
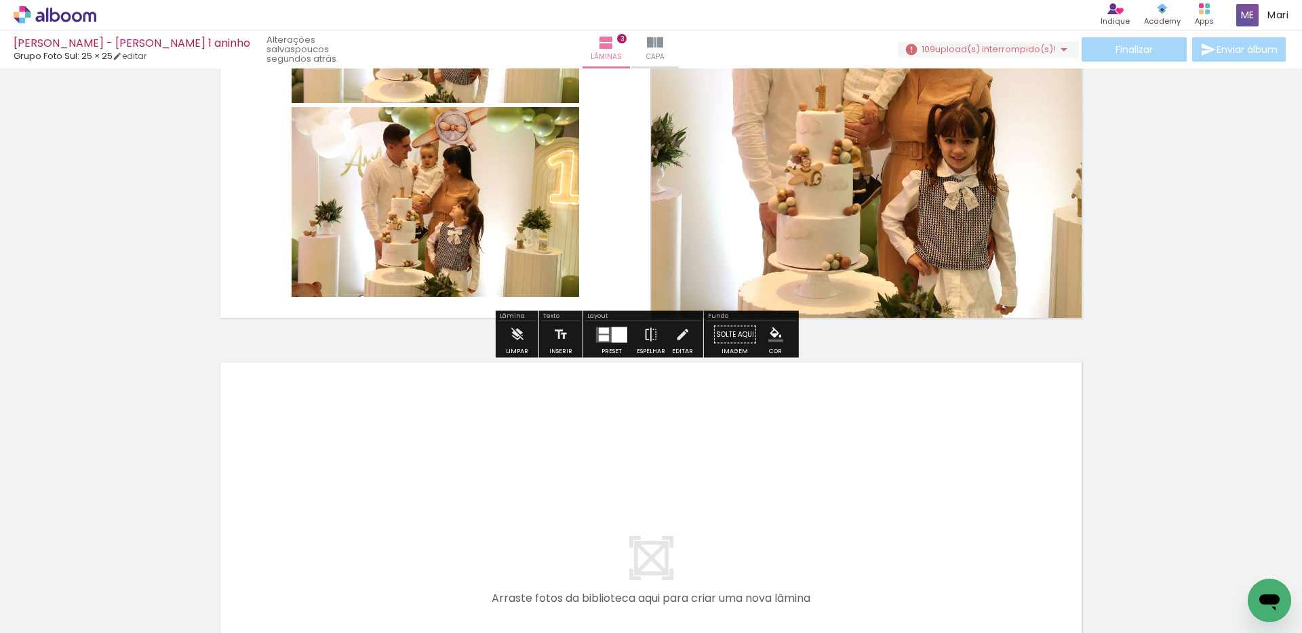
scroll to position [1296, 0]
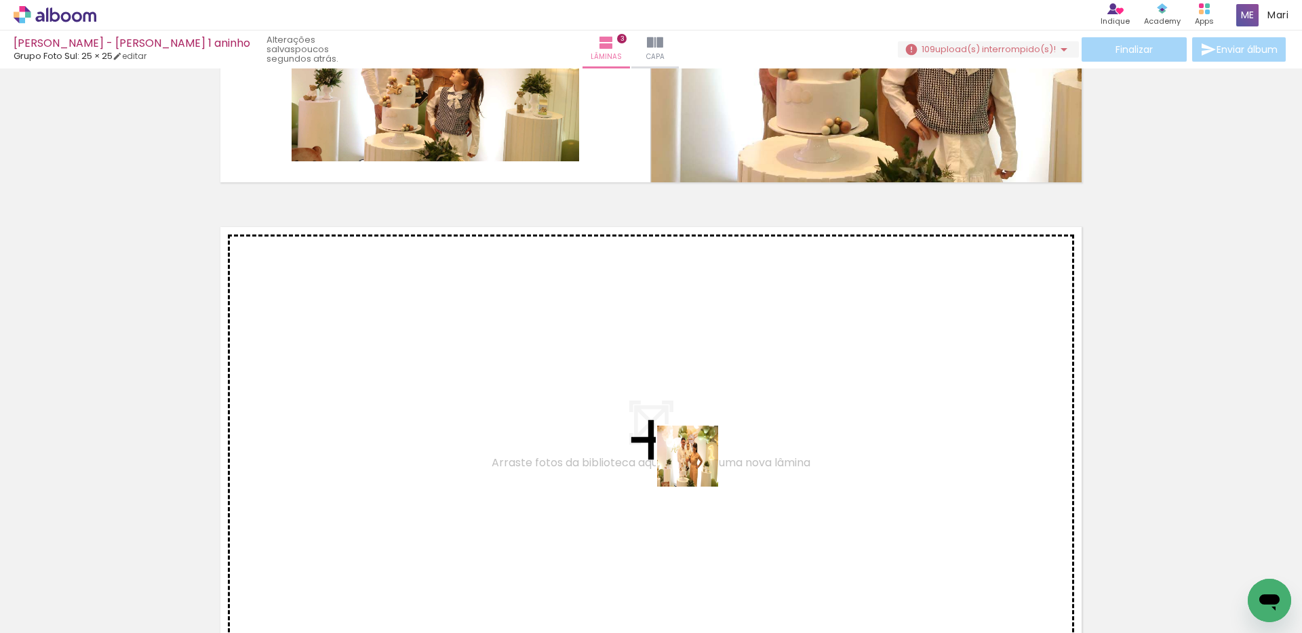
drag, startPoint x: 698, startPoint y: 467, endPoint x: 768, endPoint y: 600, distance: 151.1
click at [694, 446] on quentale-workspace at bounding box center [651, 316] width 1302 height 633
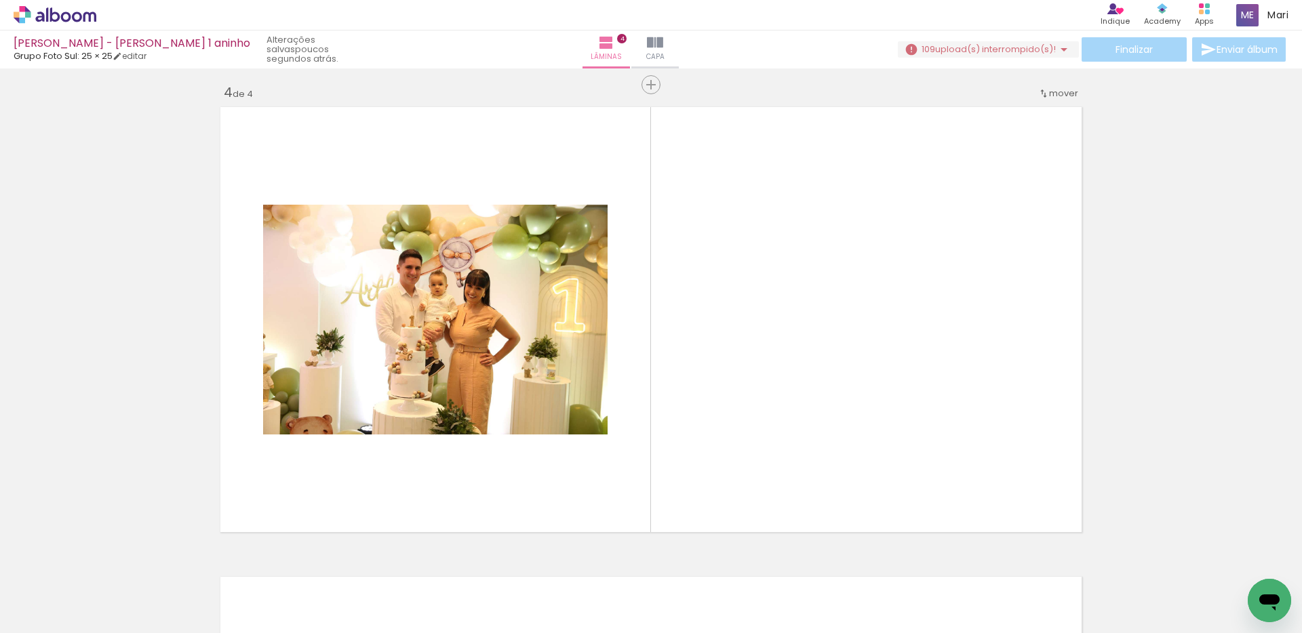
scroll to position [1427, 0]
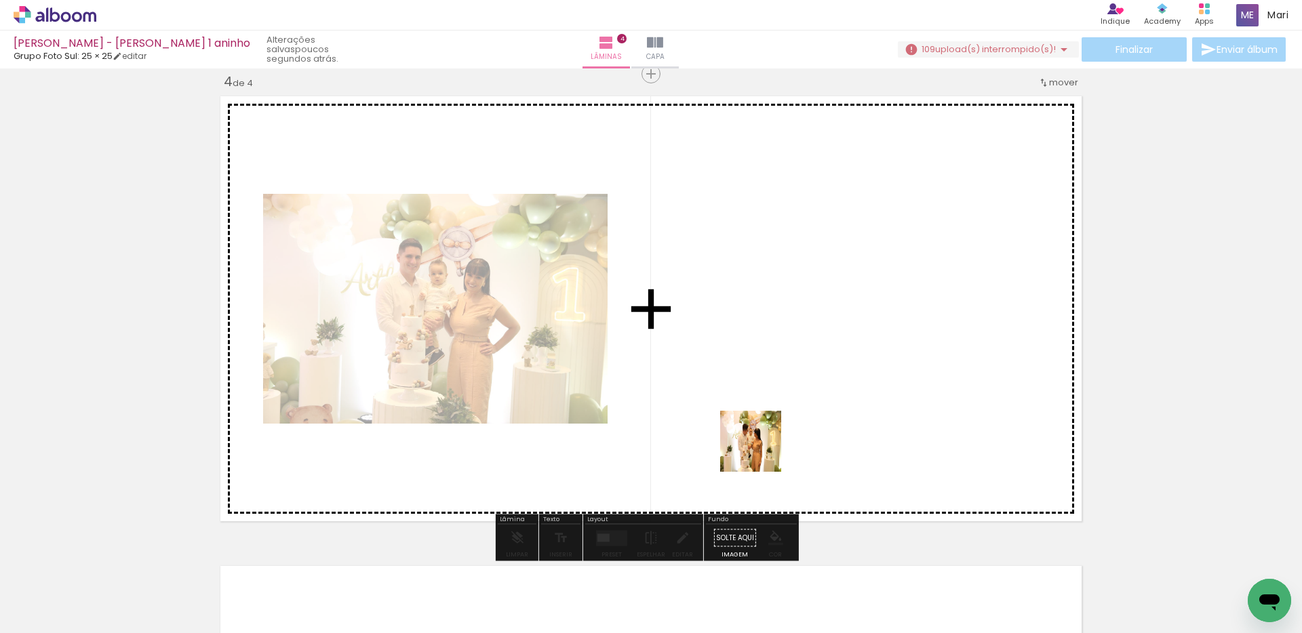
drag, startPoint x: 762, startPoint y: 467, endPoint x: 810, endPoint y: 579, distance: 122.2
click at [759, 435] on quentale-workspace at bounding box center [651, 316] width 1302 height 633
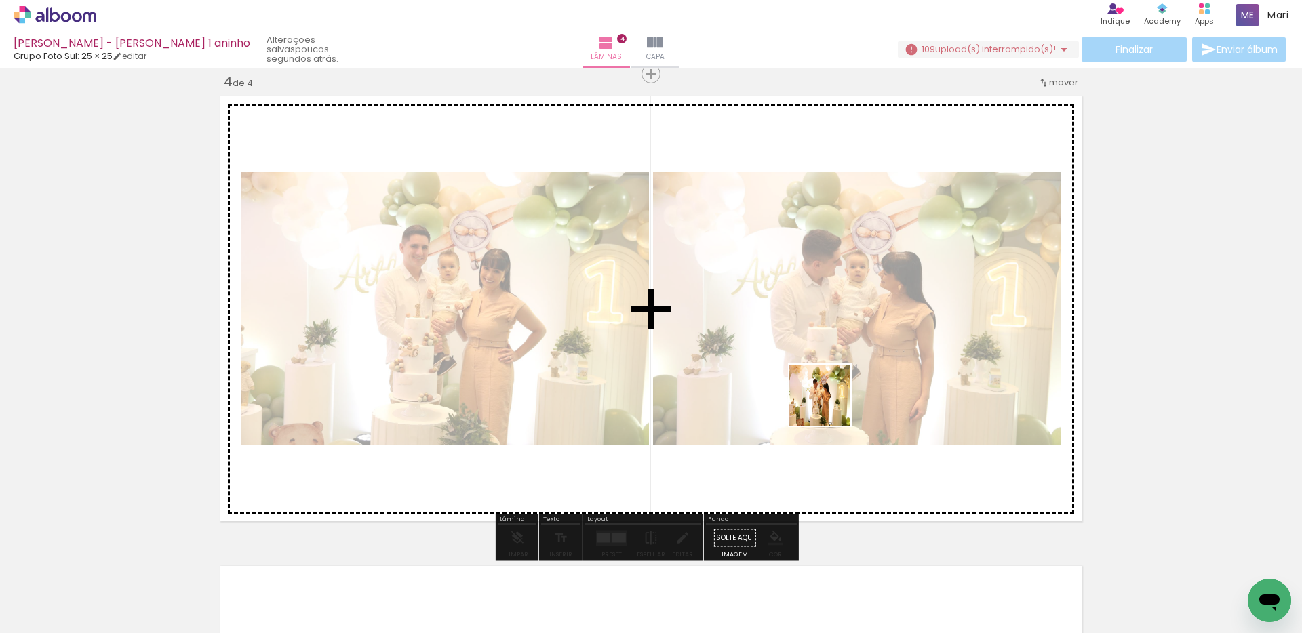
drag, startPoint x: 837, startPoint y: 591, endPoint x: 829, endPoint y: 401, distance: 190.0
click at [829, 402] on quentale-workspace at bounding box center [651, 316] width 1302 height 633
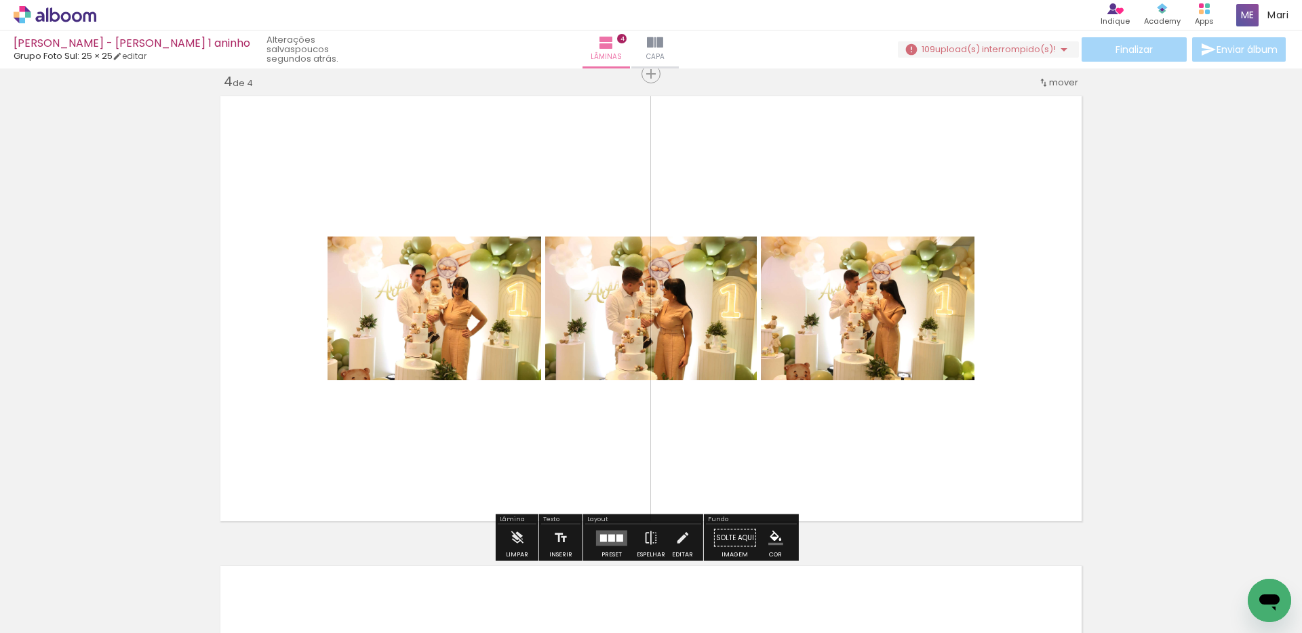
click at [602, 538] on div at bounding box center [603, 537] width 7 height 7
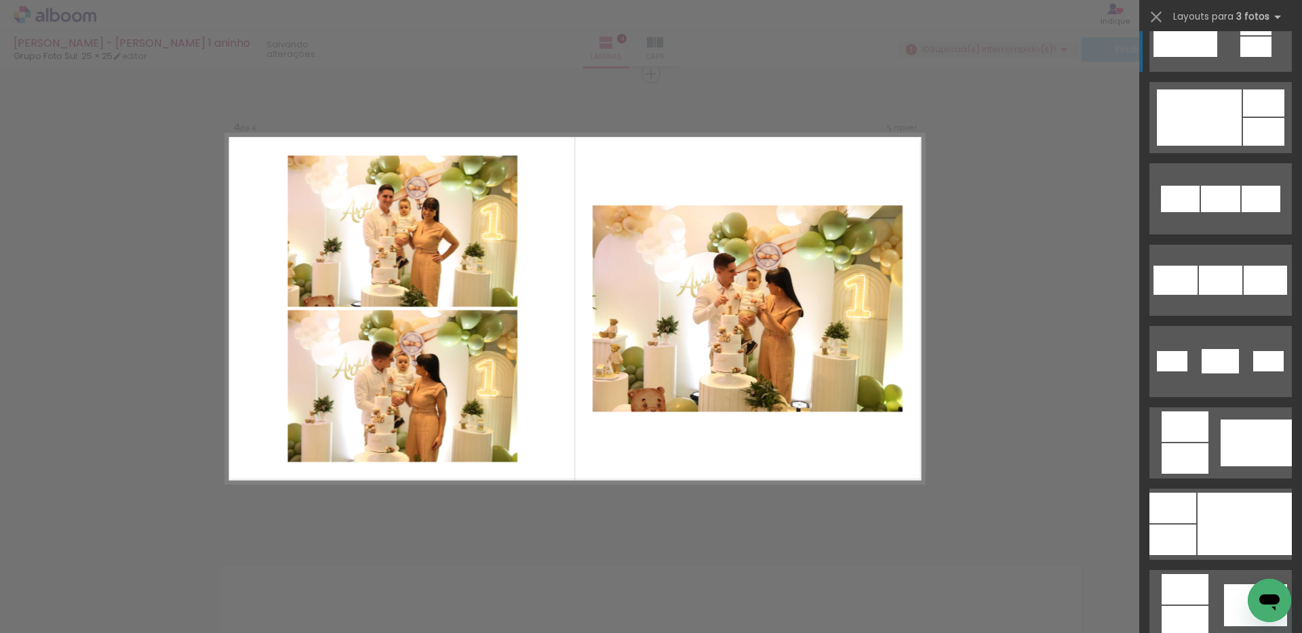
scroll to position [814, 0]
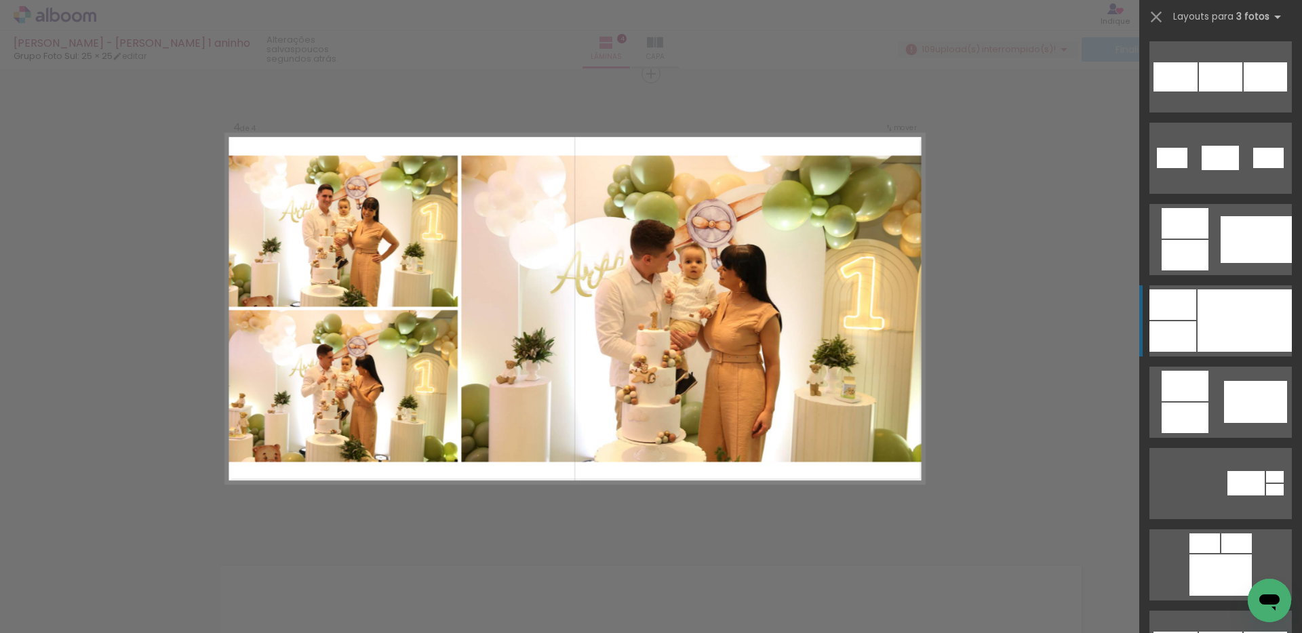
click at [1233, 326] on div at bounding box center [1245, 321] width 94 height 62
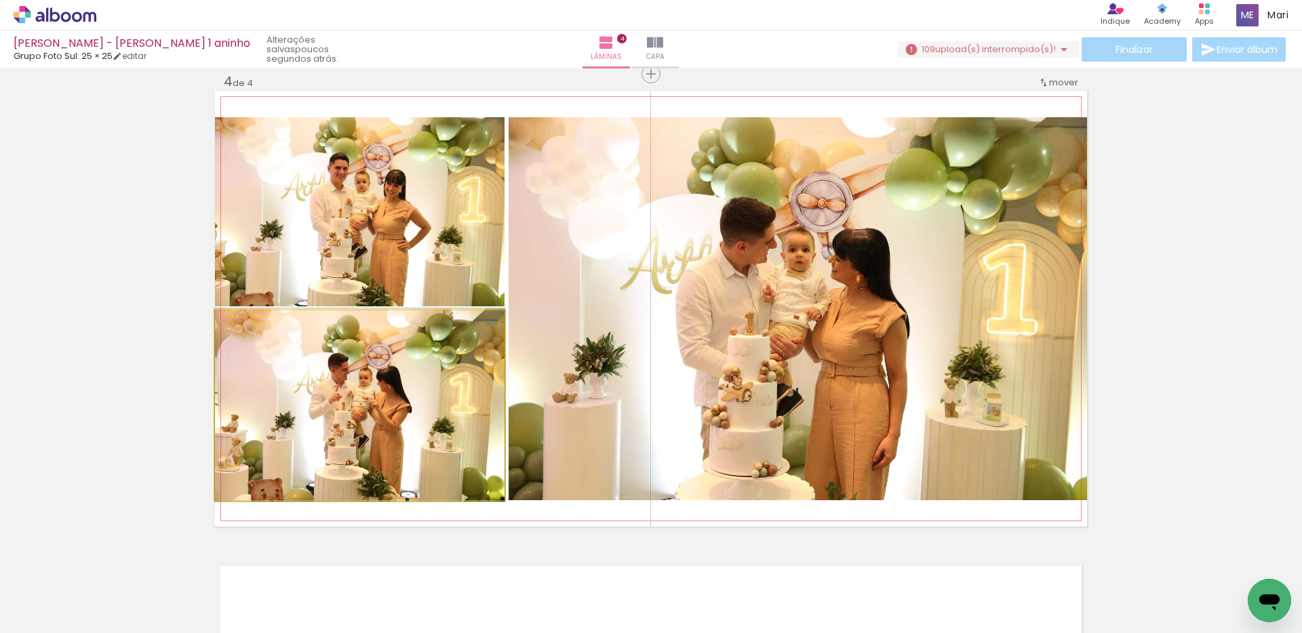
drag, startPoint x: 393, startPoint y: 397, endPoint x: 796, endPoint y: 338, distance: 407.3
click at [0, 0] on slot at bounding box center [0, 0] width 0 height 0
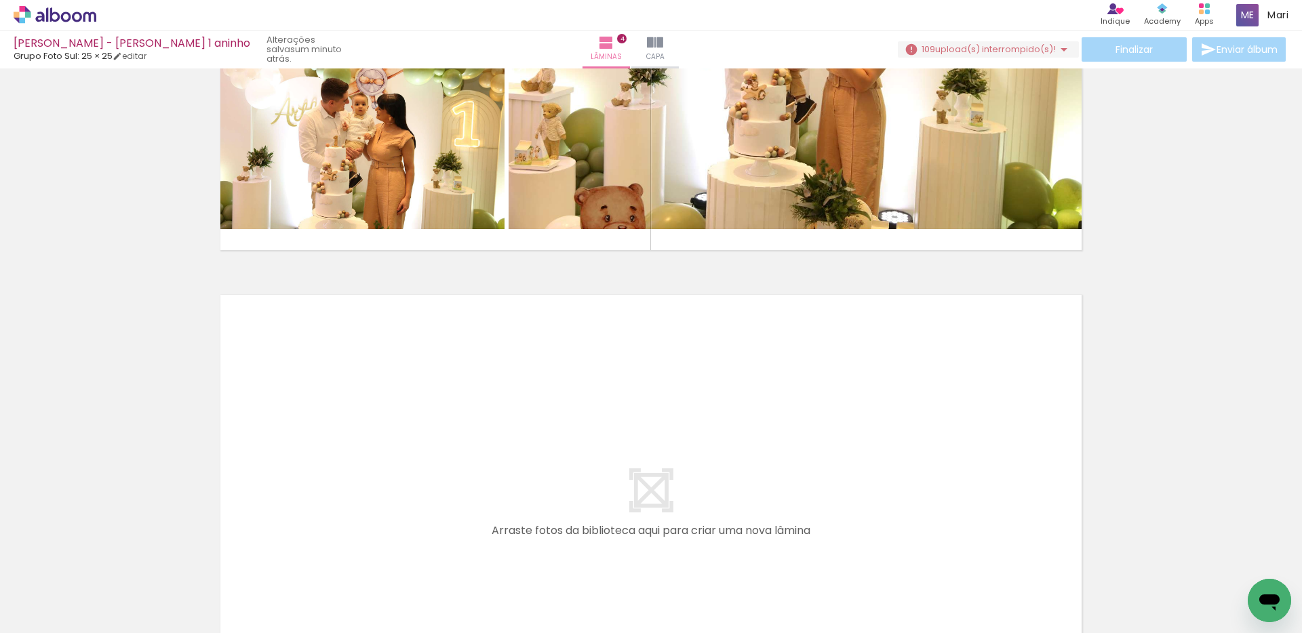
scroll to position [0, 1122]
drag, startPoint x: 248, startPoint y: 593, endPoint x: 343, endPoint y: 590, distance: 95.7
click at [342, 457] on quentale-workspace at bounding box center [651, 316] width 1302 height 633
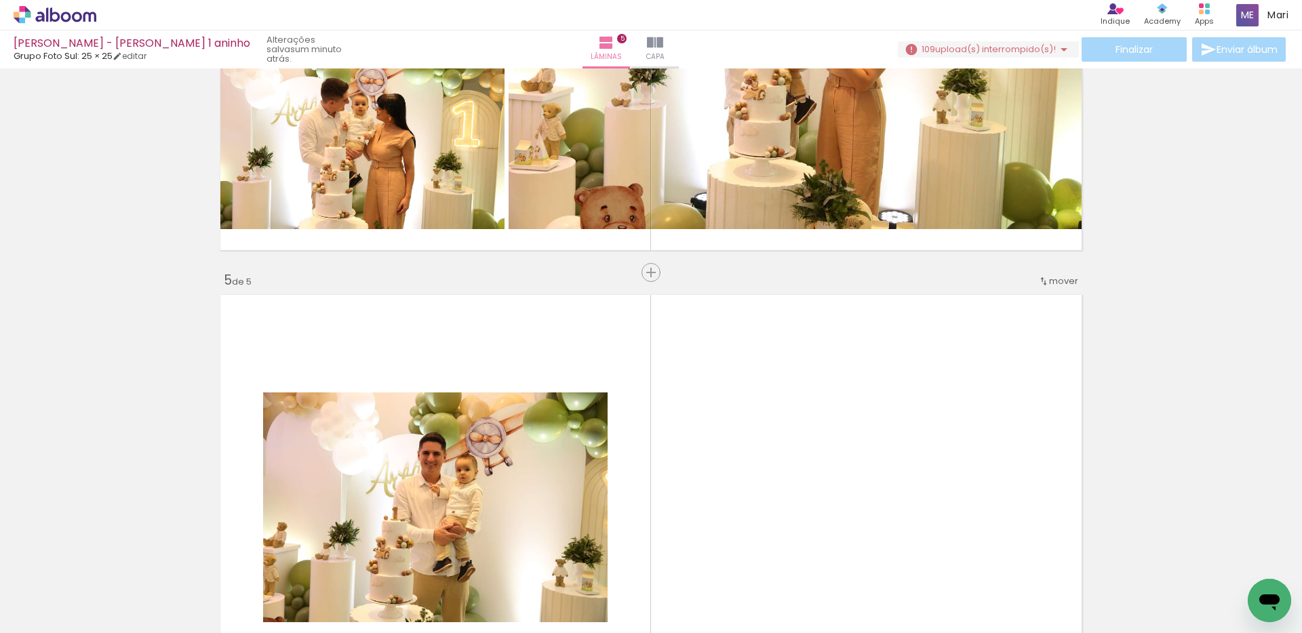
scroll to position [1897, 0]
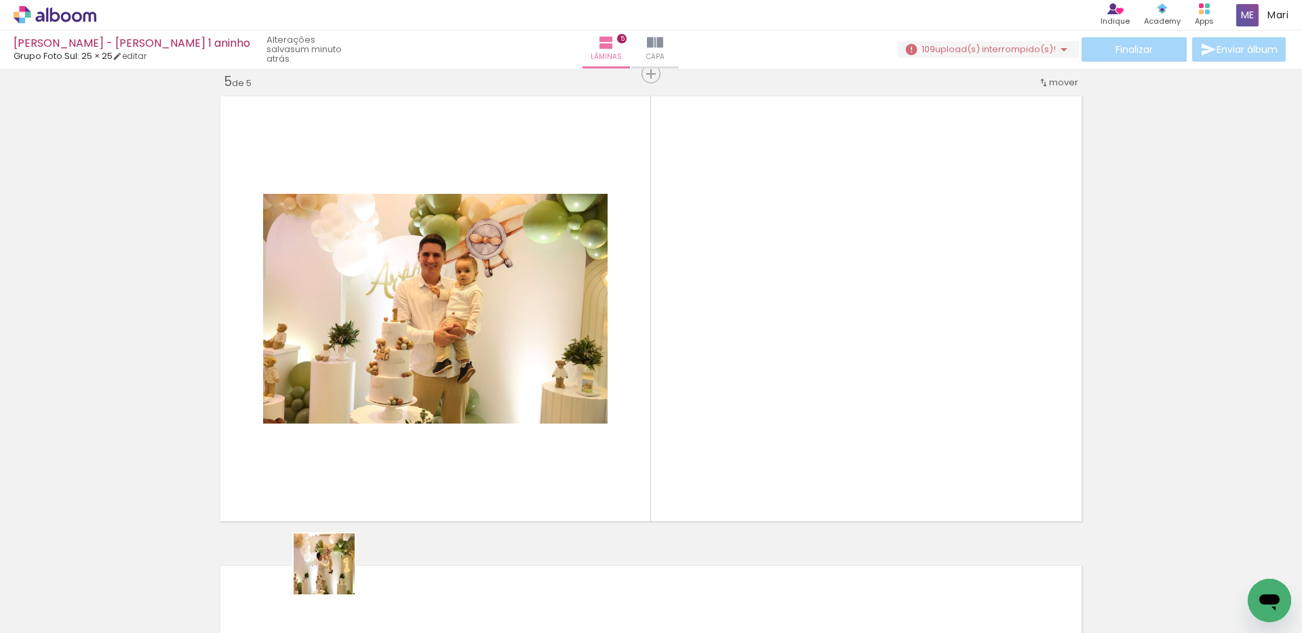
drag, startPoint x: 330, startPoint y: 589, endPoint x: 395, endPoint y: 589, distance: 65.1
click at [402, 429] on quentale-workspace at bounding box center [651, 316] width 1302 height 633
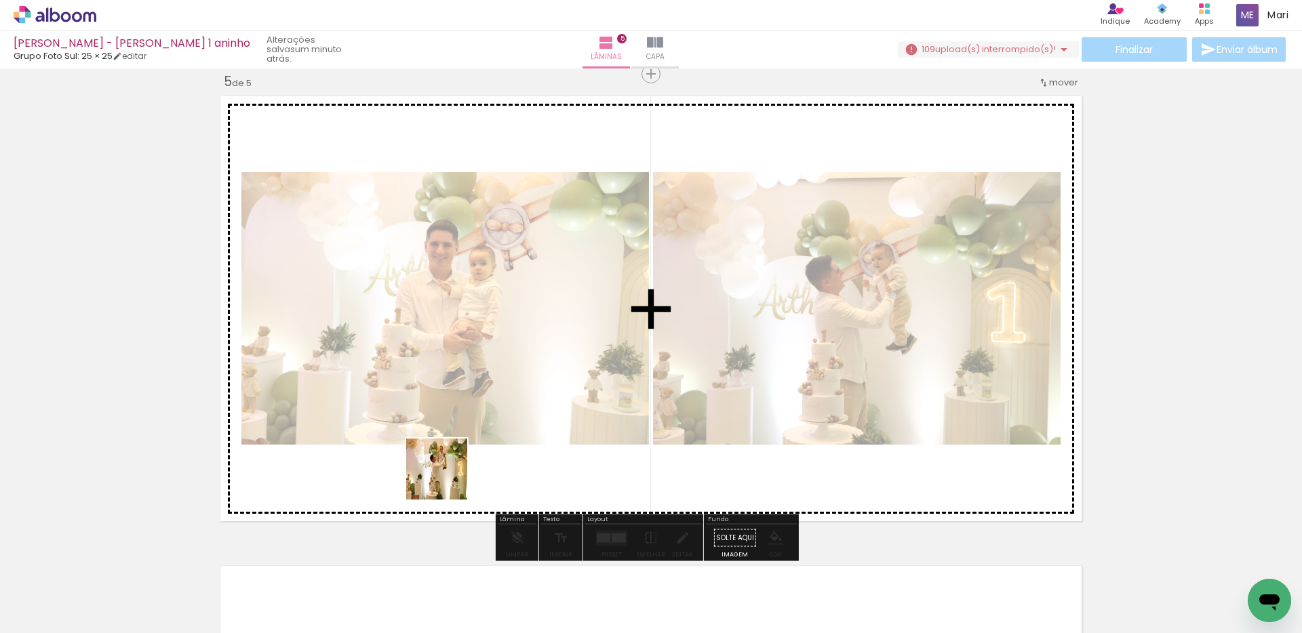
drag, startPoint x: 408, startPoint y: 572, endPoint x: 459, endPoint y: 562, distance: 51.9
click at [480, 398] on quentale-workspace at bounding box center [651, 316] width 1302 height 633
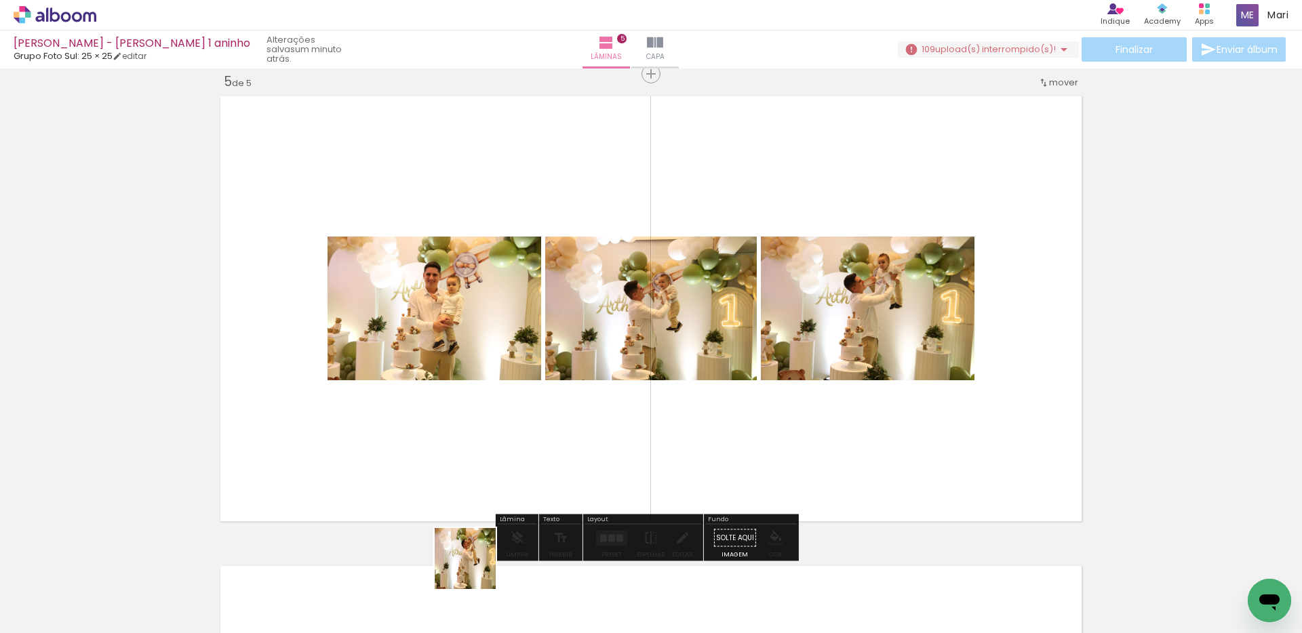
drag, startPoint x: 475, startPoint y: 569, endPoint x: 547, endPoint y: 576, distance: 71.5
click at [525, 406] on quentale-workspace at bounding box center [651, 316] width 1302 height 633
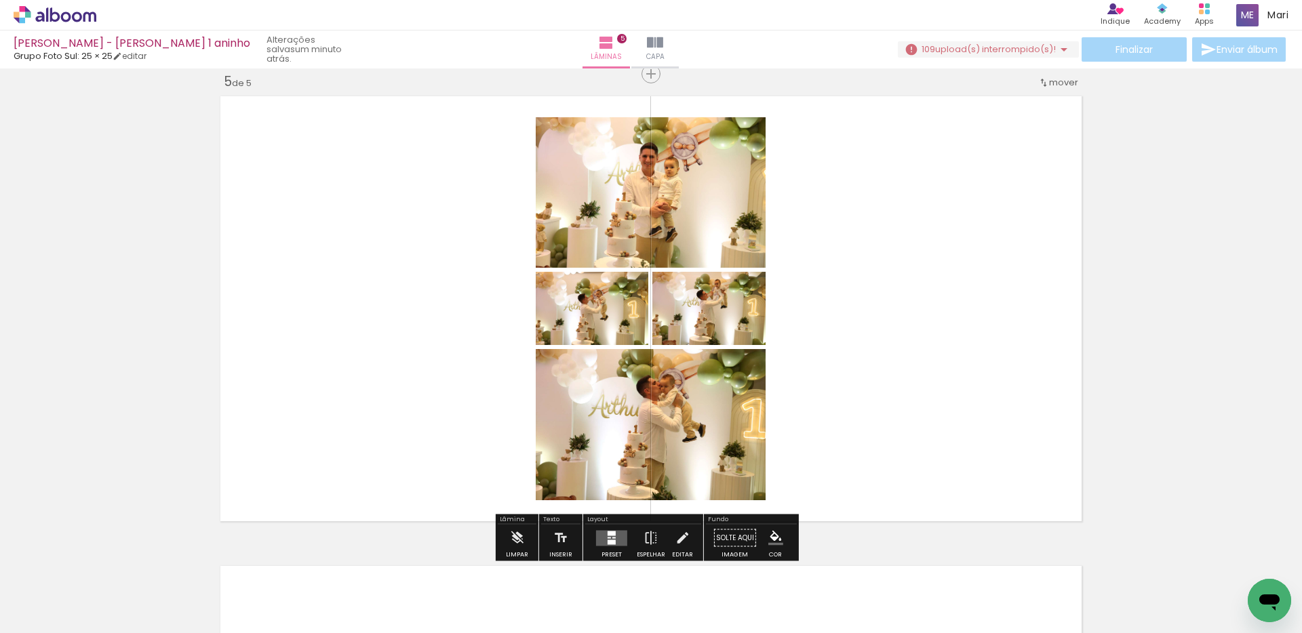
drag, startPoint x: 555, startPoint y: 595, endPoint x: 585, endPoint y: 439, distance: 158.0
click at [583, 445] on quentale-workspace at bounding box center [651, 316] width 1302 height 633
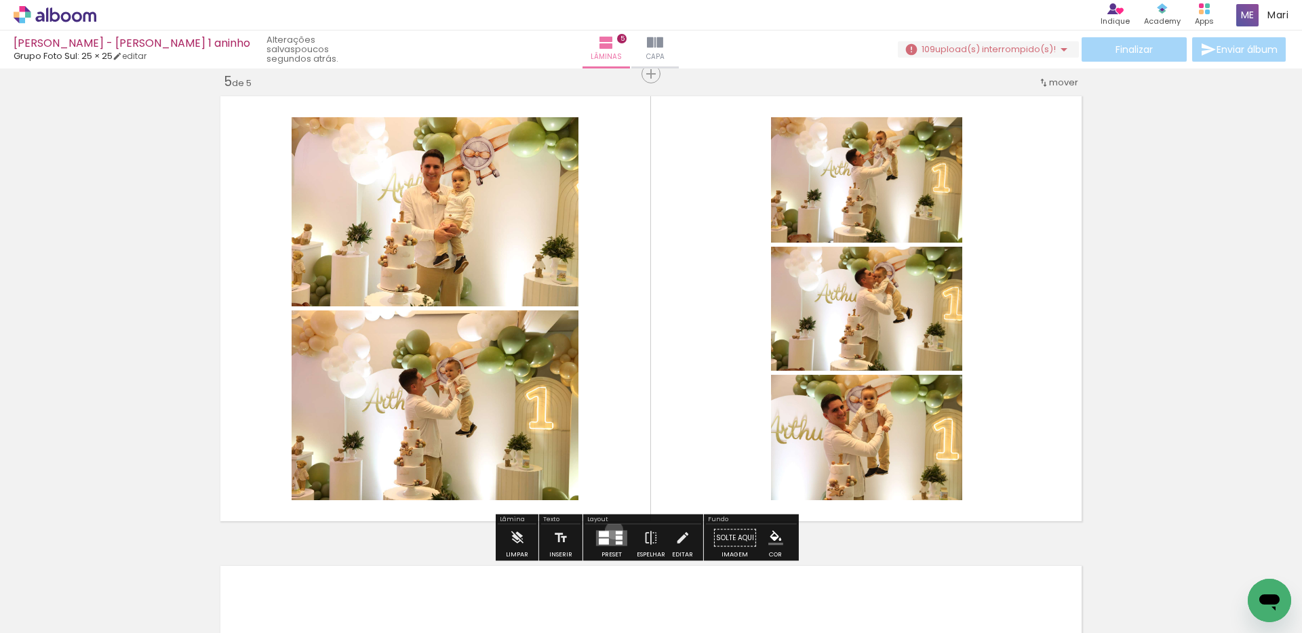
click at [611, 530] on quentale-layouter at bounding box center [611, 538] width 31 height 16
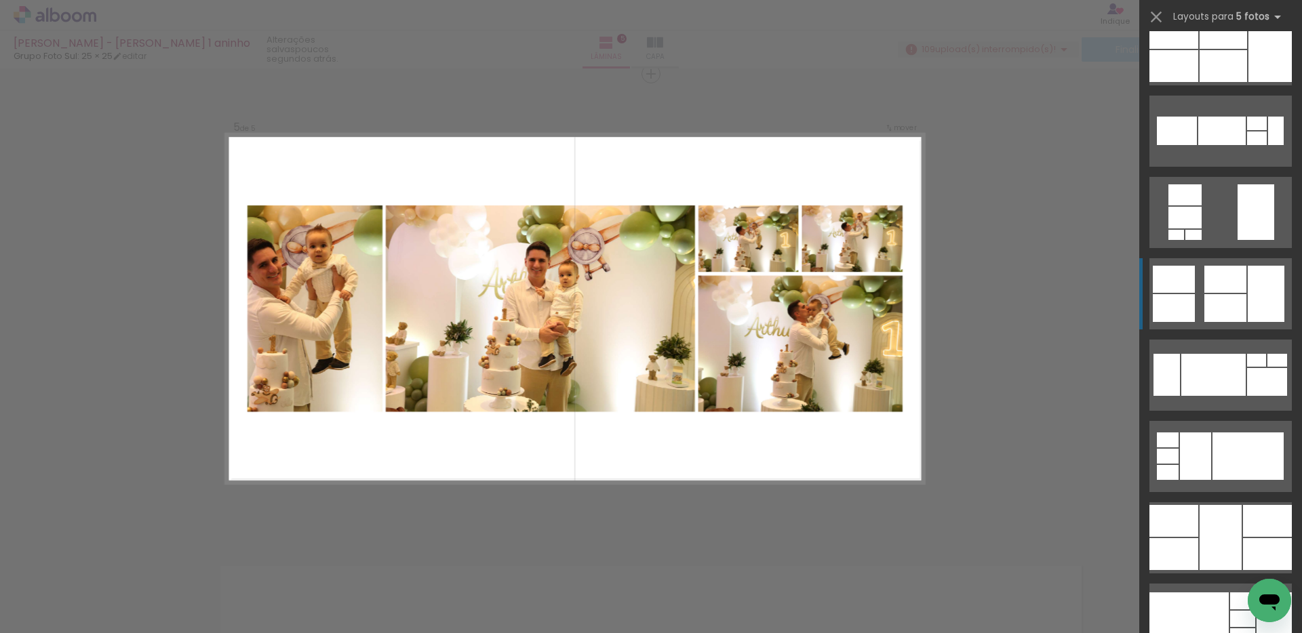
scroll to position [10105, 0]
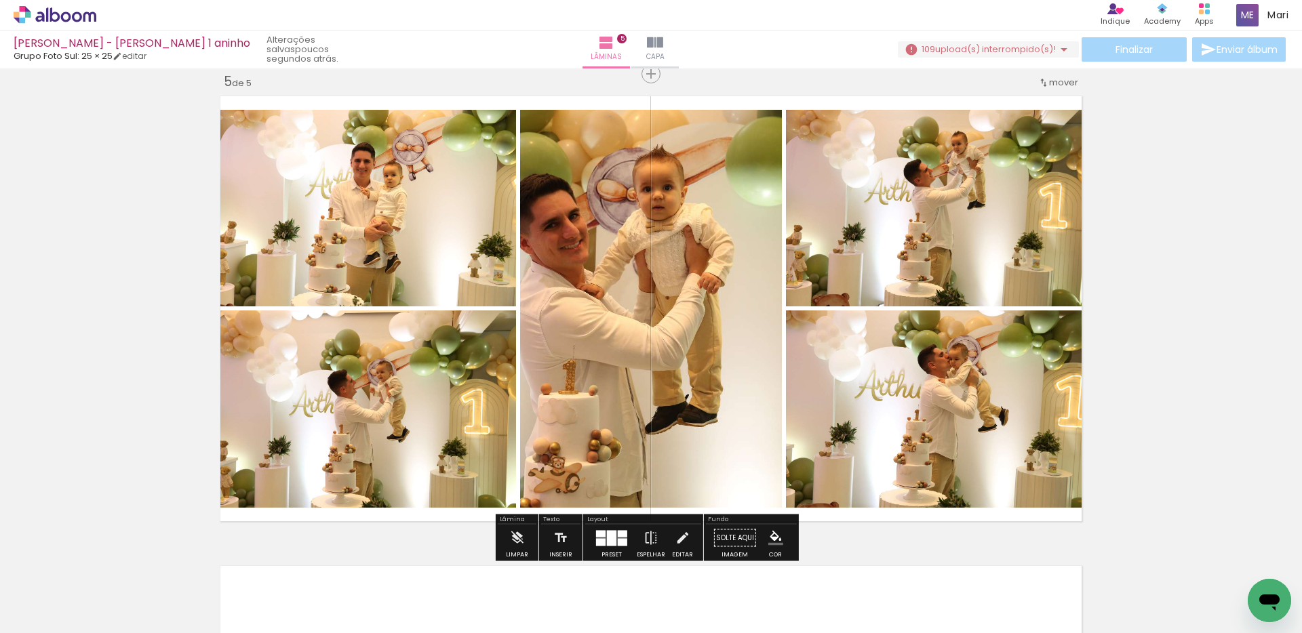
drag, startPoint x: 608, startPoint y: 530, endPoint x: 972, endPoint y: 391, distance: 389.6
click at [608, 530] on div at bounding box center [611, 538] width 37 height 27
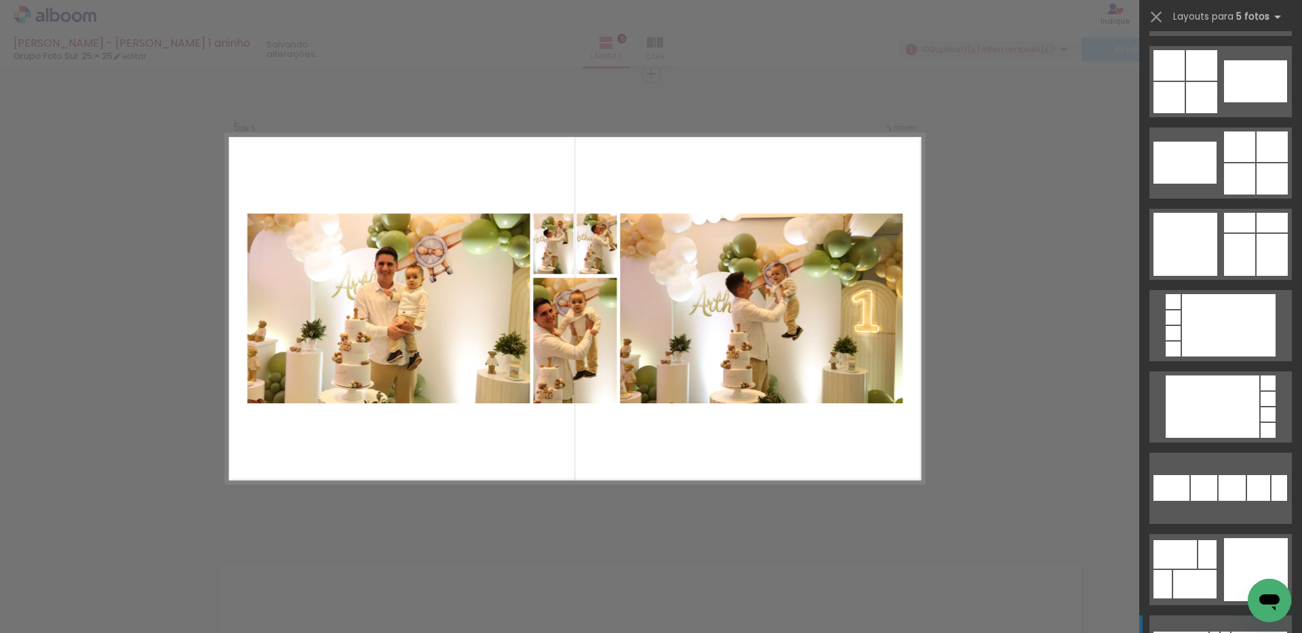
scroll to position [22661, 0]
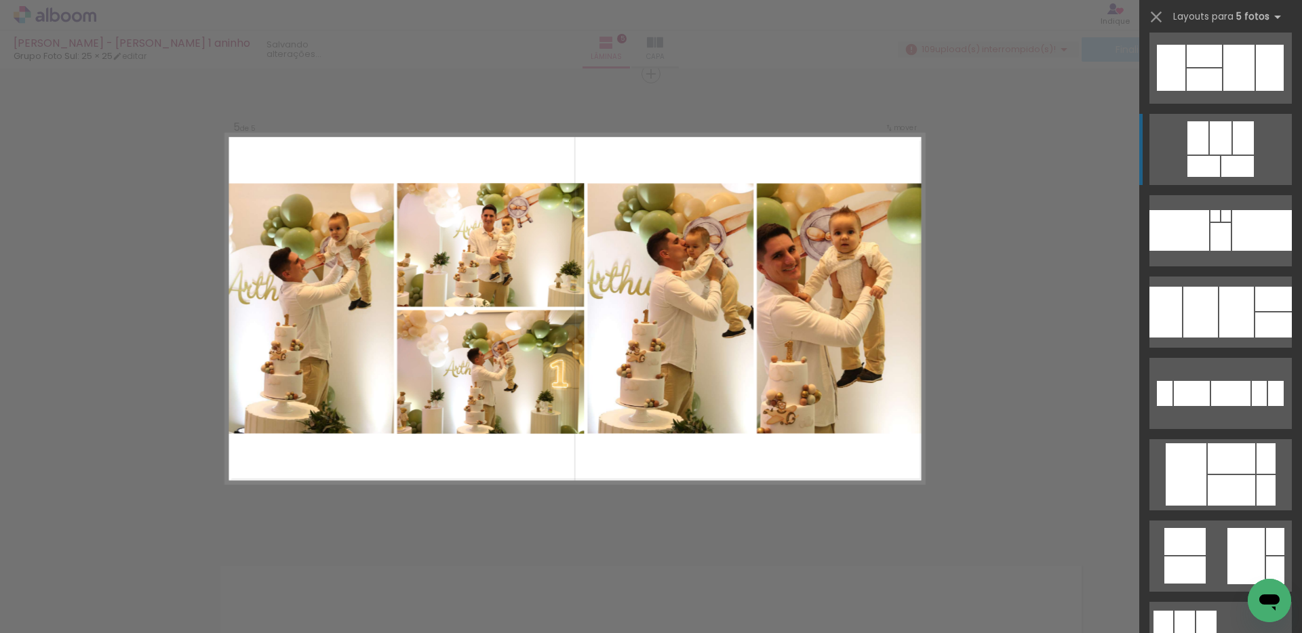
scroll to position [25509, 0]
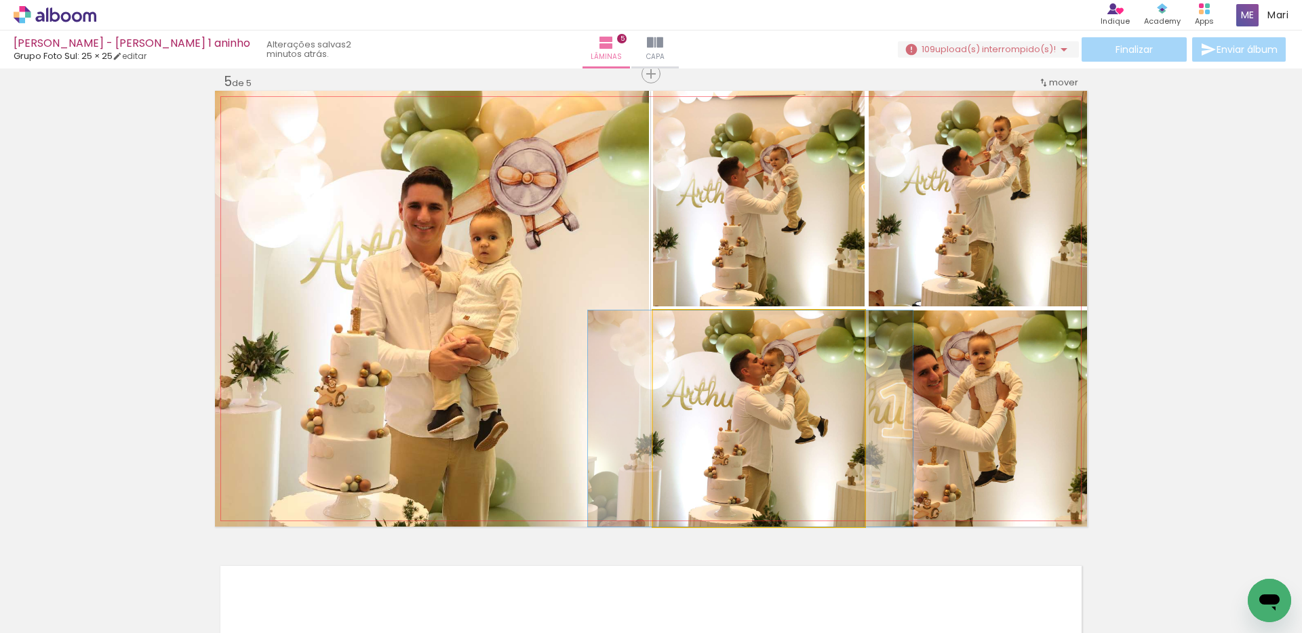
drag, startPoint x: 769, startPoint y: 395, endPoint x: 761, endPoint y: 395, distance: 8.1
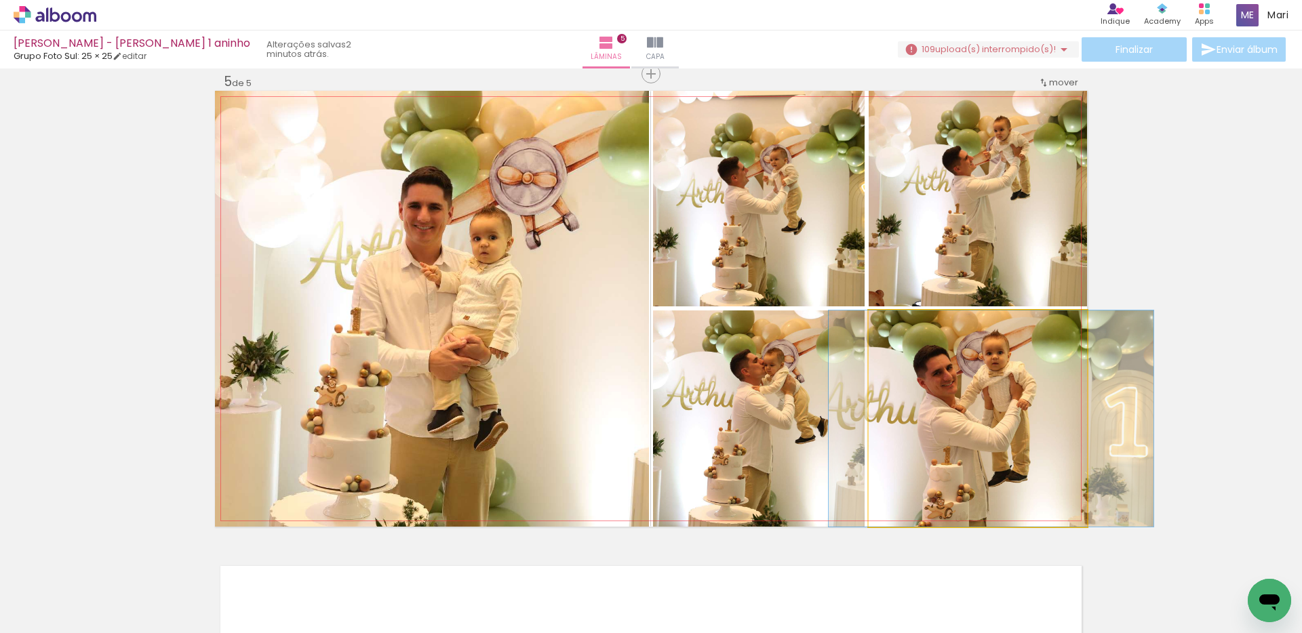
drag, startPoint x: 992, startPoint y: 416, endPoint x: 1005, endPoint y: 415, distance: 13.6
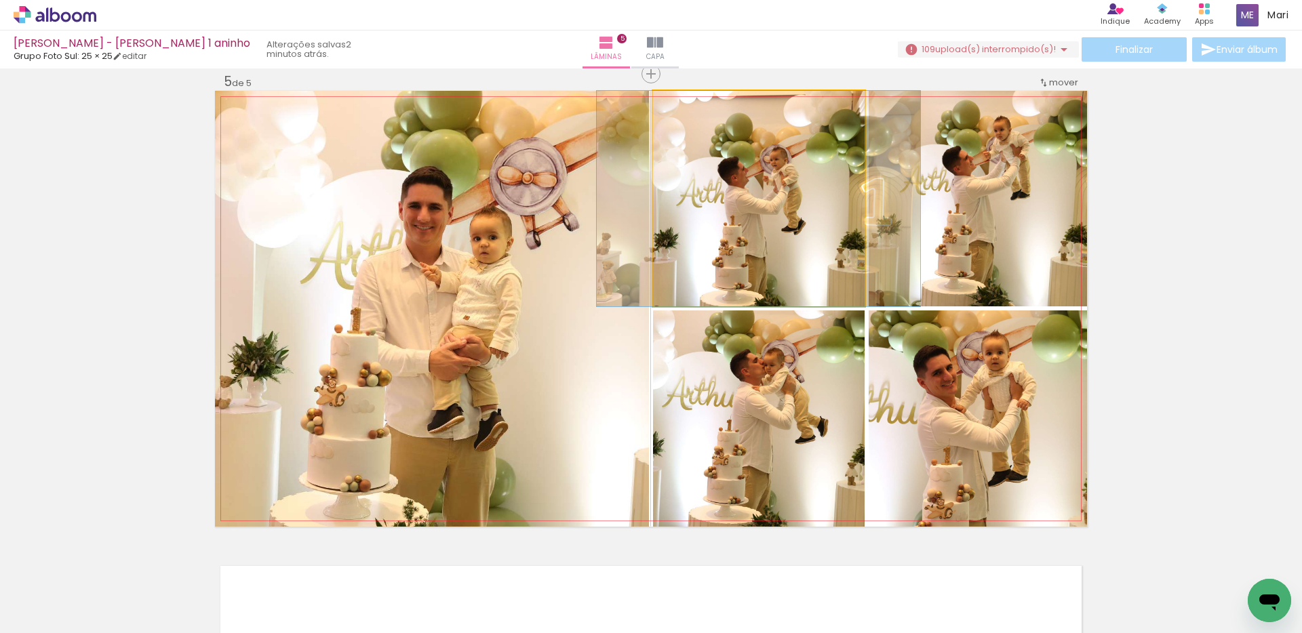
click at [760, 202] on quentale-photo at bounding box center [759, 199] width 212 height 216
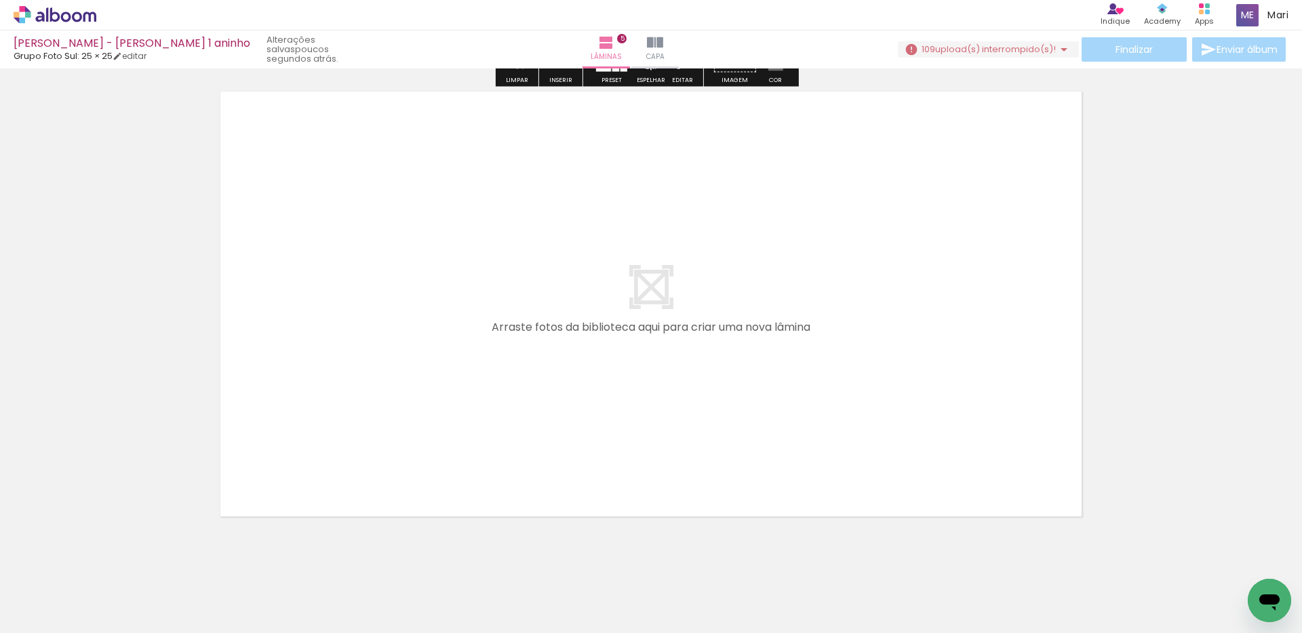
scroll to position [0, 1358]
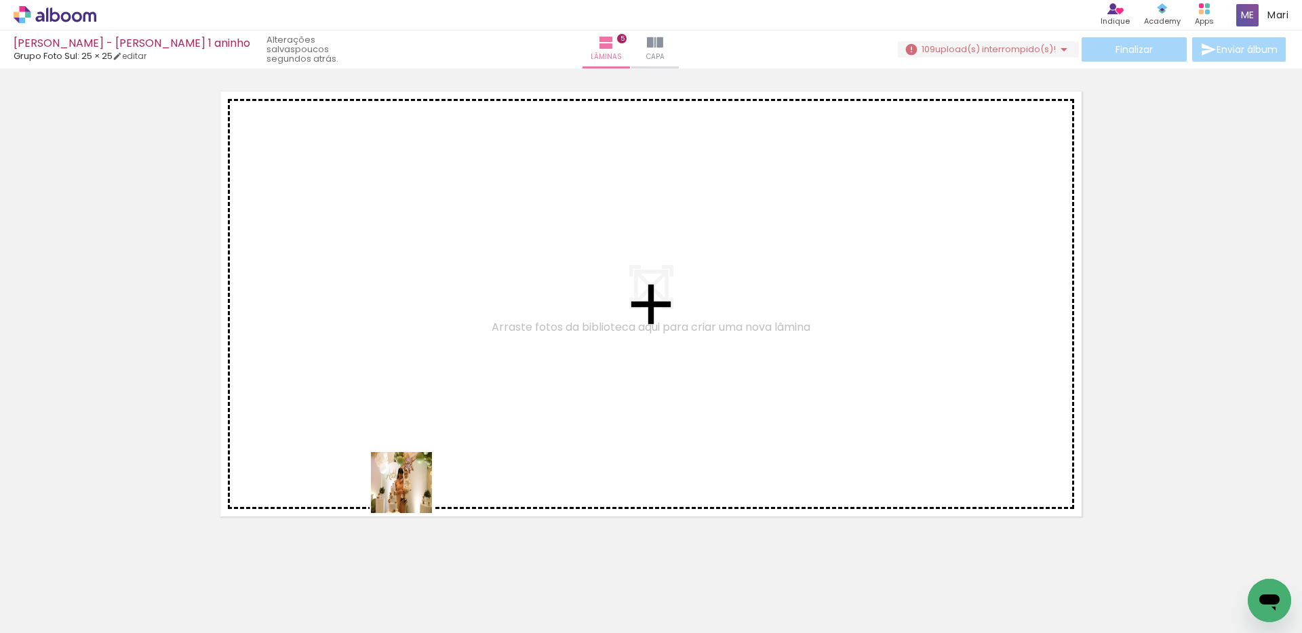
drag, startPoint x: 392, startPoint y: 583, endPoint x: 469, endPoint y: 576, distance: 76.9
click at [423, 327] on quentale-workspace at bounding box center [651, 316] width 1302 height 633
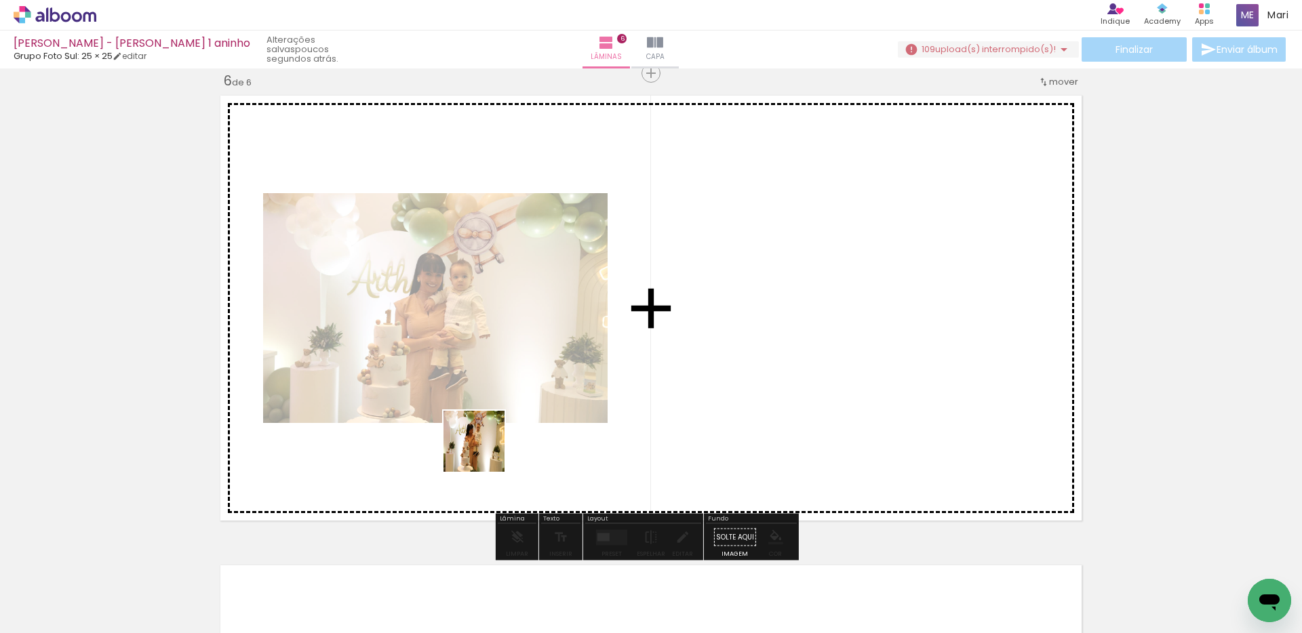
scroll to position [2367, 0]
drag, startPoint x: 484, startPoint y: 452, endPoint x: 491, endPoint y: 391, distance: 60.7
click at [486, 390] on quentale-workspace at bounding box center [651, 316] width 1302 height 633
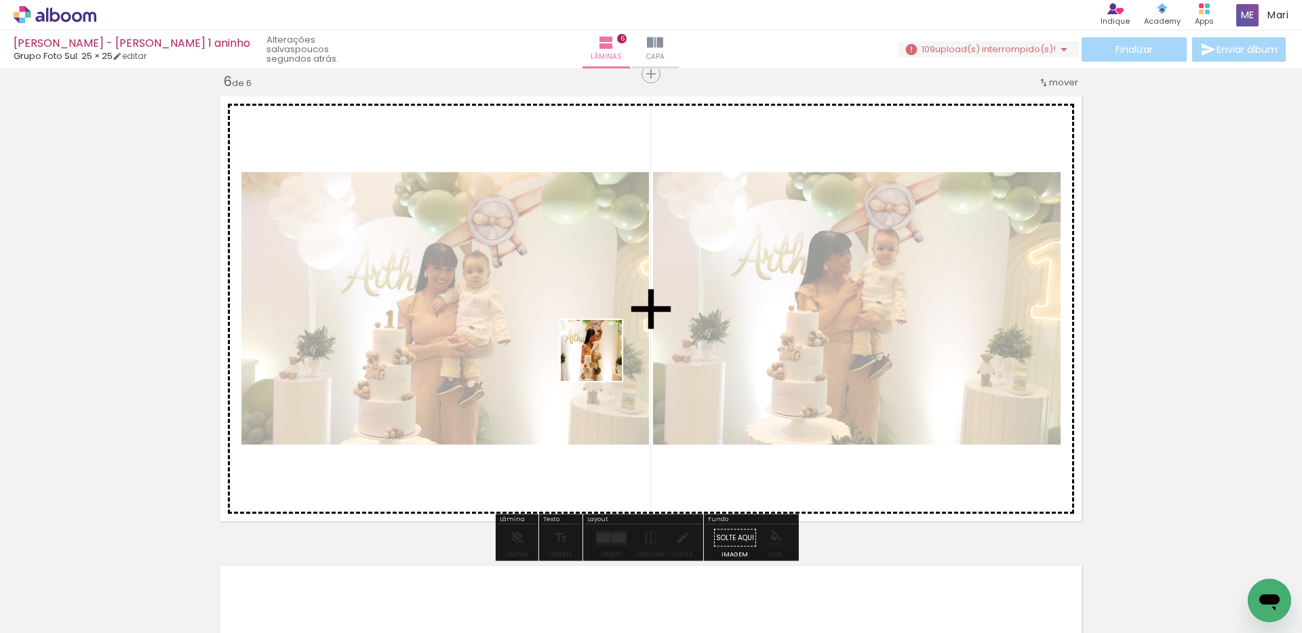
drag, startPoint x: 547, startPoint y: 581, endPoint x: 611, endPoint y: 354, distance: 235.3
click at [608, 344] on quentale-workspace at bounding box center [651, 316] width 1302 height 633
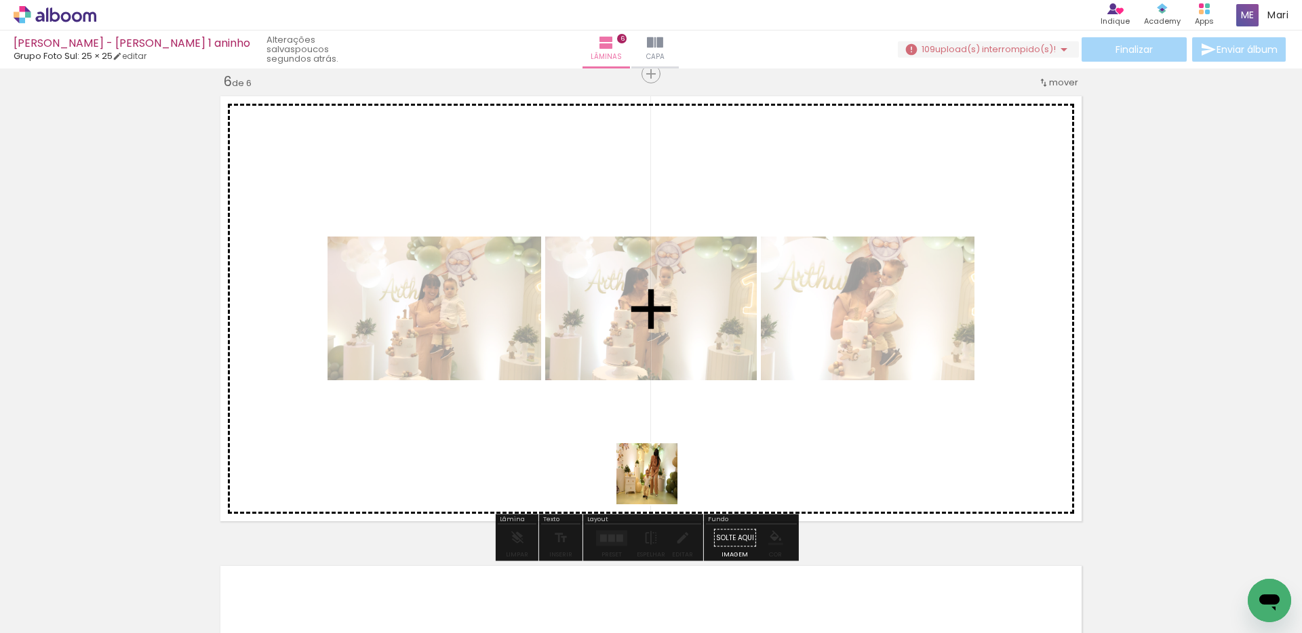
drag, startPoint x: 624, startPoint y: 586, endPoint x: 669, endPoint y: 418, distance: 173.4
click at [669, 418] on quentale-workspace at bounding box center [651, 316] width 1302 height 633
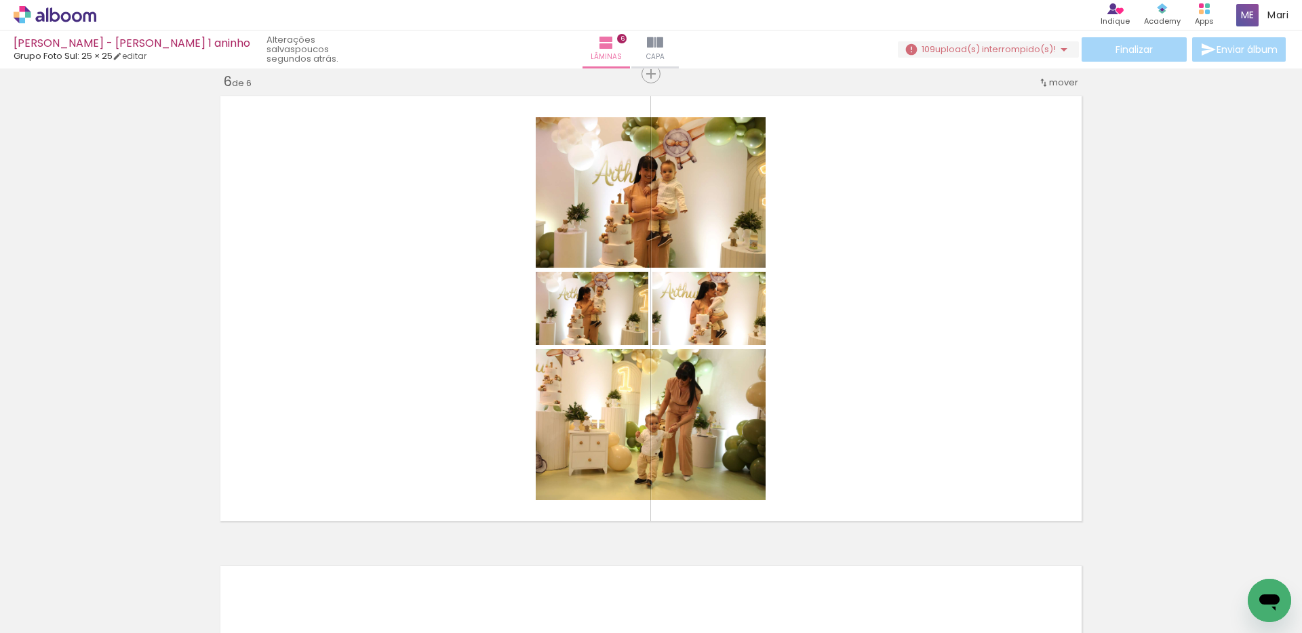
scroll to position [0, 2322]
drag, startPoint x: 802, startPoint y: 600, endPoint x: 844, endPoint y: 576, distance: 48.0
click at [820, 451] on quentale-workspace at bounding box center [651, 316] width 1302 height 633
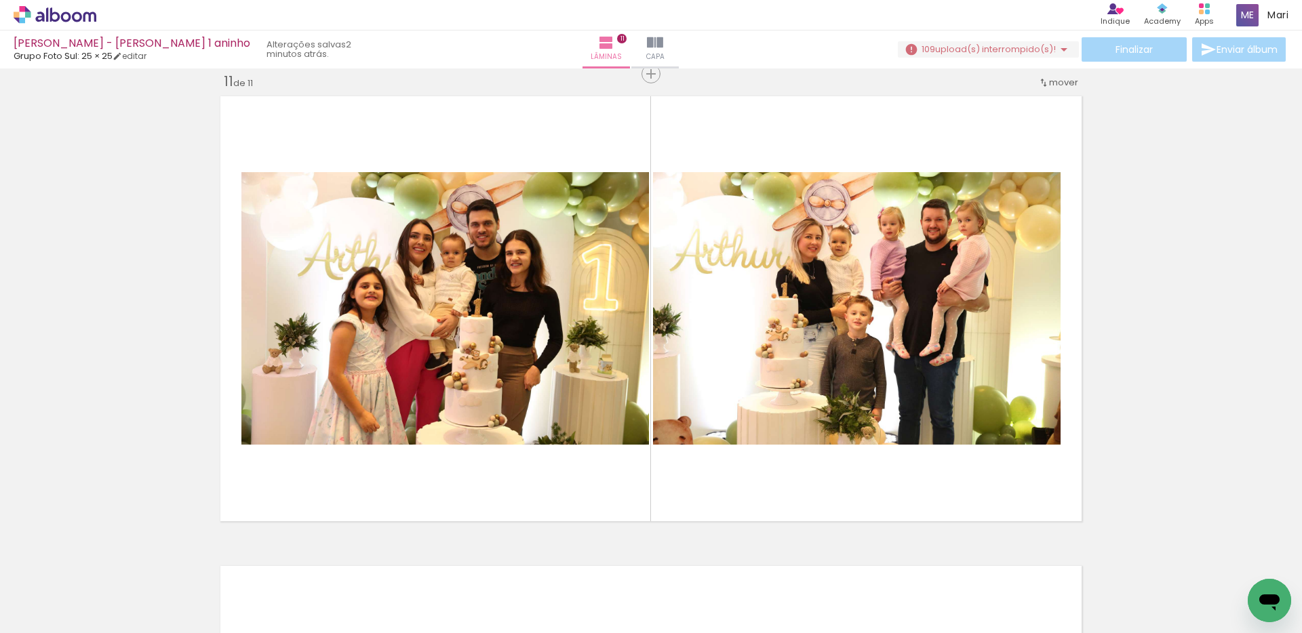
scroll to position [0, 2717]
